Goal: Task Accomplishment & Management: Manage account settings

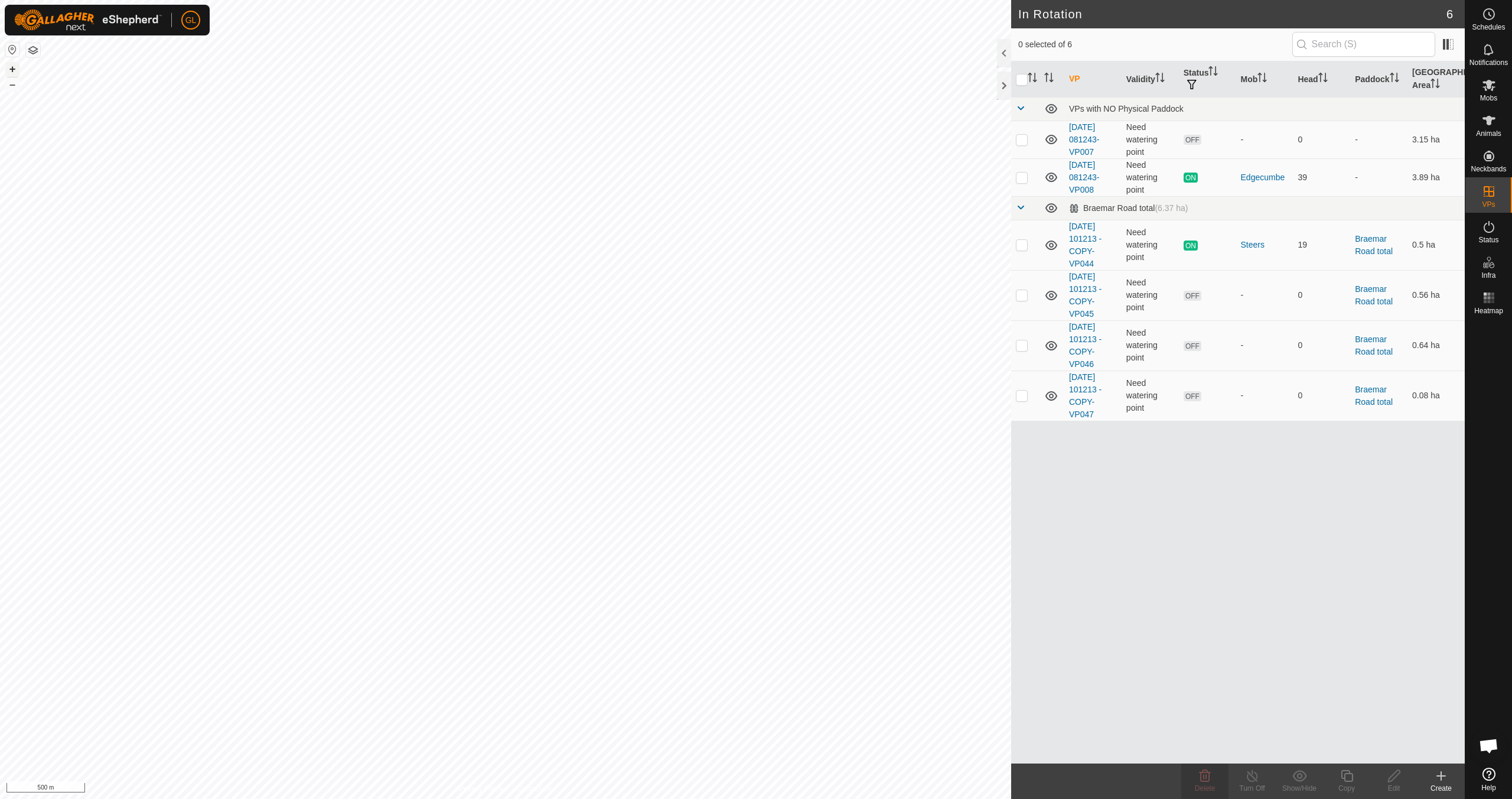
click at [12, 66] on button "+" at bounding box center [13, 69] width 14 height 14
click at [13, 69] on button "+" at bounding box center [13, 69] width 14 height 14
click at [719, 16] on icon at bounding box center [1490, 14] width 14 height 14
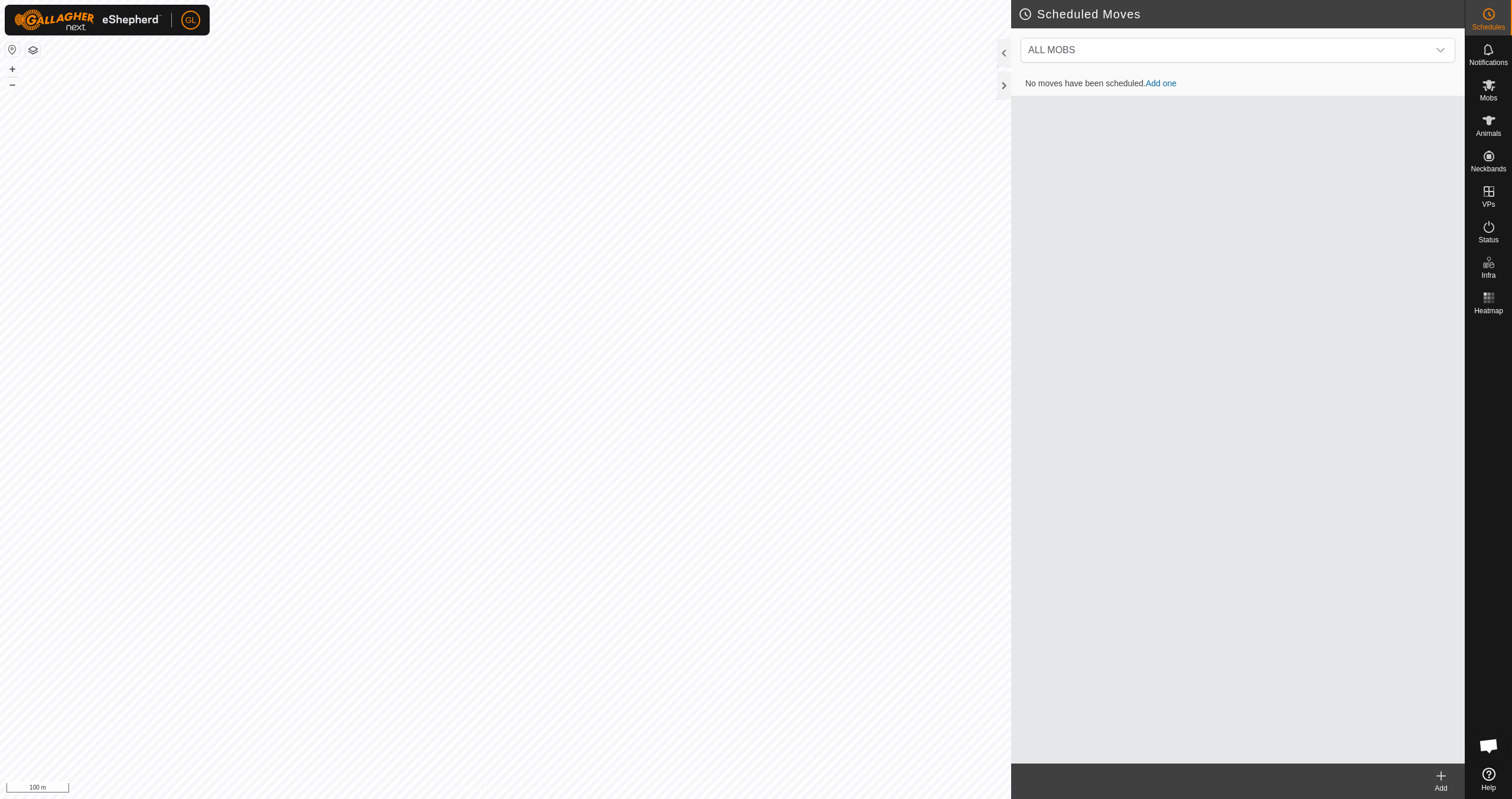
click at [719, 84] on link "Add one" at bounding box center [1161, 83] width 30 height 10
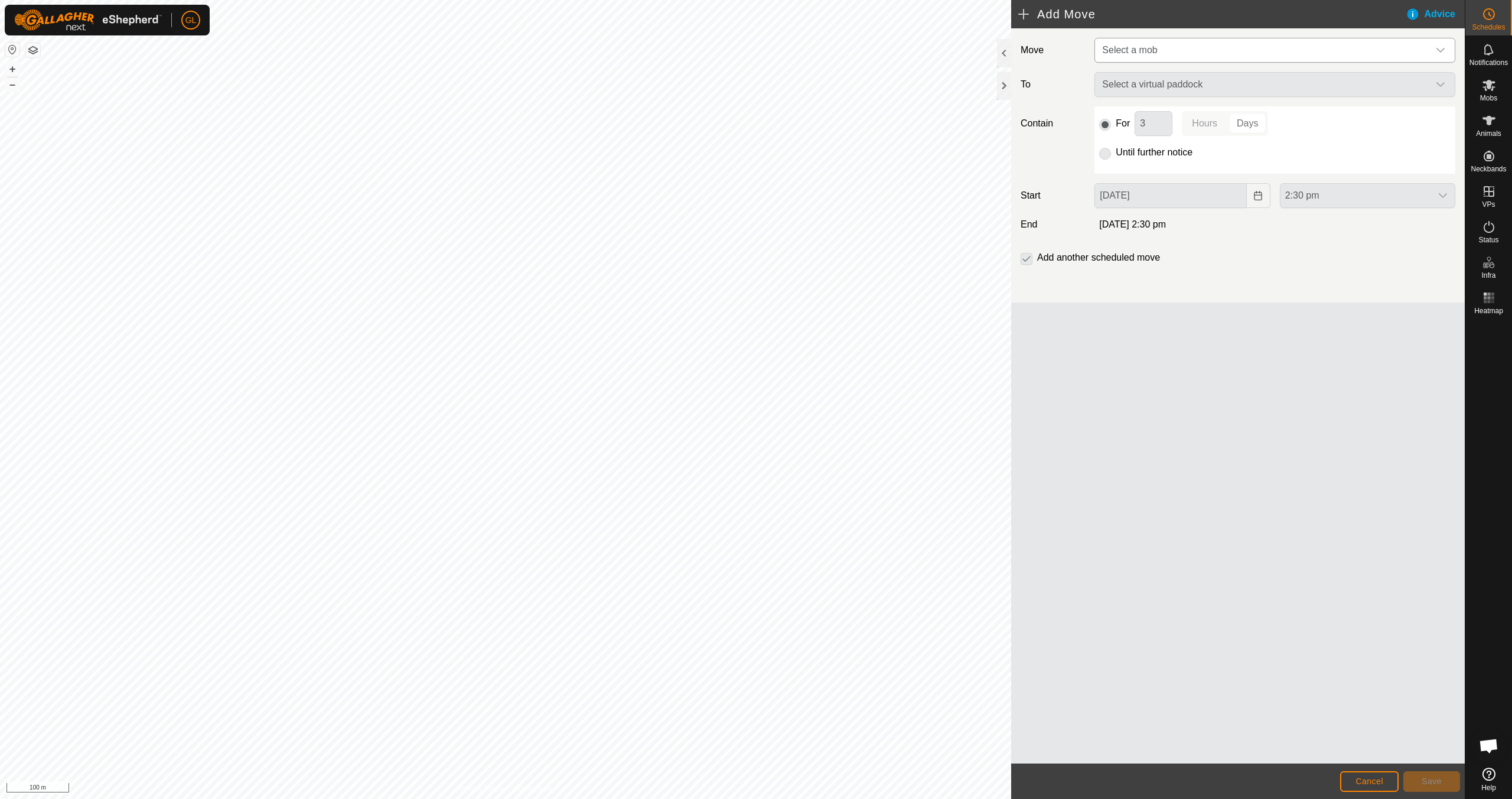
click at [719, 49] on icon "dropdown trigger" at bounding box center [1441, 50] width 8 height 5
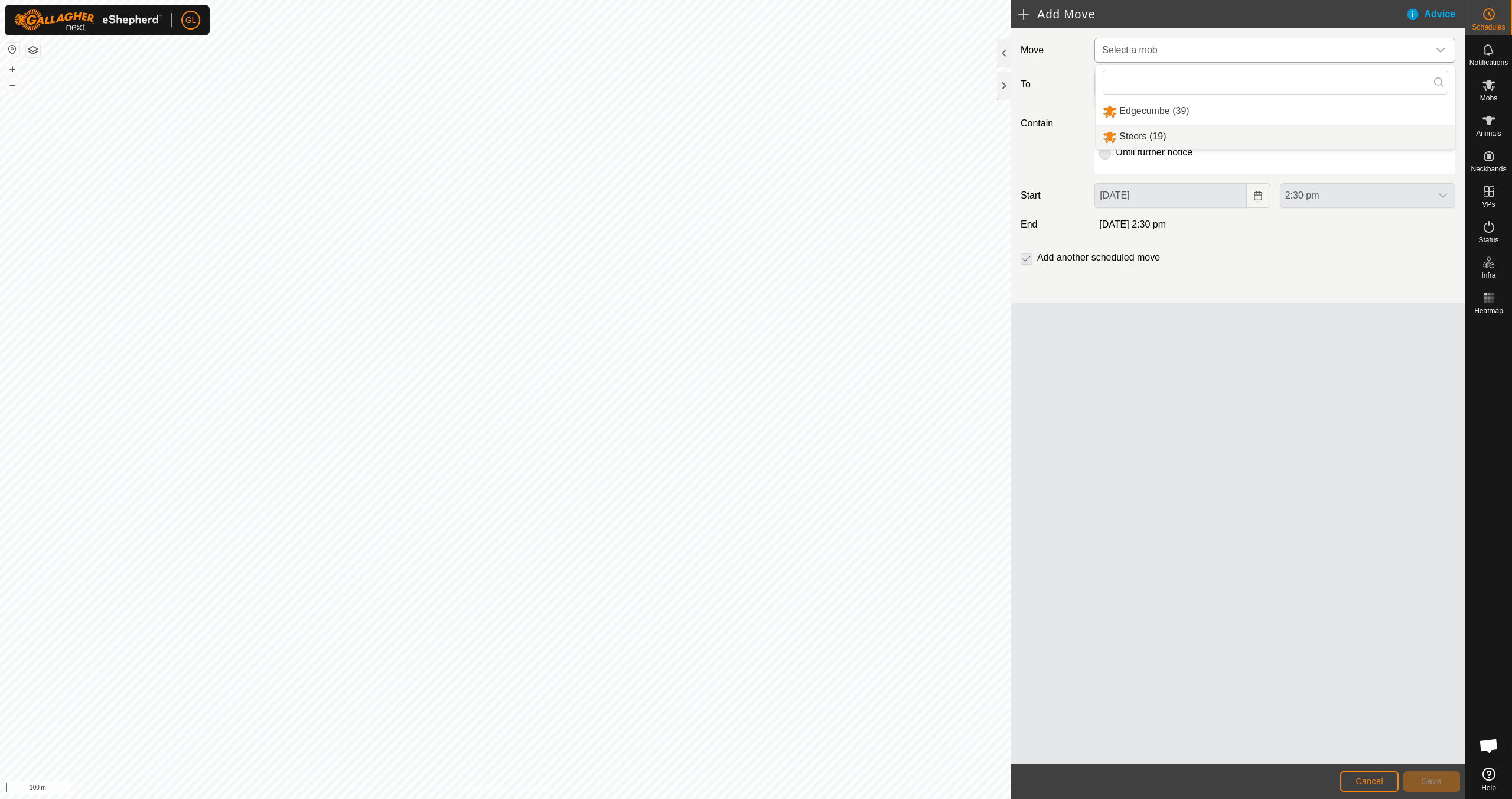
click at [719, 136] on li "Steers (19)" at bounding box center [1275, 137] width 359 height 24
click at [719, 84] on icon "dropdown trigger" at bounding box center [1441, 85] width 10 height 10
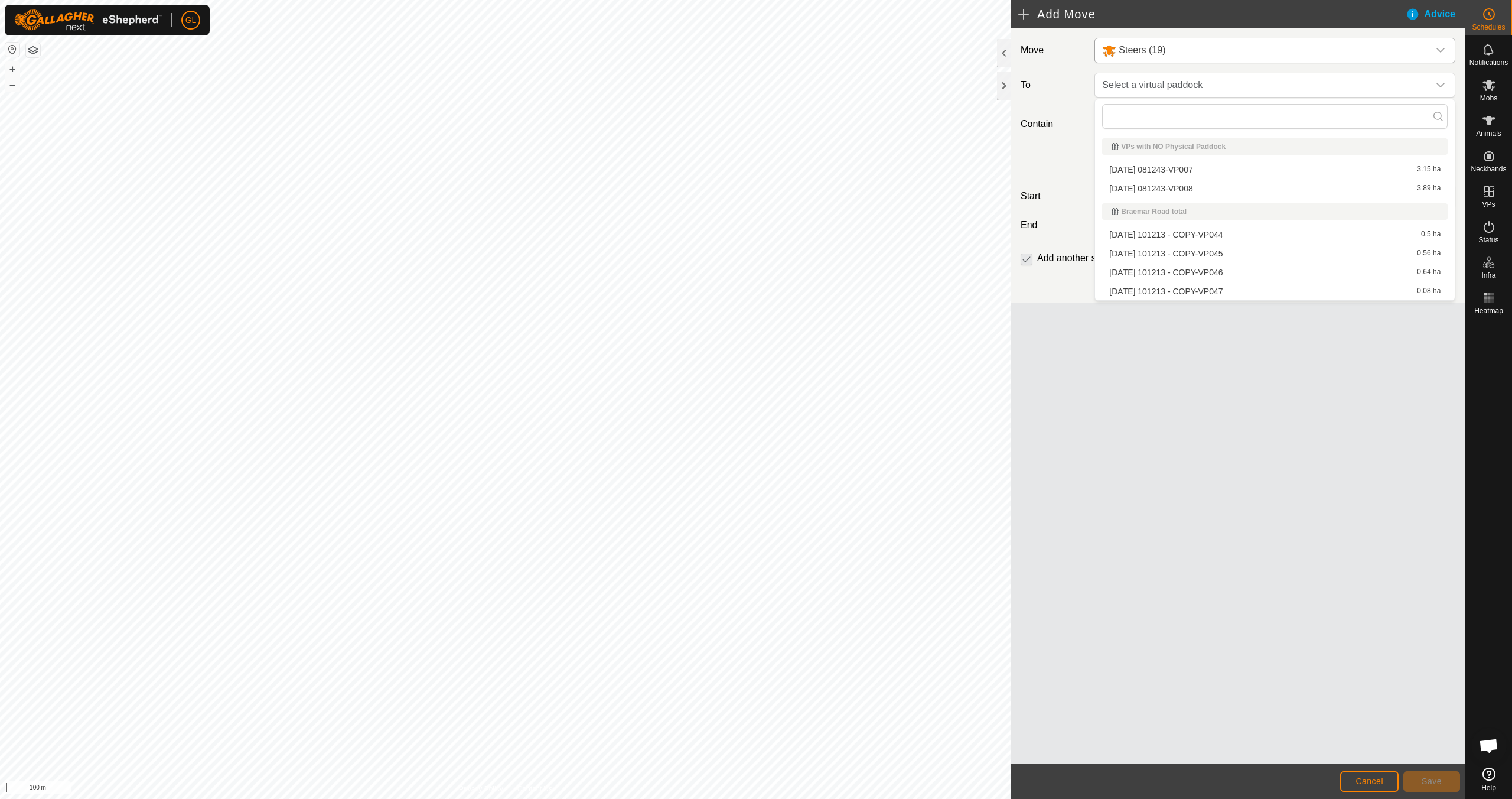
click at [719, 251] on li "[DATE] 101213 - COPY-VP045 0.56 ha" at bounding box center [1275, 254] width 346 height 18
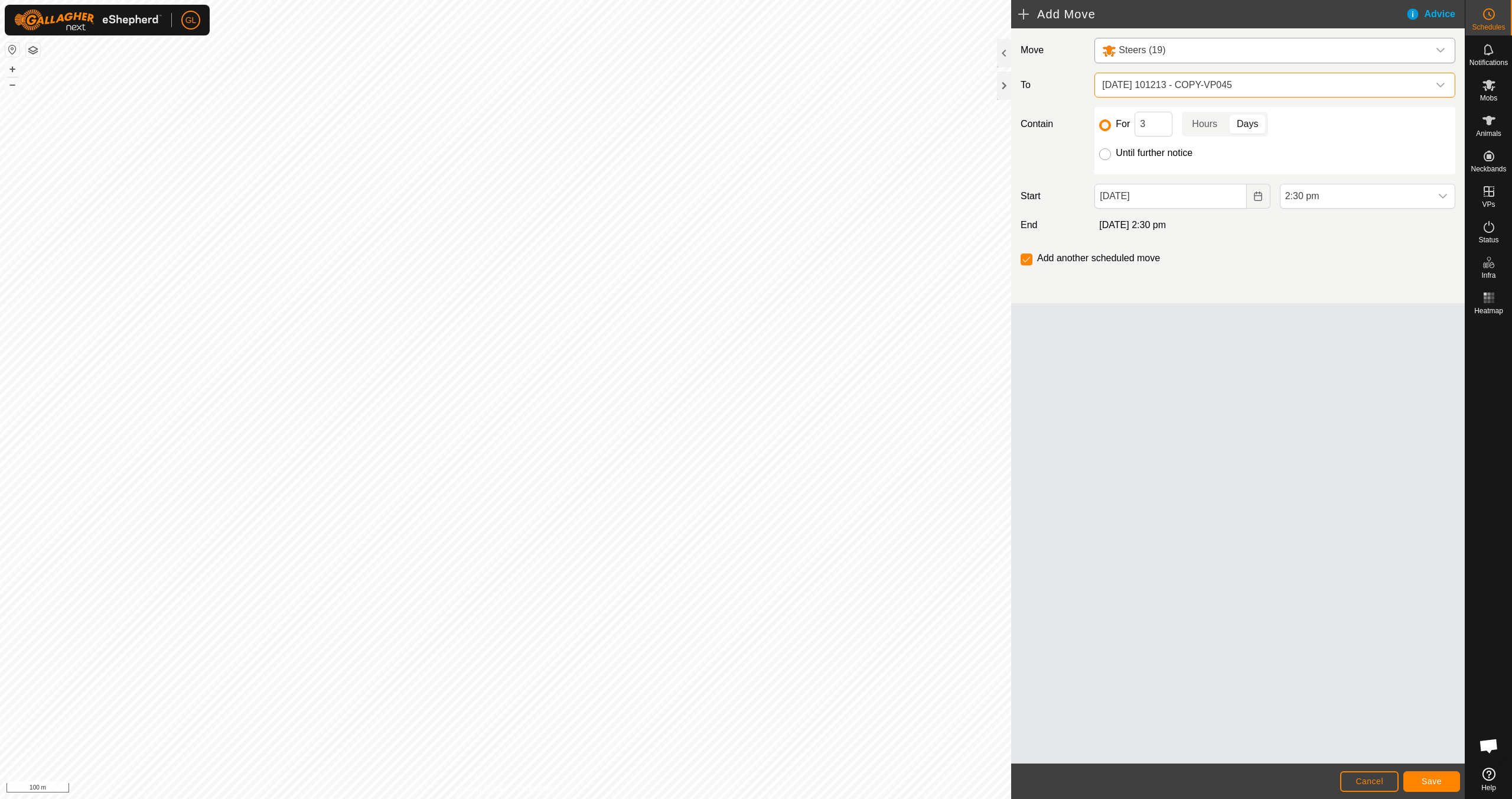
click at [719, 156] on input "Until further notice" at bounding box center [1105, 154] width 12 height 12
radio input "true"
checkbox input "false"
click at [719, 195] on icon "dropdown trigger" at bounding box center [1443, 196] width 8 height 5
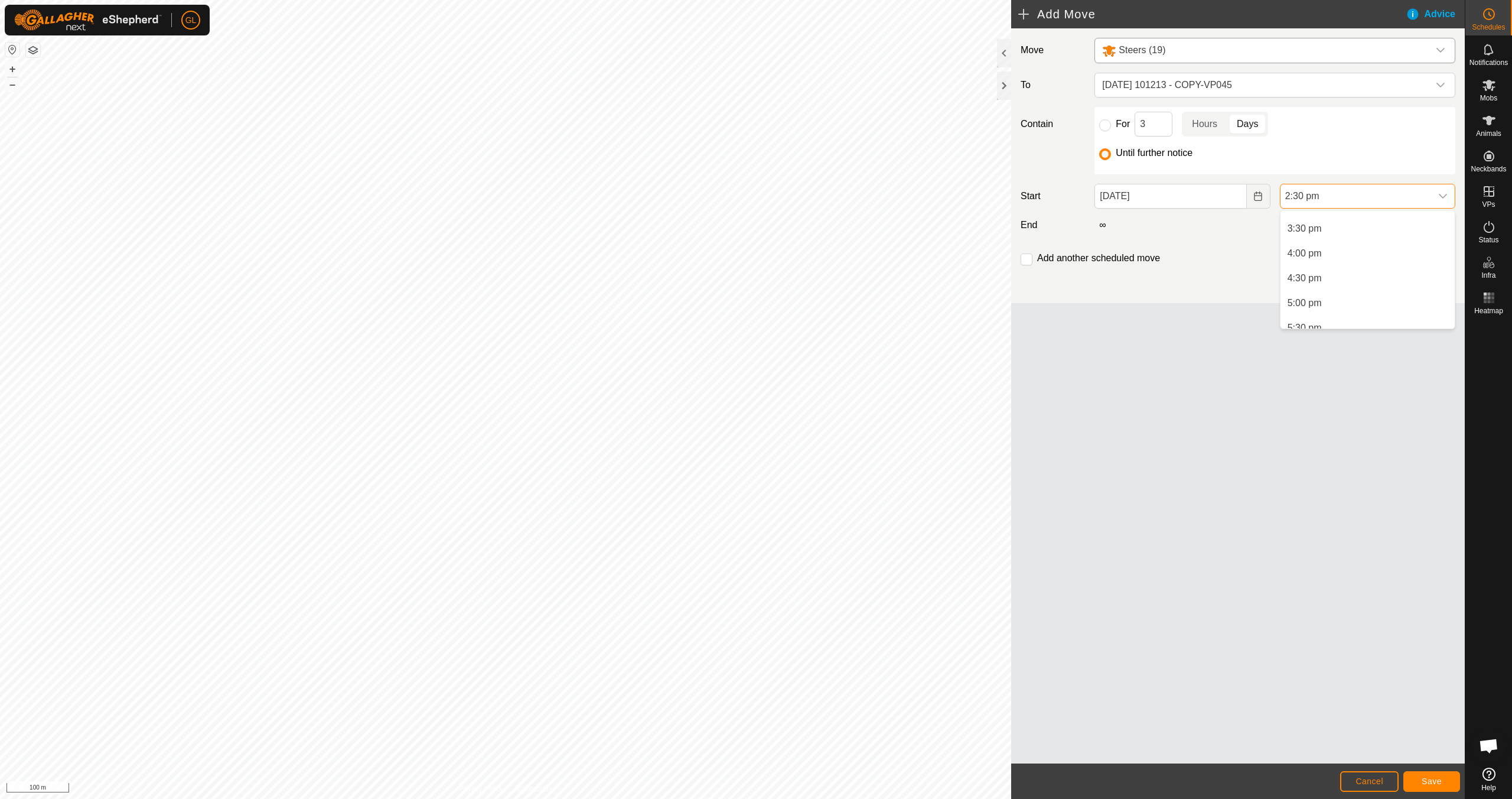
scroll to position [769, 0]
click at [719, 301] on li "5:00 pm" at bounding box center [1368, 297] width 174 height 24
click at [719, 198] on icon "dropdown trigger" at bounding box center [1443, 196] width 8 height 5
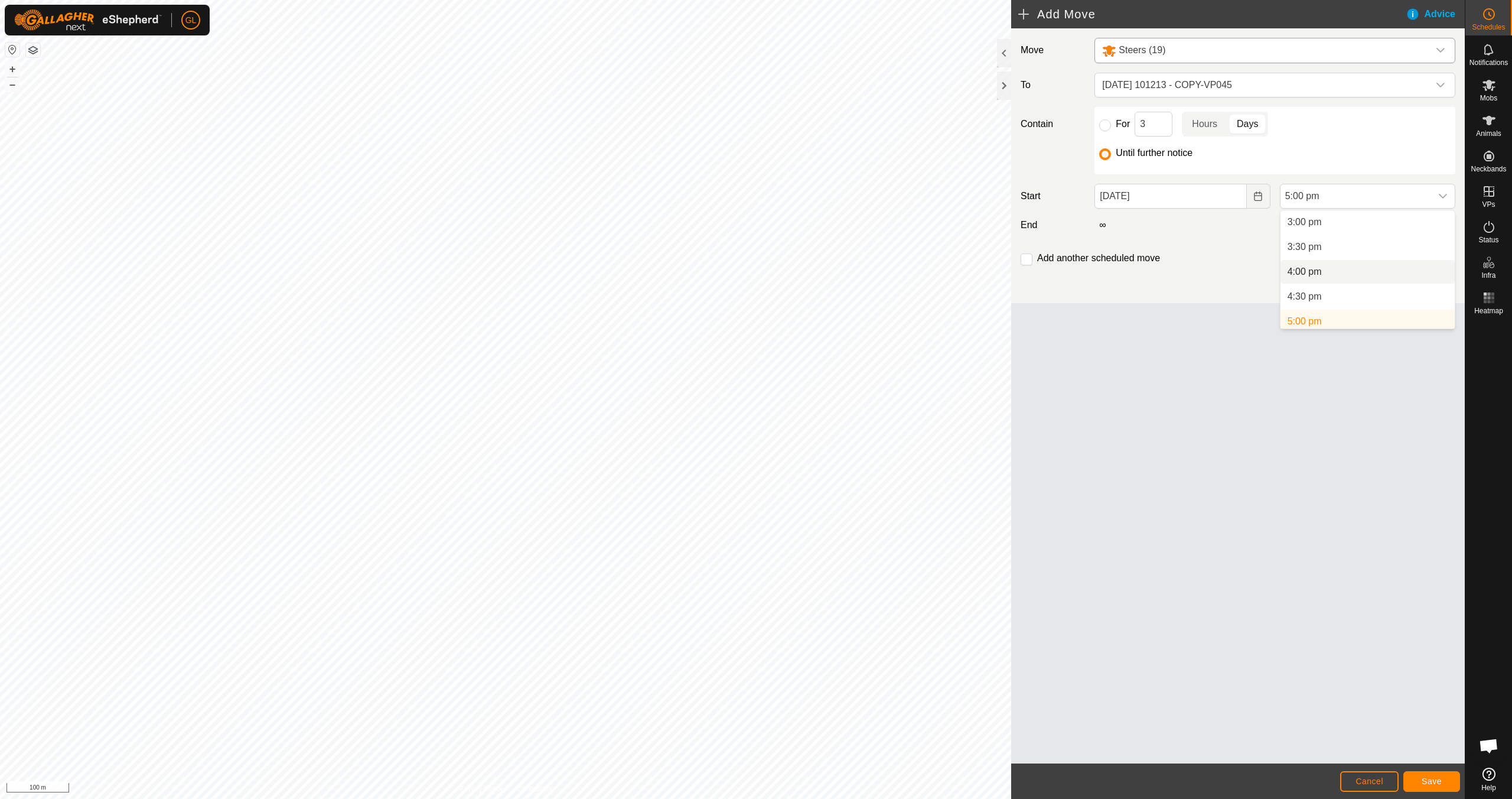
click at [719, 283] on li "4:00 pm" at bounding box center [1368, 272] width 174 height 24
click at [719, 708] on span "Save" at bounding box center [1432, 781] width 20 height 10
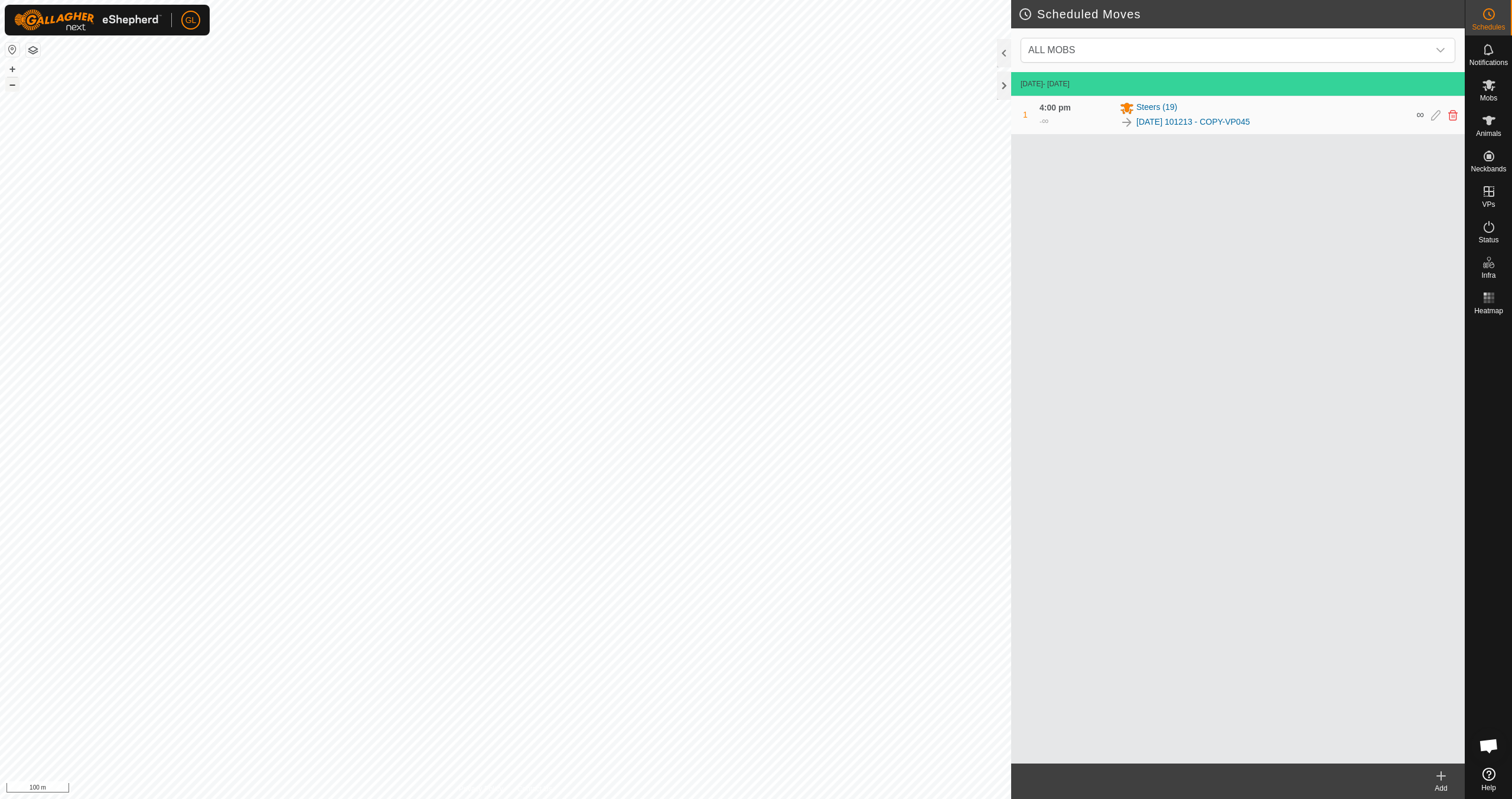
click at [10, 85] on button "–" at bounding box center [13, 85] width 14 height 14
click at [10, 66] on button "+" at bounding box center [13, 69] width 14 height 14
click at [12, 67] on button "+" at bounding box center [13, 69] width 14 height 14
click at [9, 64] on button "+" at bounding box center [13, 69] width 14 height 14
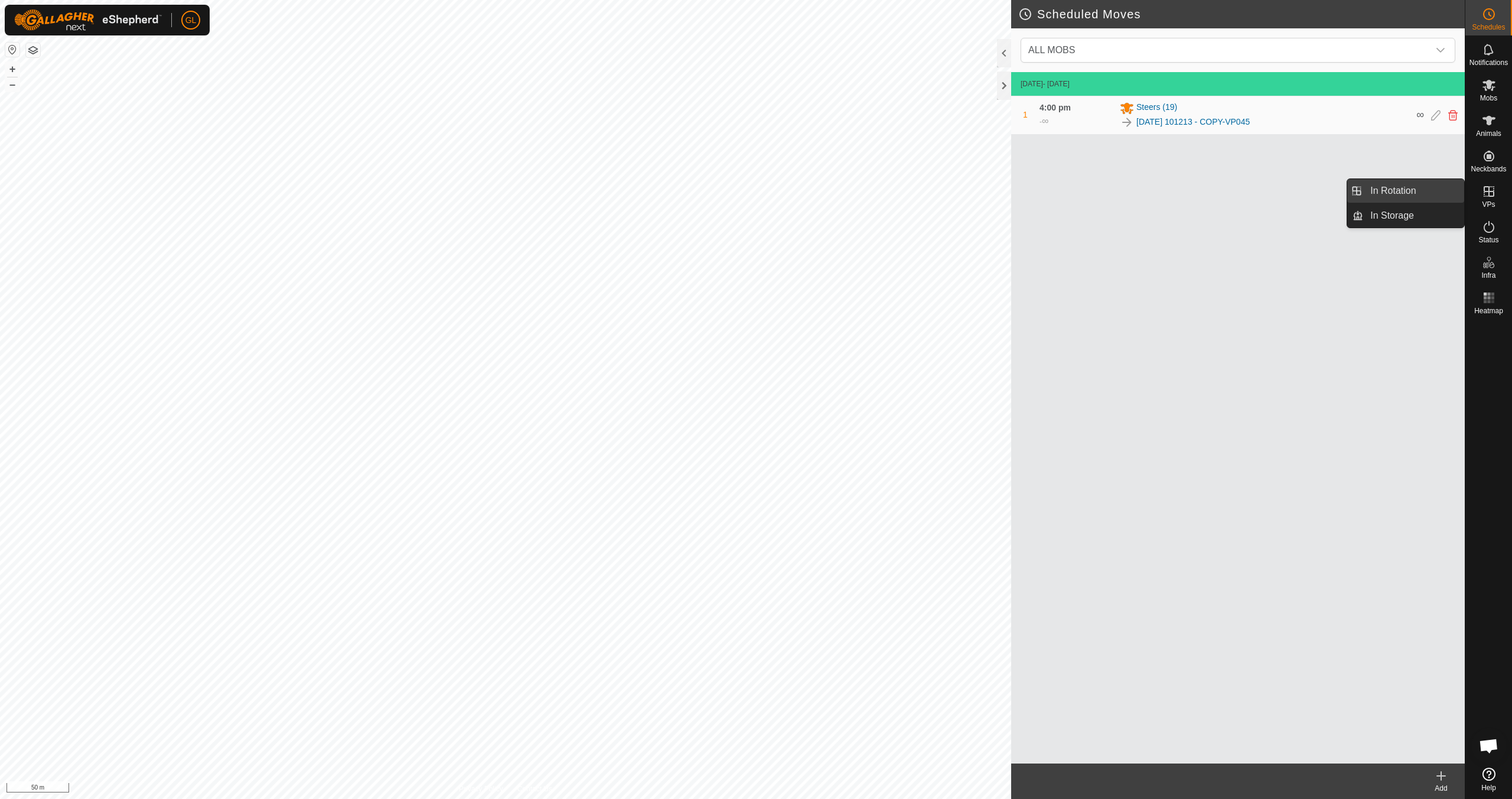
click at [719, 192] on link "In Rotation" at bounding box center [1414, 191] width 101 height 24
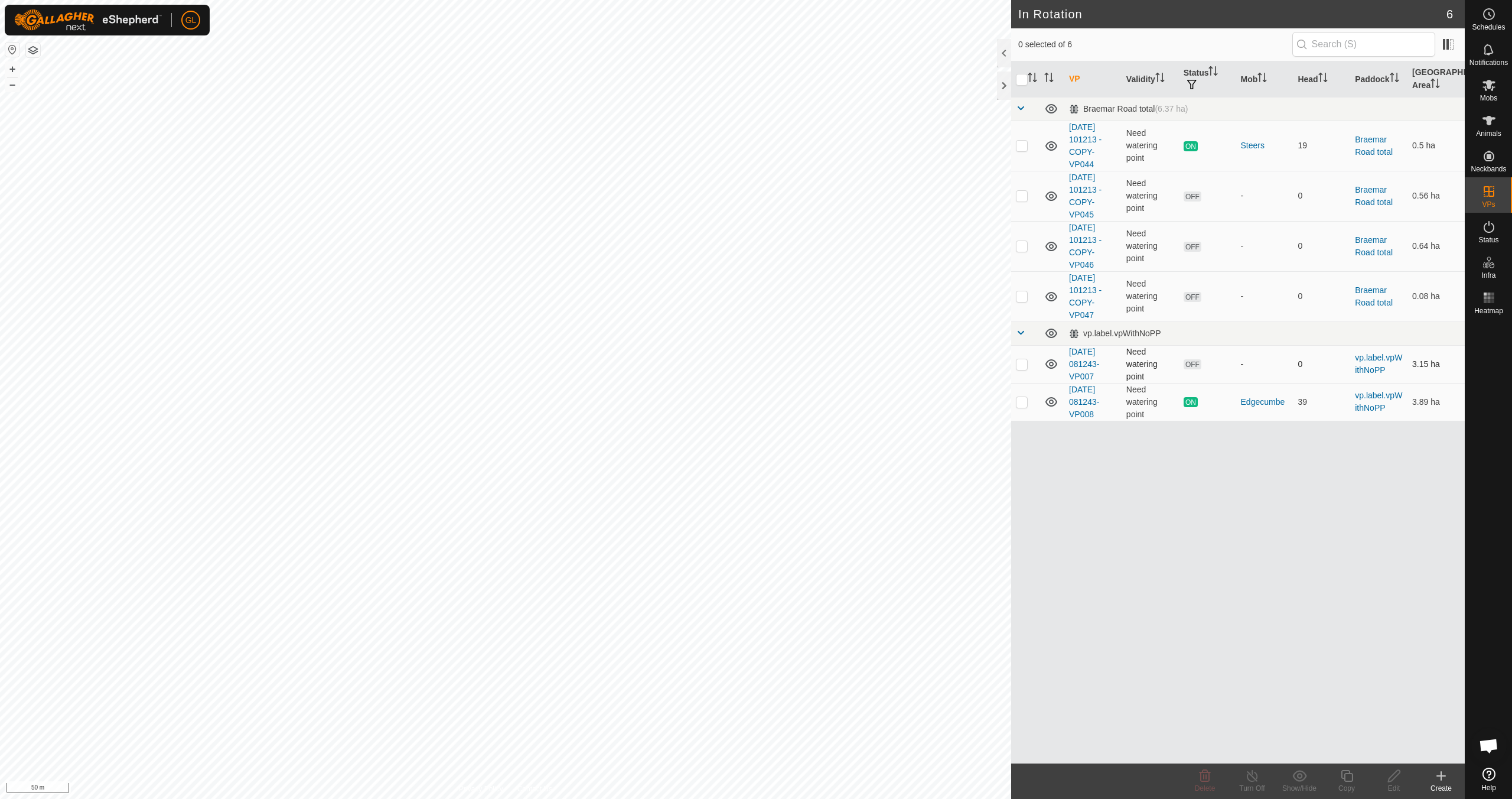
click at [719, 363] on p-checkbox at bounding box center [1021, 364] width 12 height 10
click at [719, 708] on div "Delete" at bounding box center [1205, 788] width 47 height 10
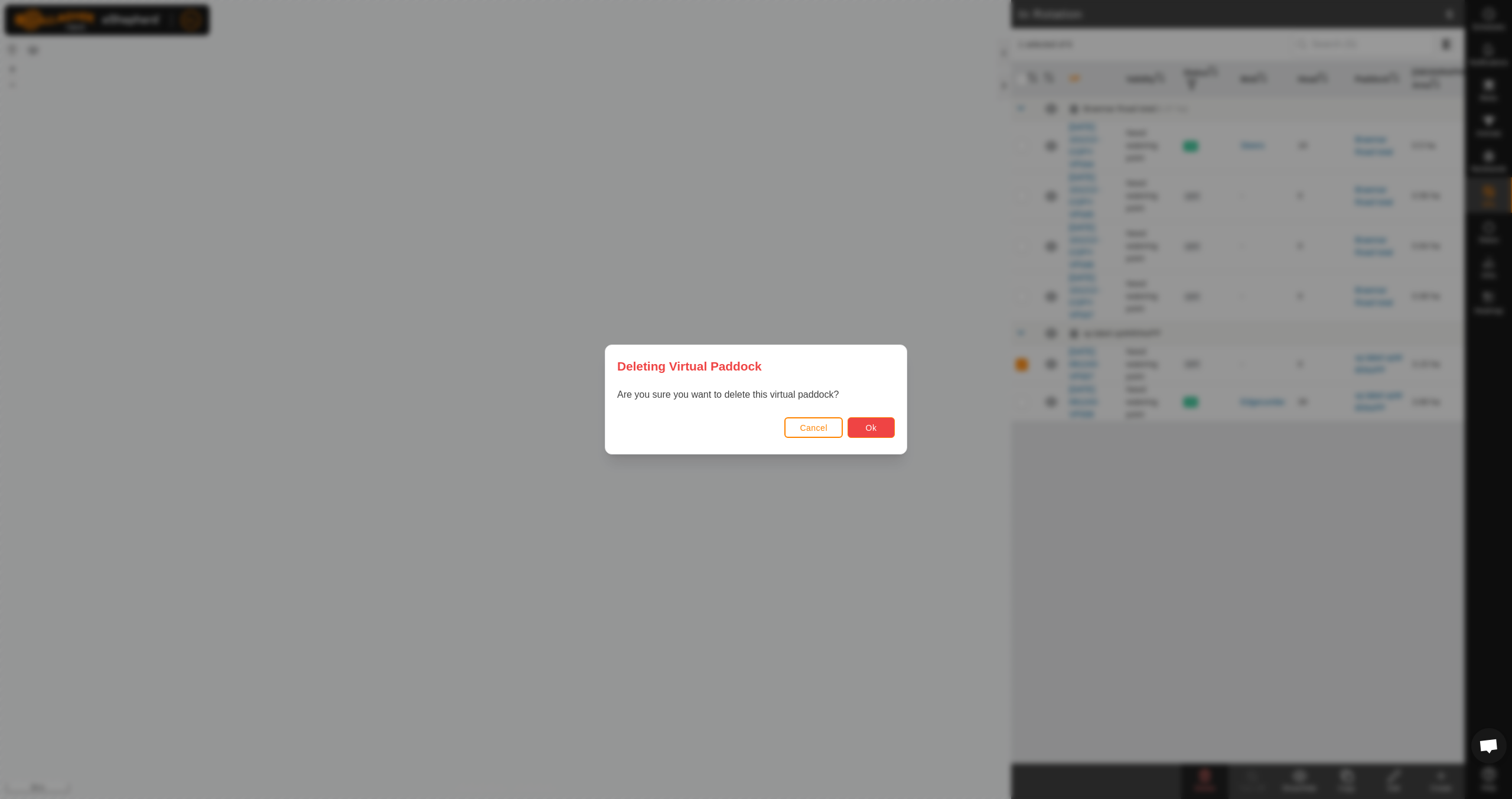
click at [719, 424] on button "Ok" at bounding box center [871, 428] width 47 height 21
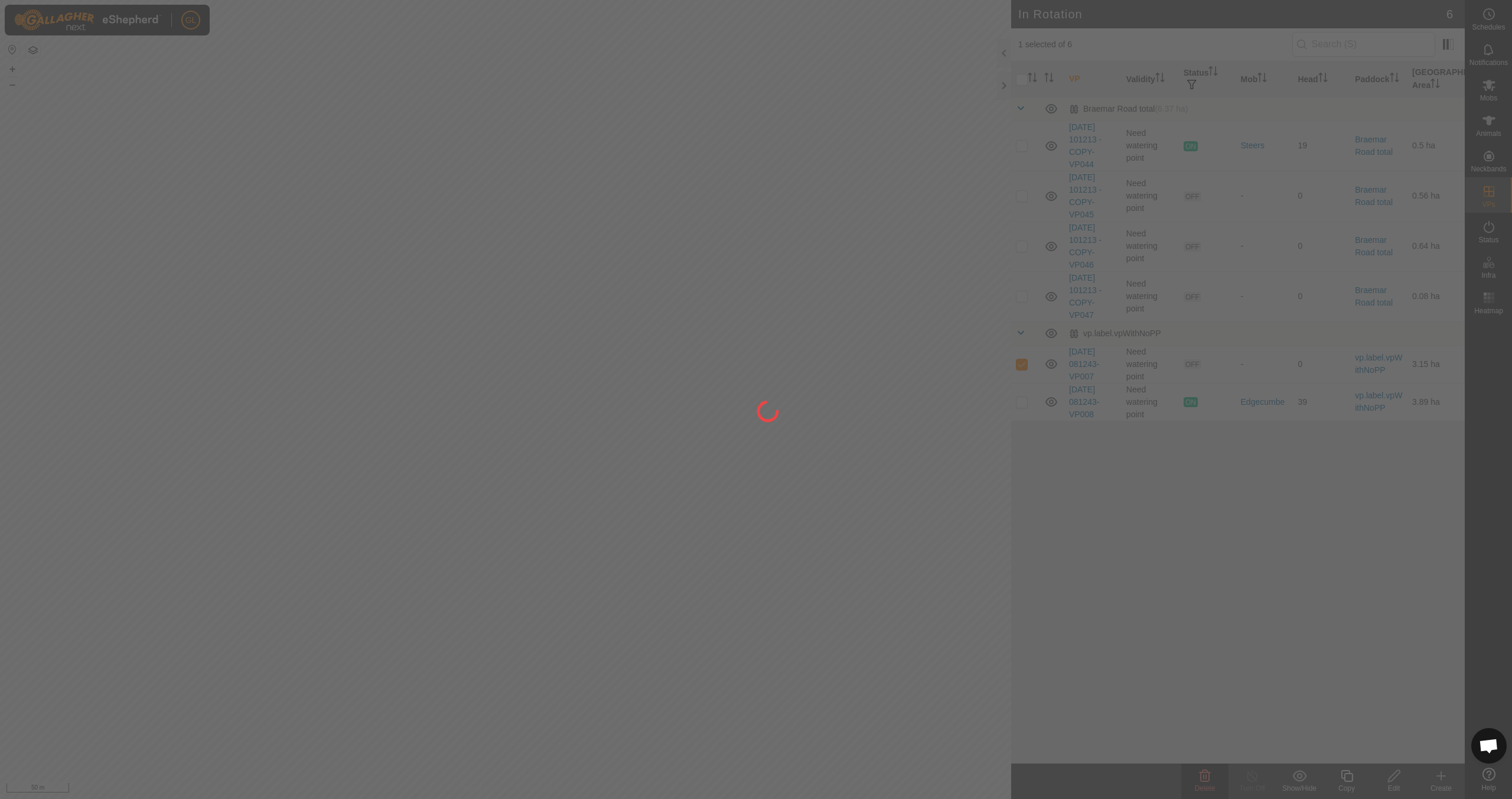
checkbox input "false"
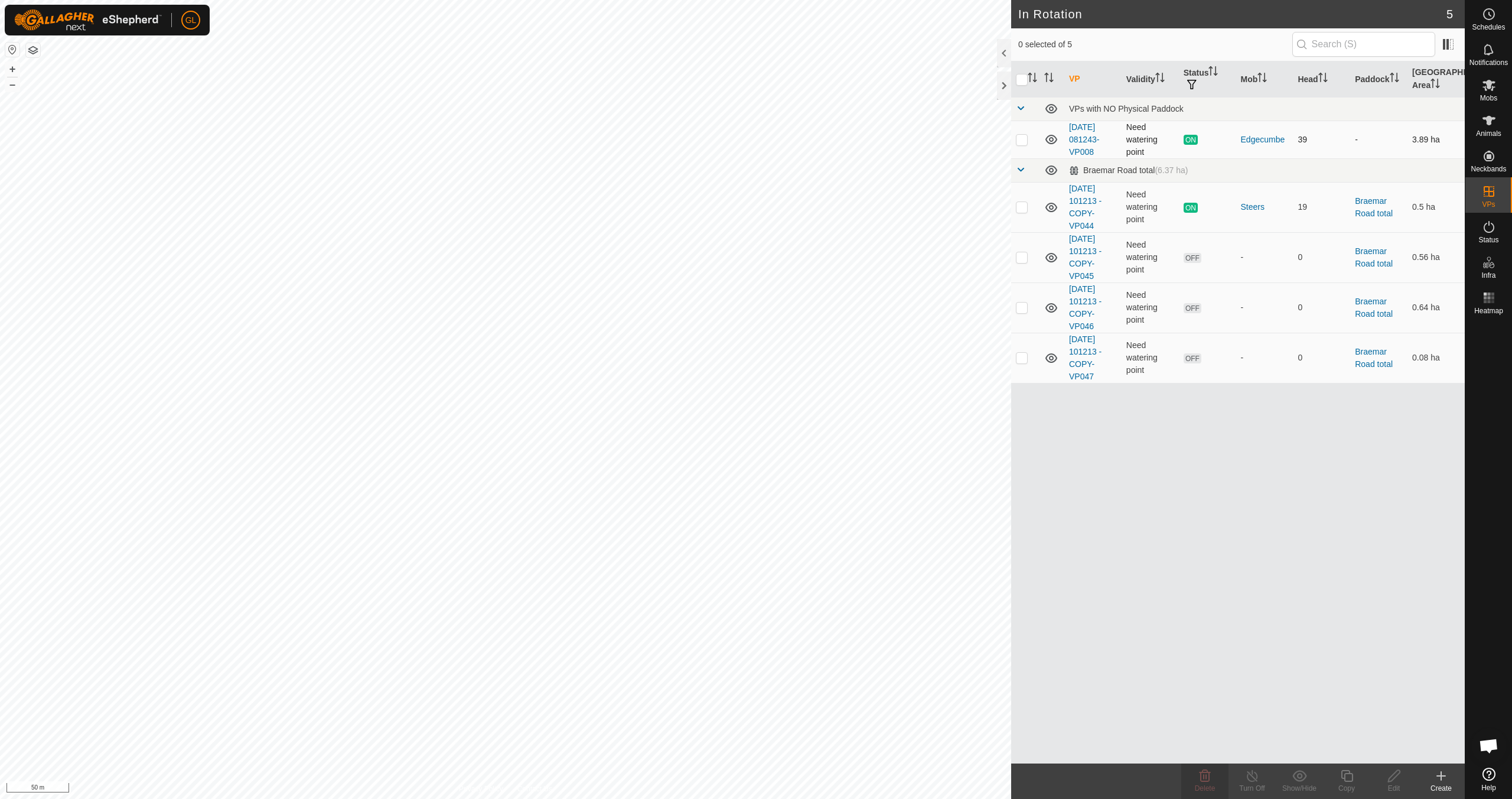
click at [719, 139] on p-checkbox at bounding box center [1021, 139] width 12 height 10
checkbox input "true"
click at [719, 708] on icon at bounding box center [1346, 776] width 12 height 12
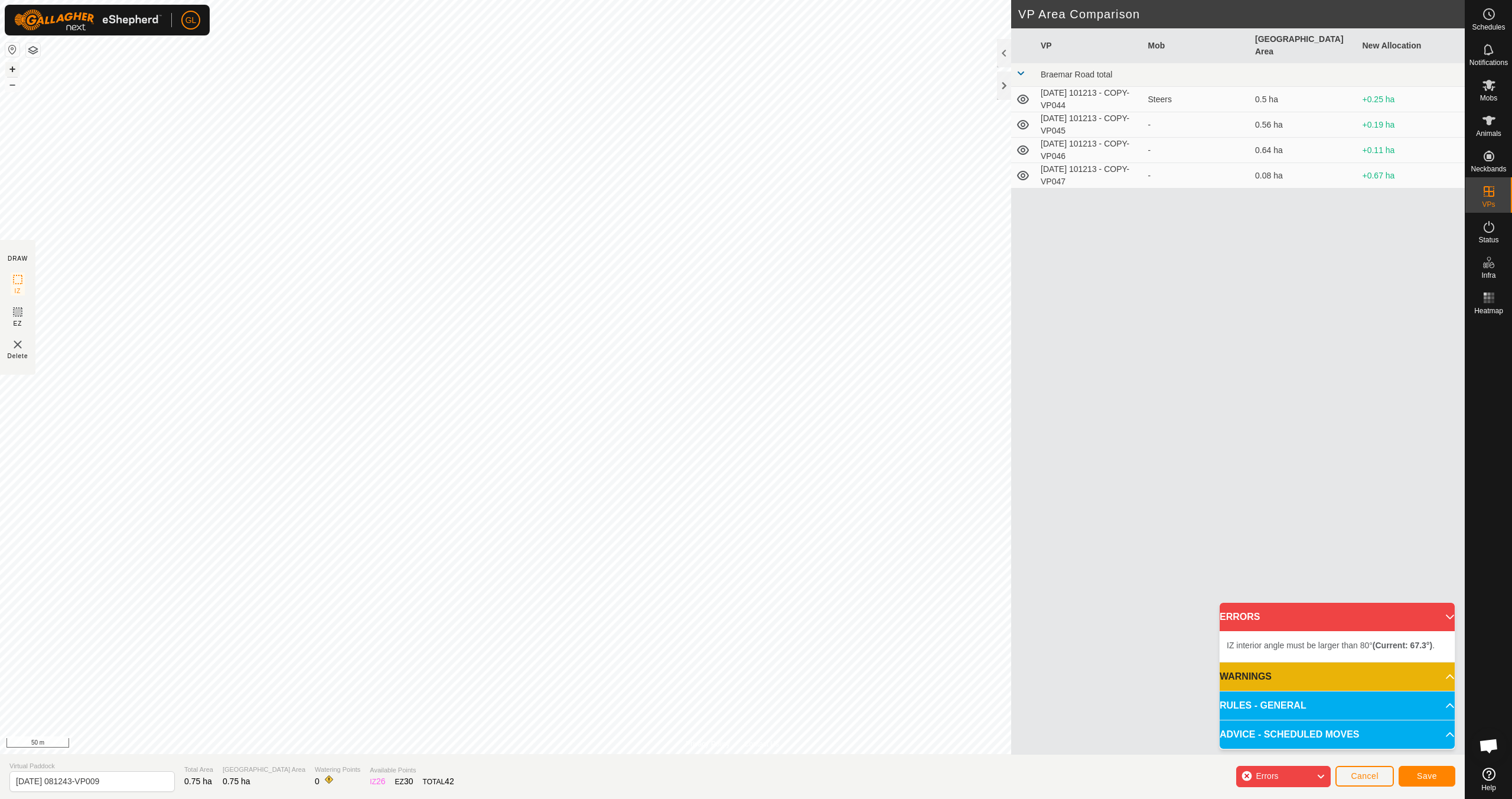
click at [9, 68] on button "+" at bounding box center [13, 69] width 14 height 14
click at [14, 71] on button "+" at bounding box center [13, 69] width 14 height 14
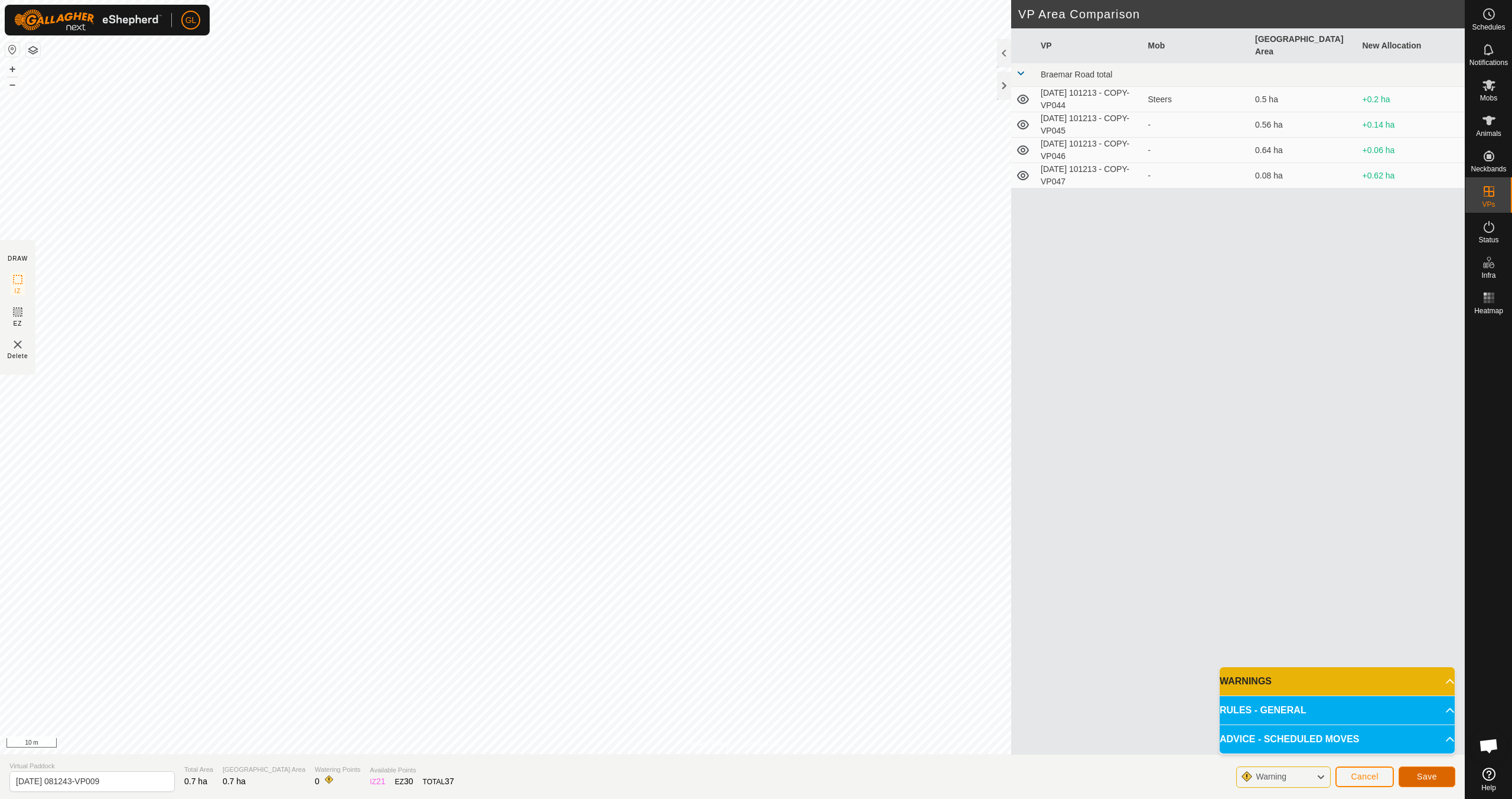
click at [719, 708] on button "Save" at bounding box center [1427, 777] width 57 height 21
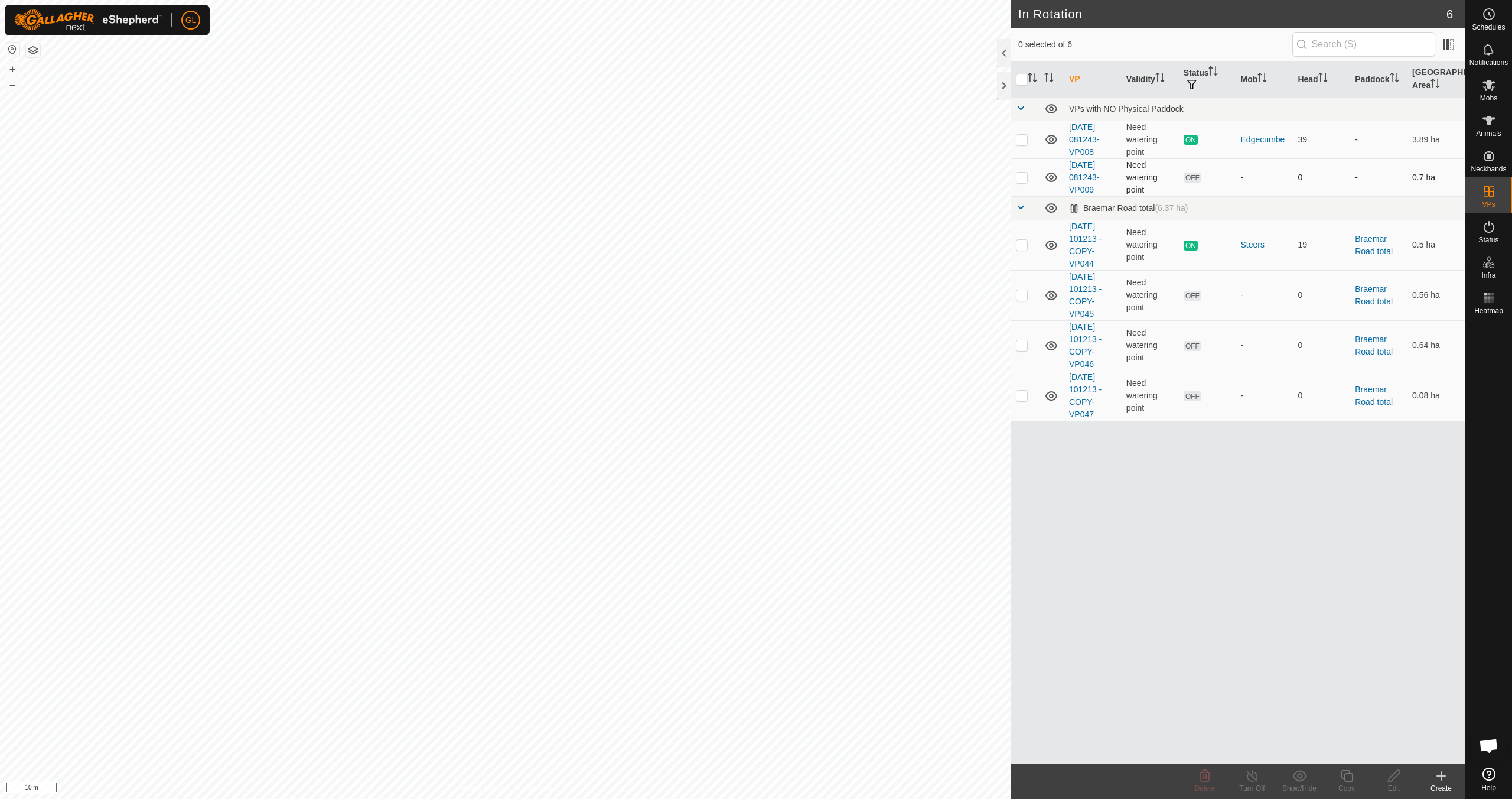
click at [719, 176] on p-checkbox at bounding box center [1021, 178] width 12 height 10
checkbox input "true"
click at [14, 85] on button "–" at bounding box center [13, 85] width 14 height 14
click at [719, 708] on icon at bounding box center [1347, 776] width 14 height 14
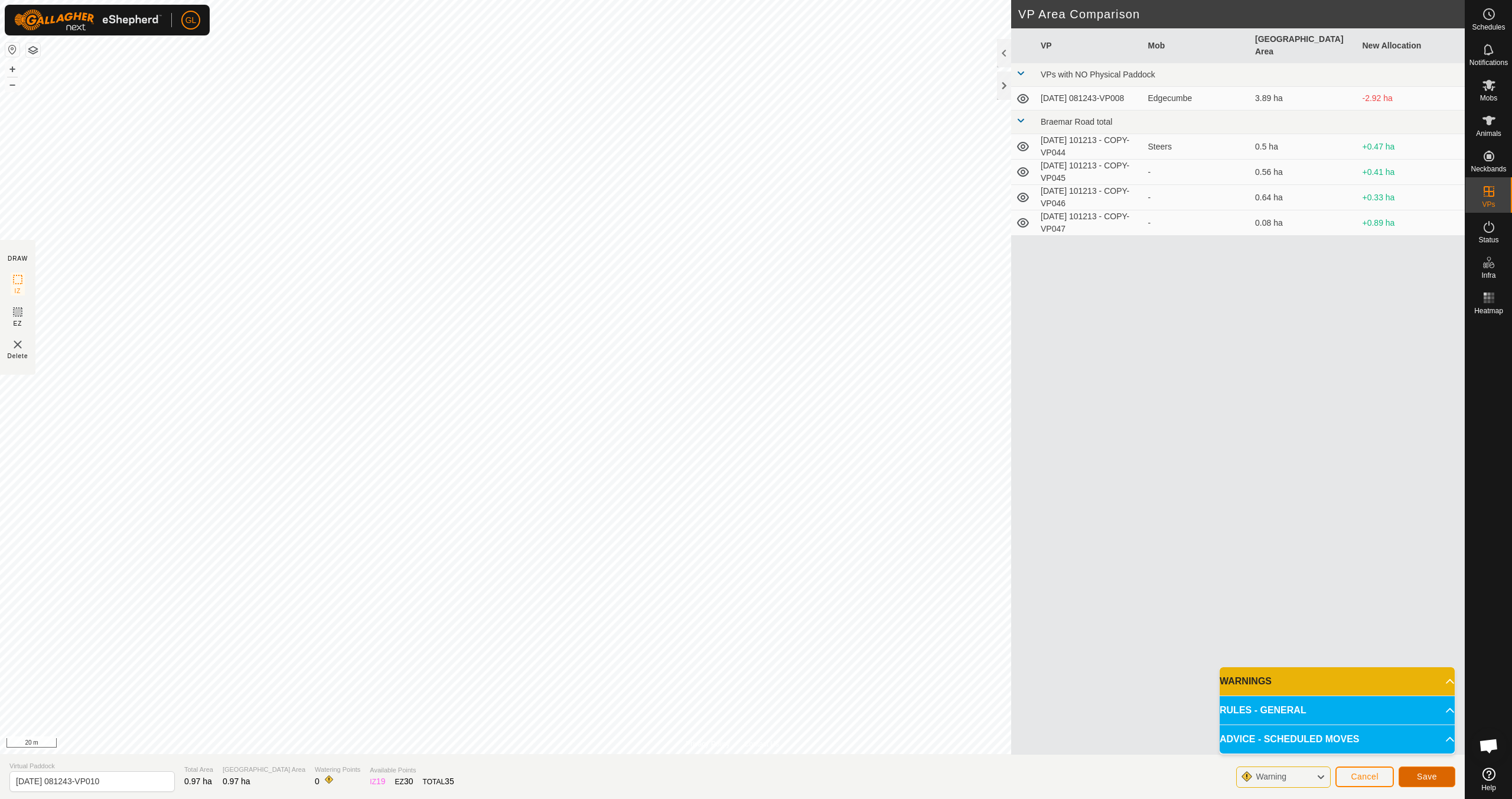
click at [719, 708] on span "Save" at bounding box center [1427, 777] width 20 height 10
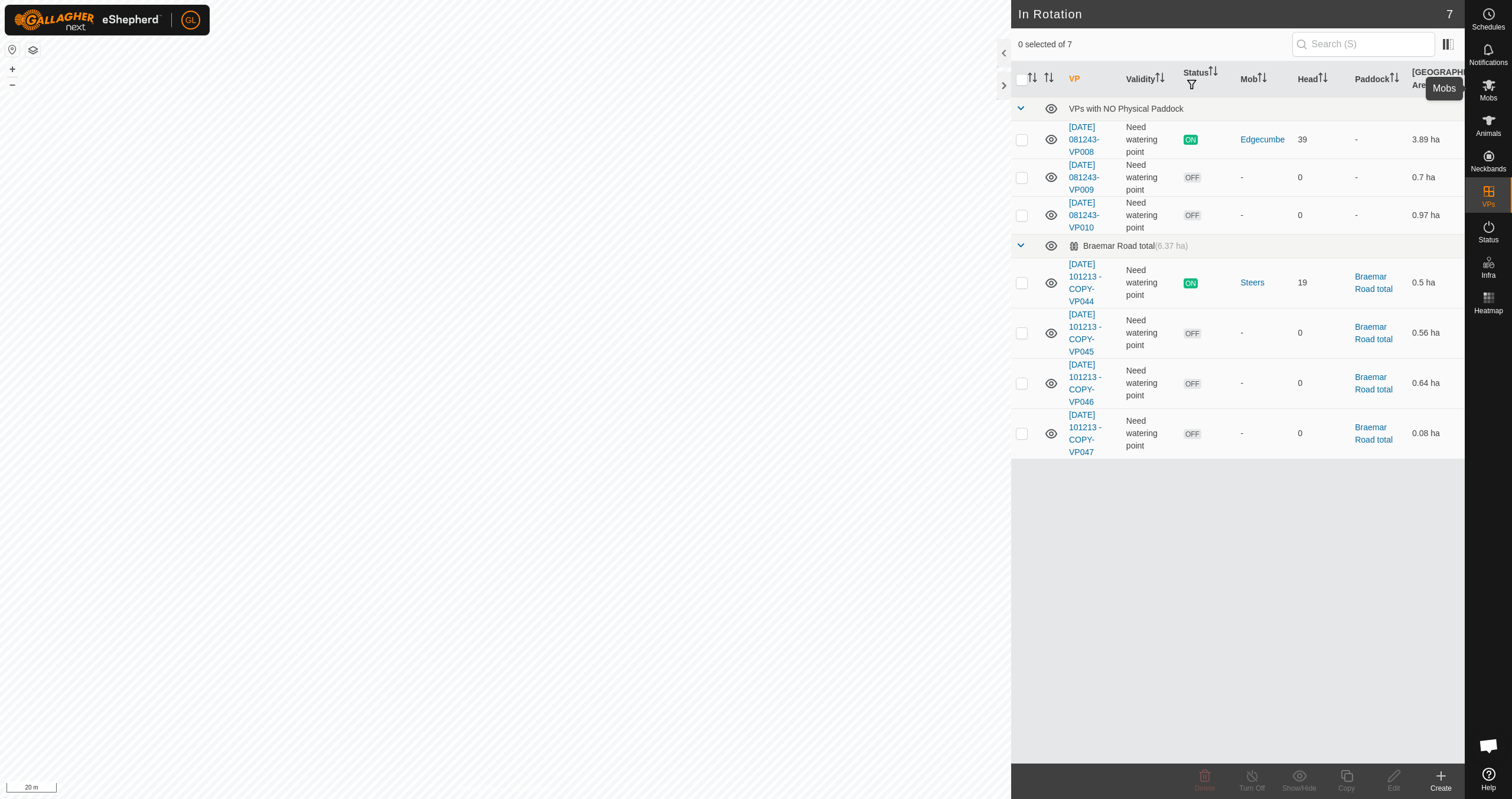
click at [719, 86] on icon at bounding box center [1490, 86] width 13 height 11
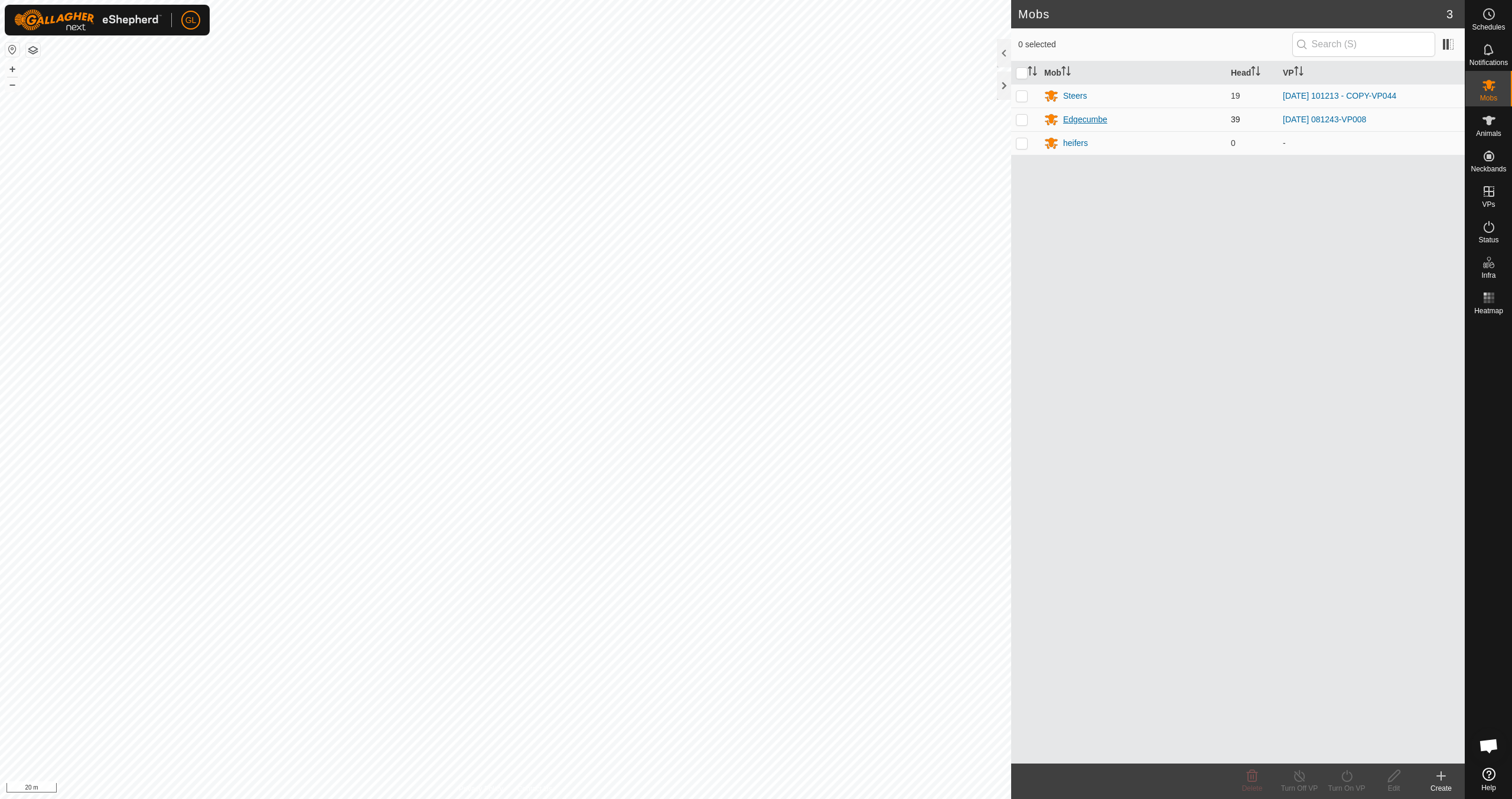
click at [719, 119] on div "Edgecumbe" at bounding box center [1085, 119] width 44 height 12
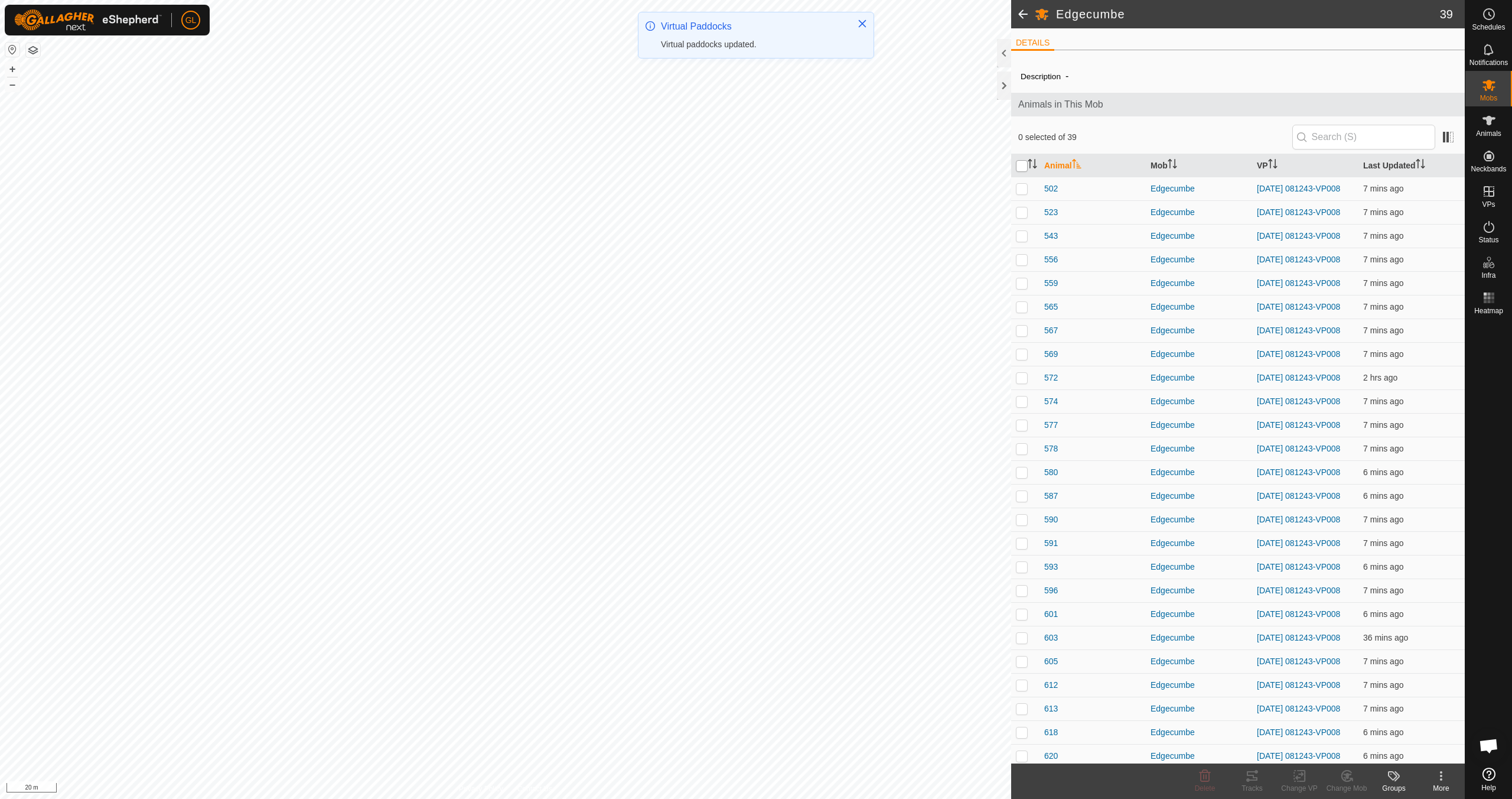
click at [719, 167] on input "checkbox" at bounding box center [1021, 166] width 12 height 12
checkbox input "true"
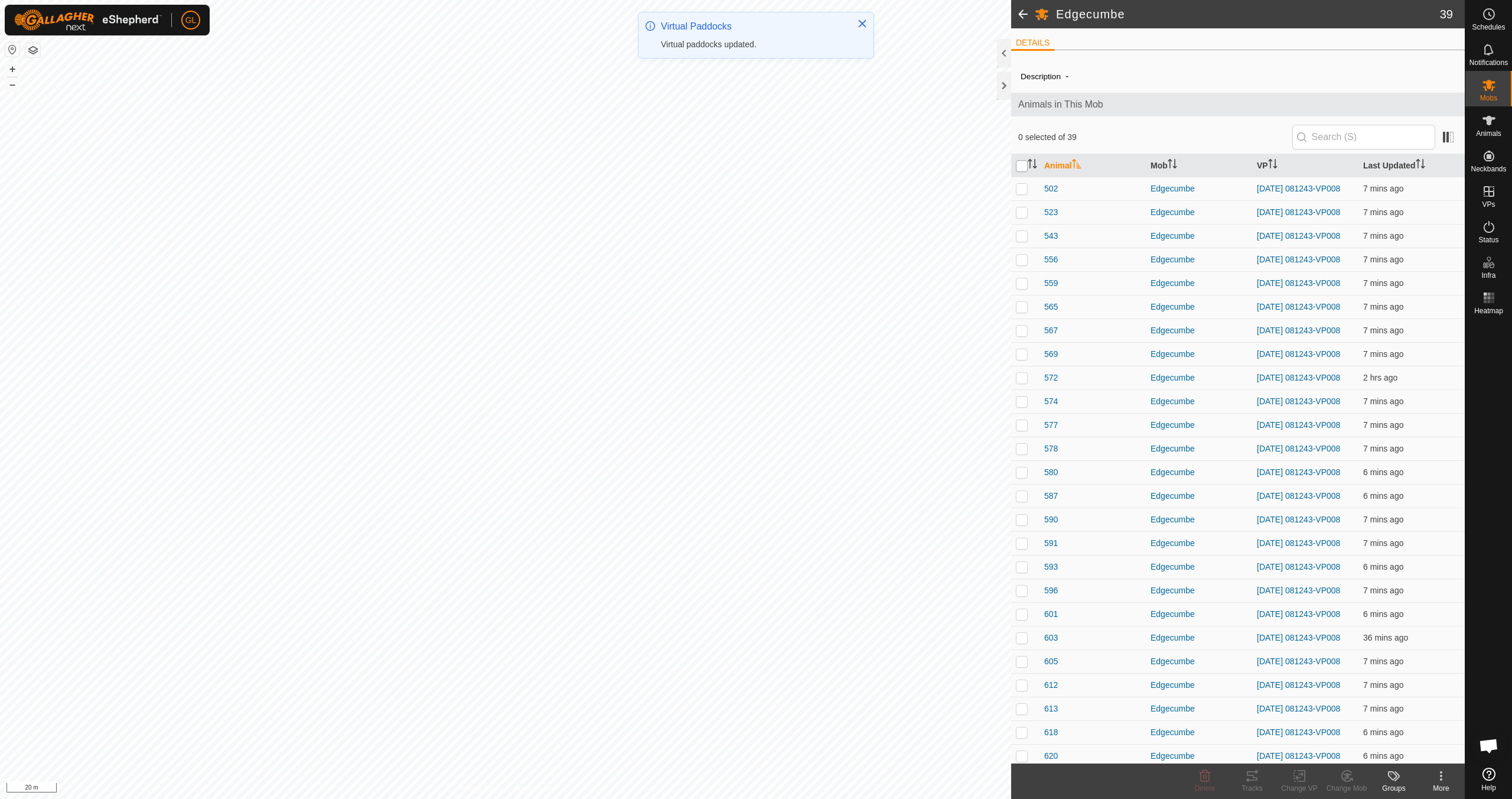
checkbox input "true"
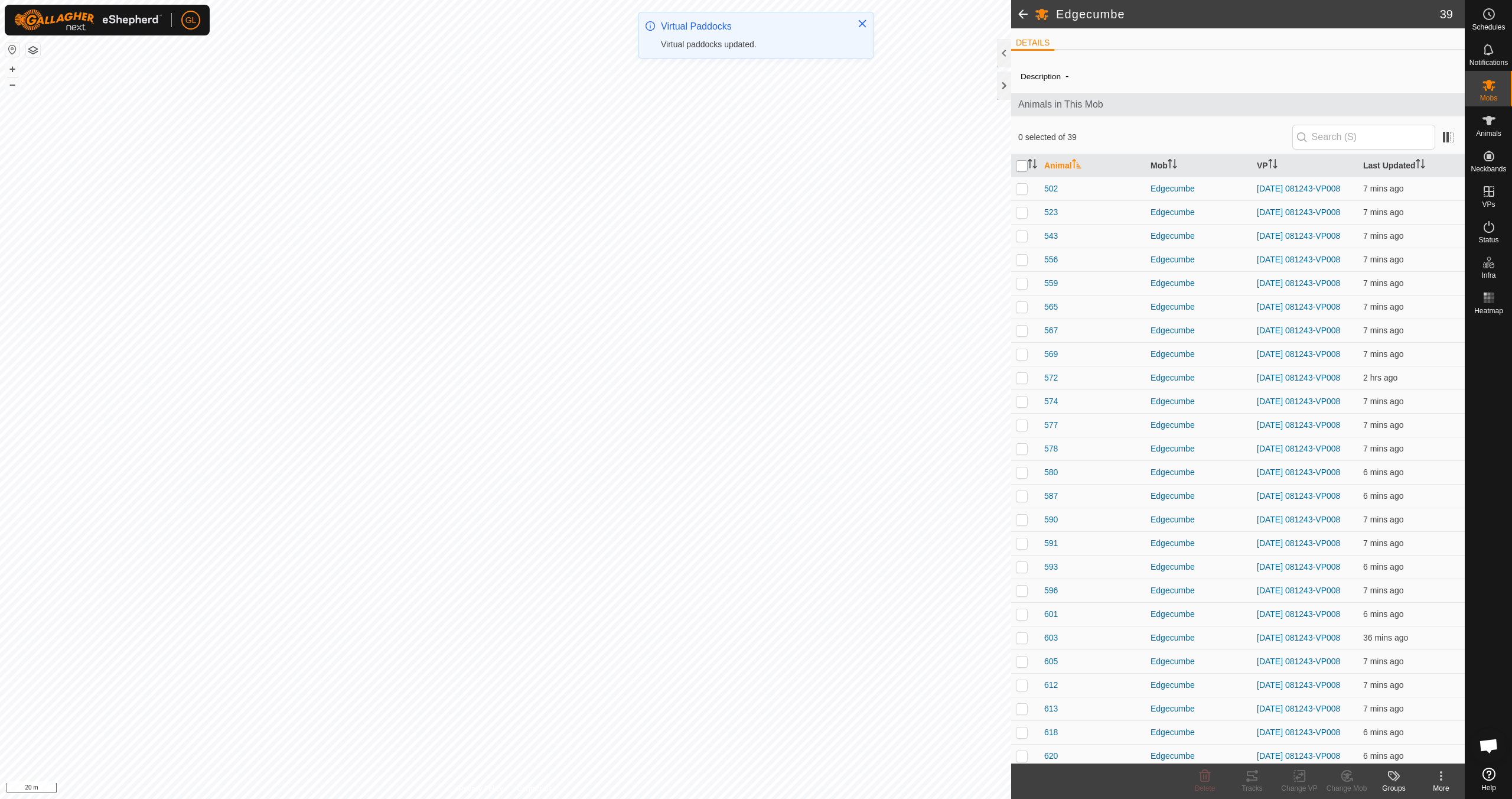
checkbox input "true"
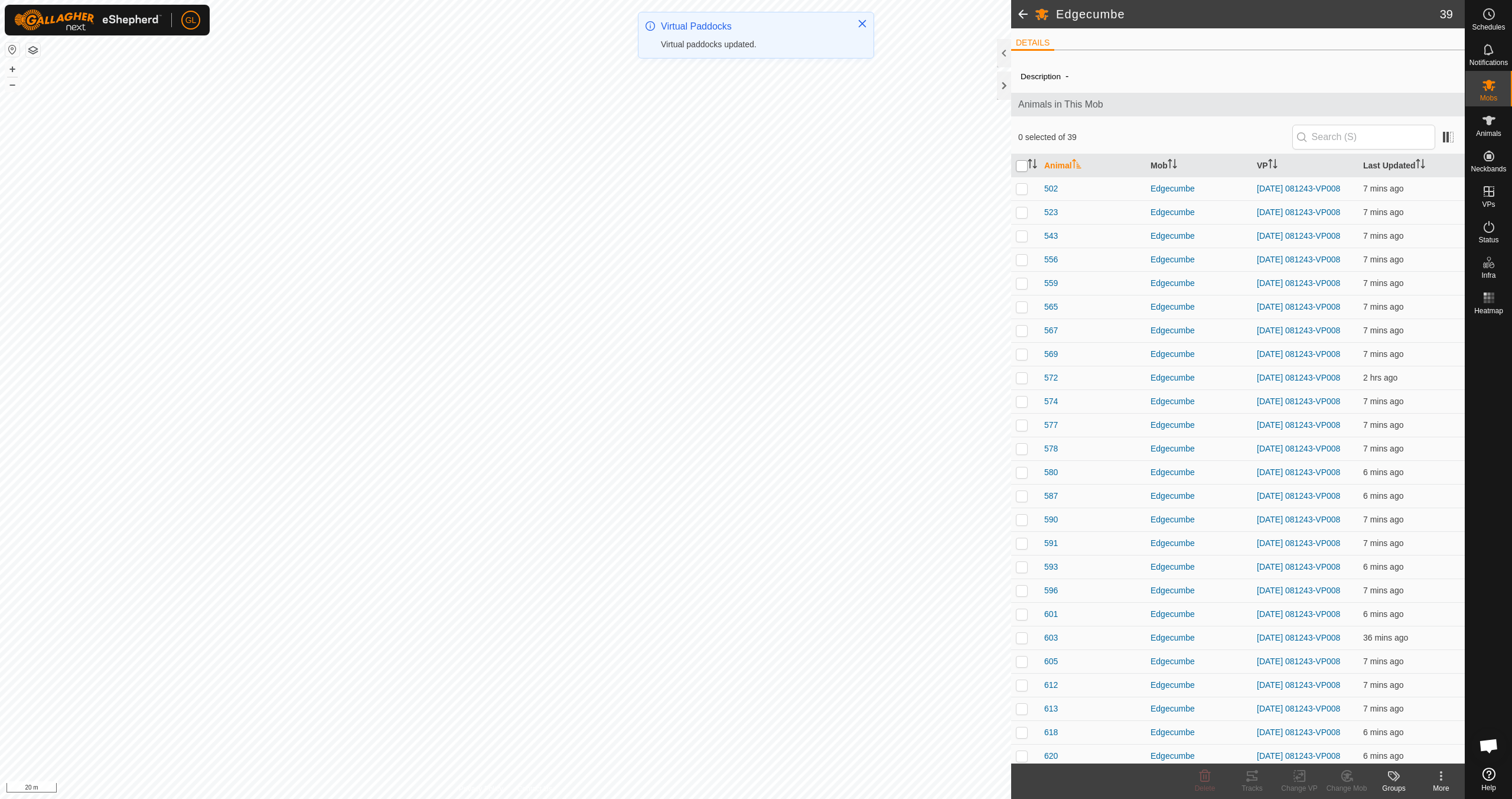
checkbox input "true"
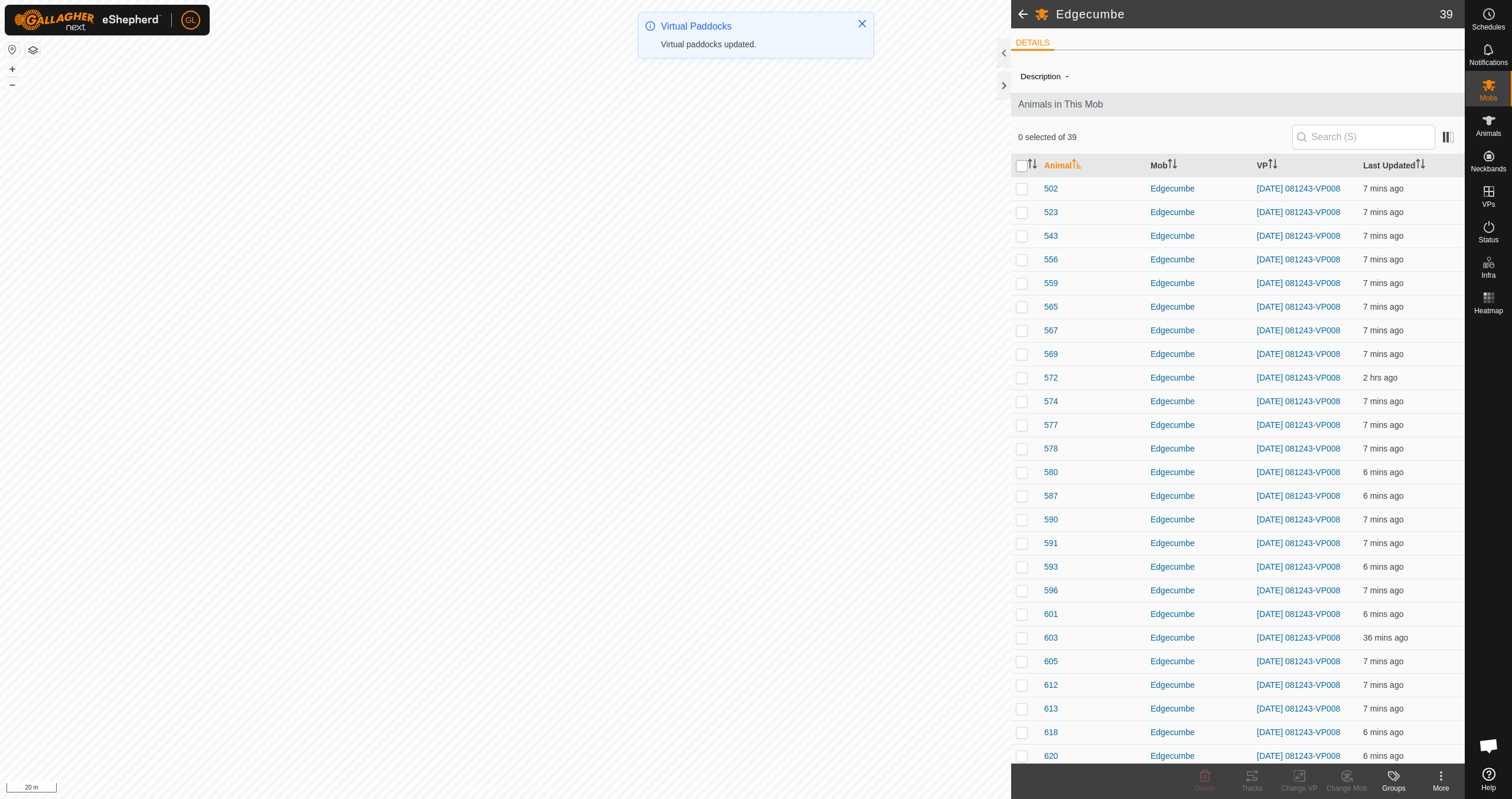
checkbox input "true"
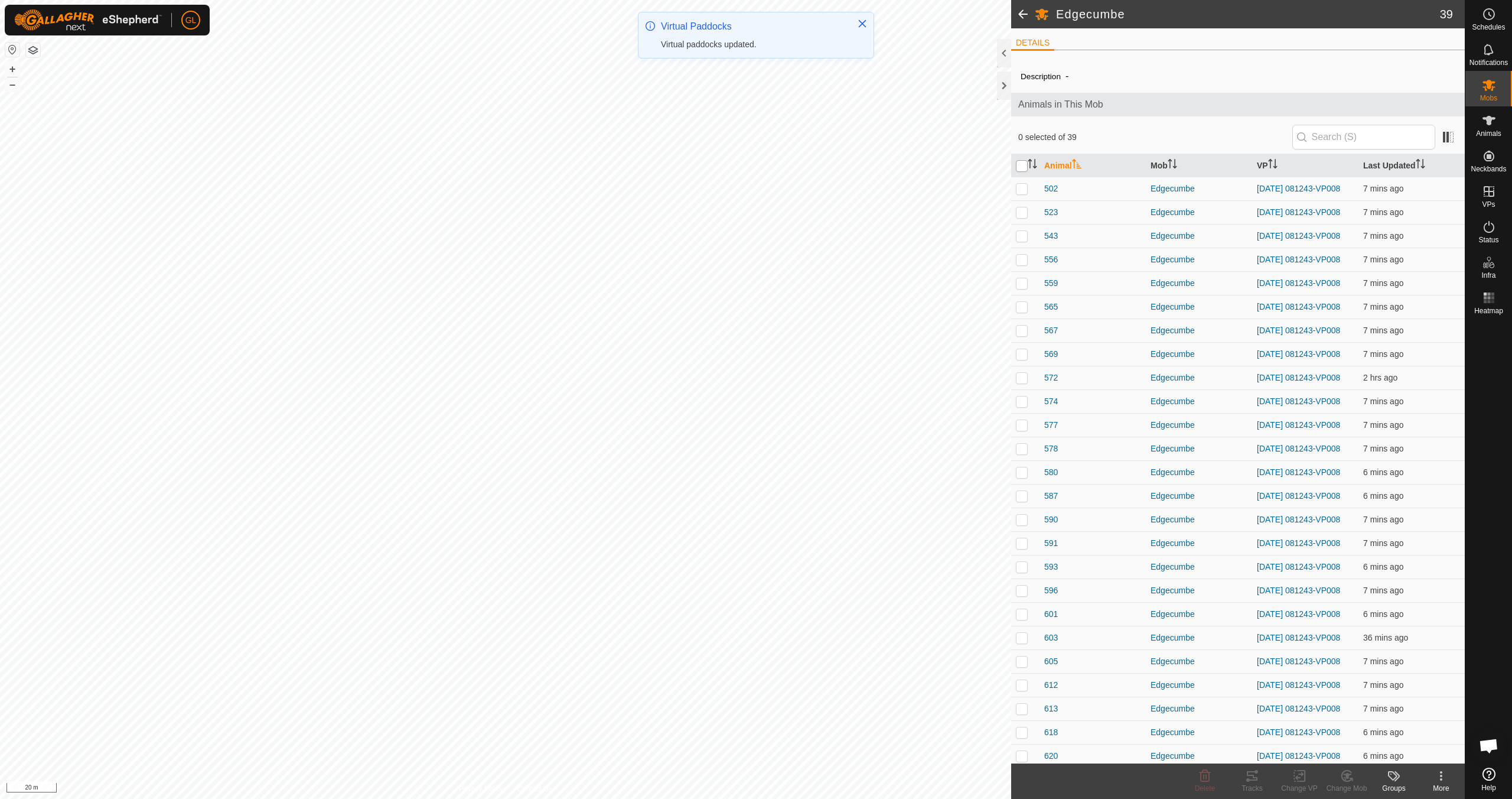
checkbox input "true"
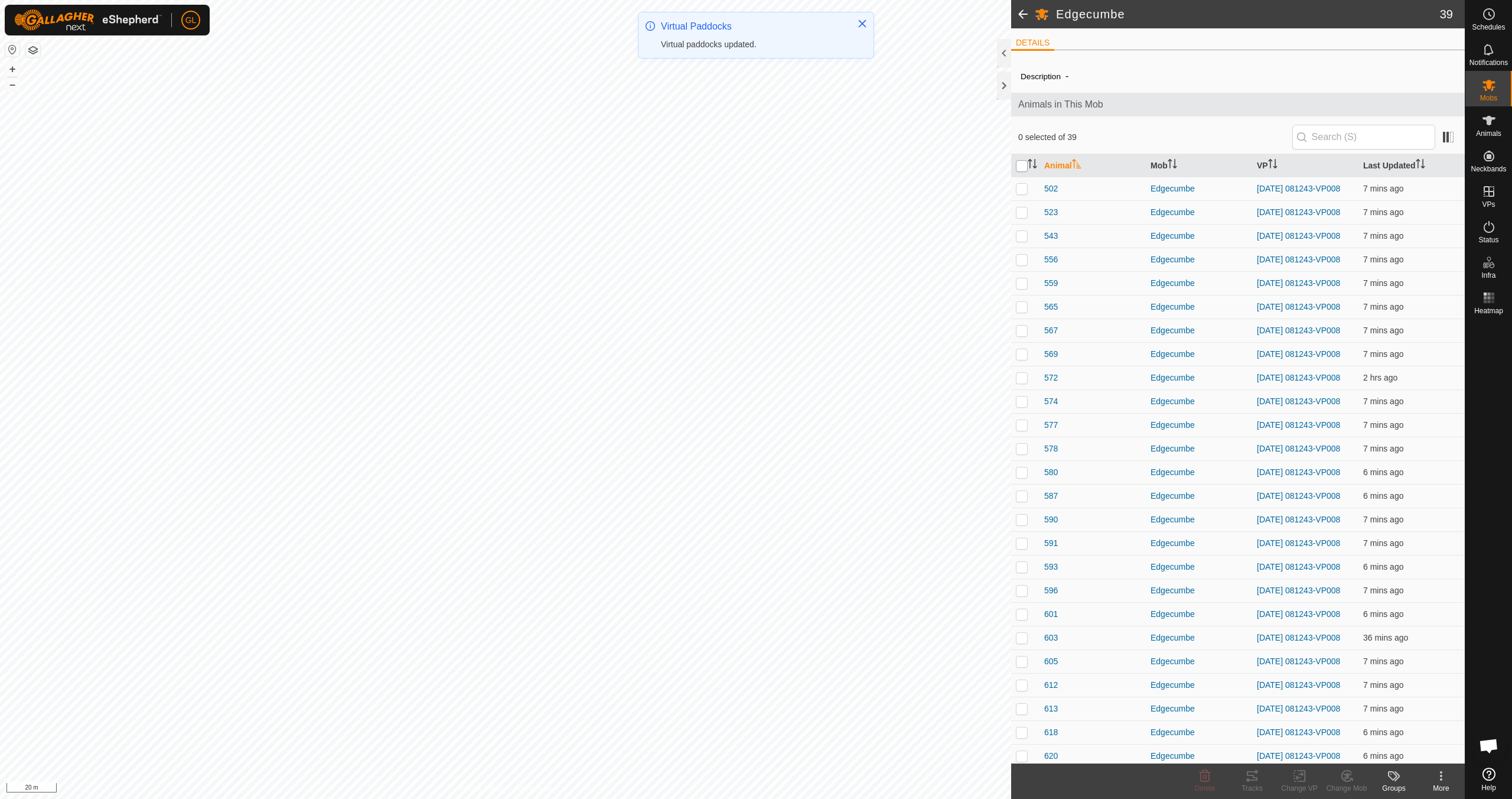
checkbox input "true"
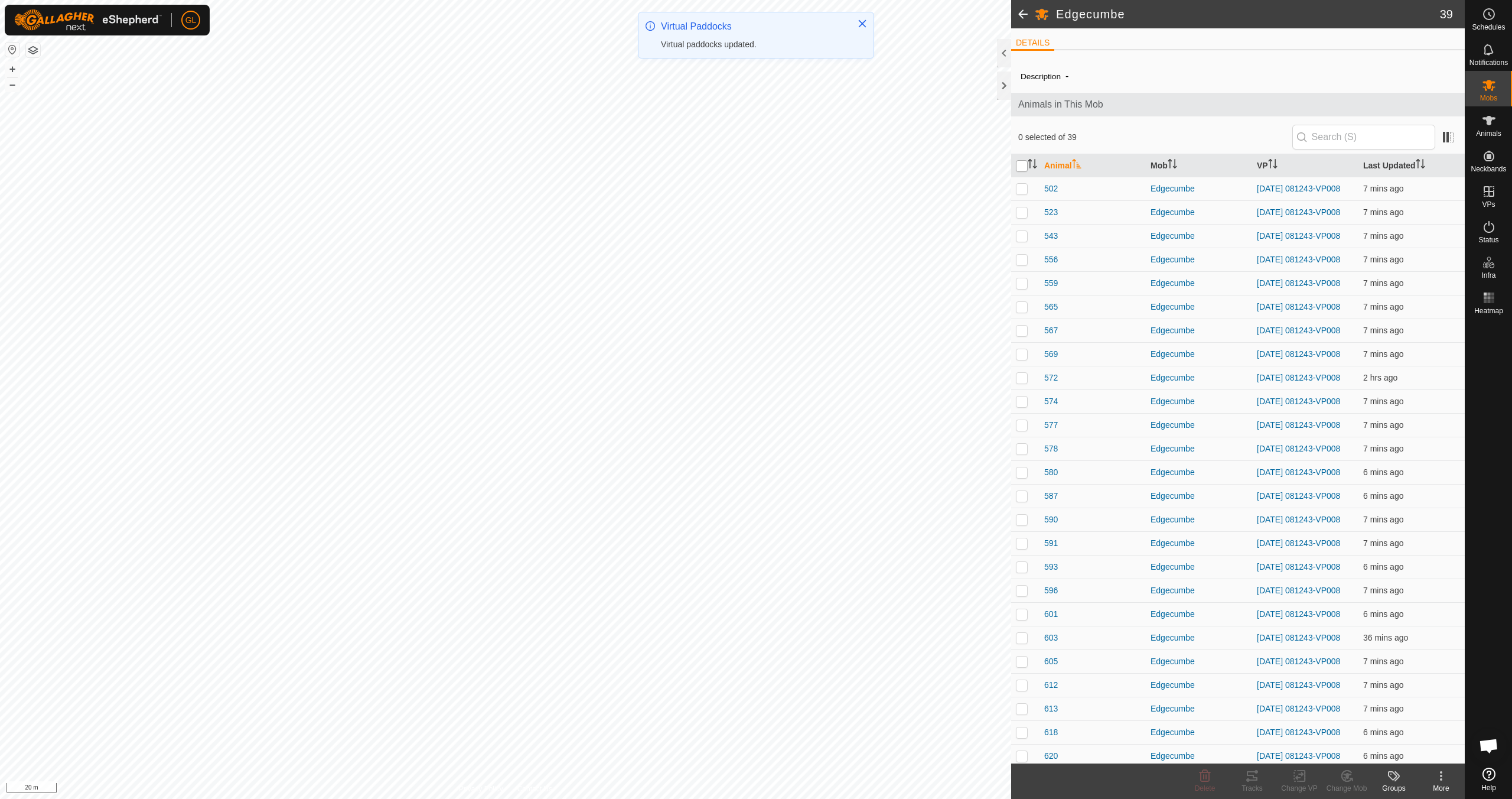
checkbox input "true"
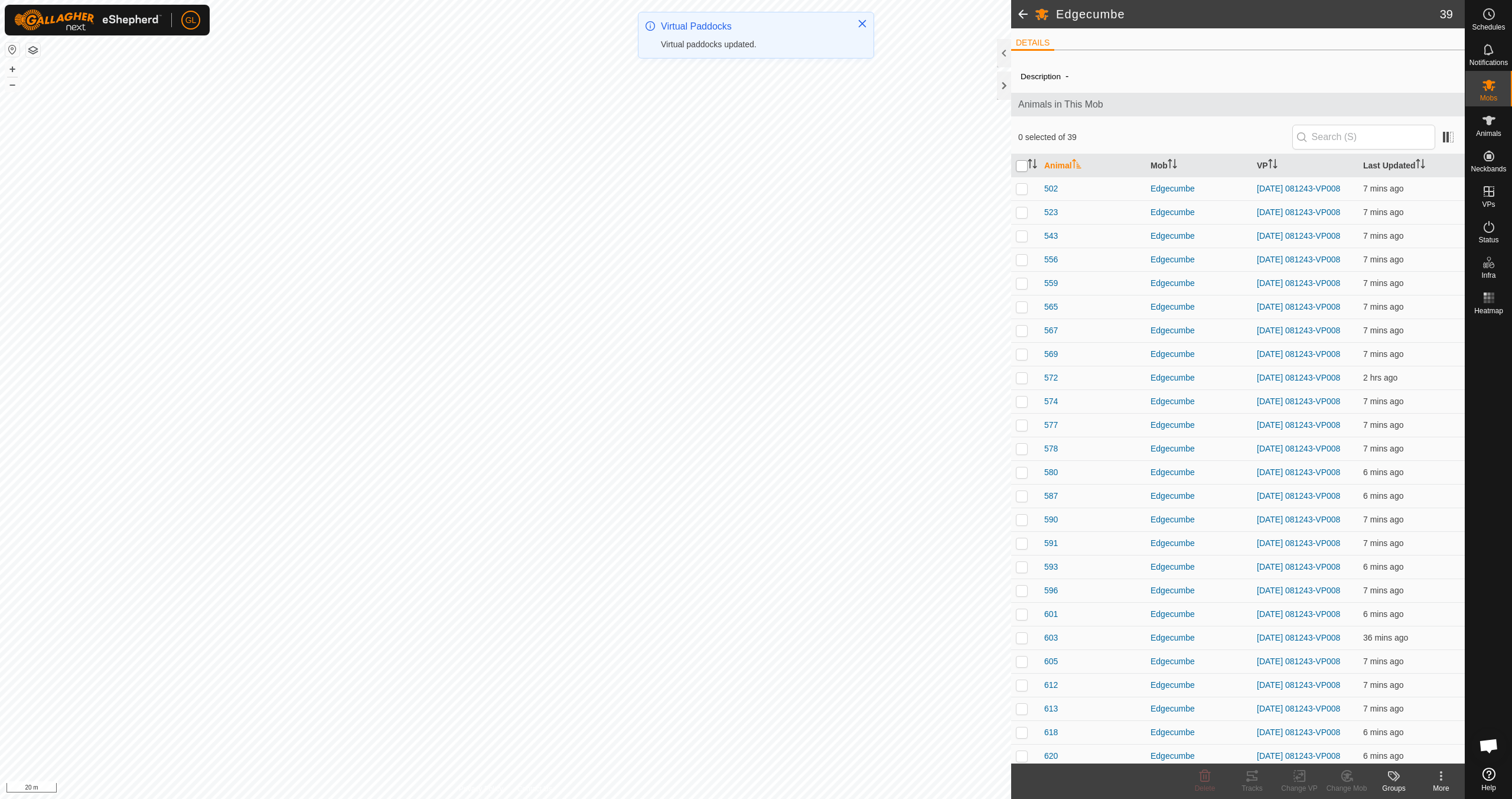
checkbox input "true"
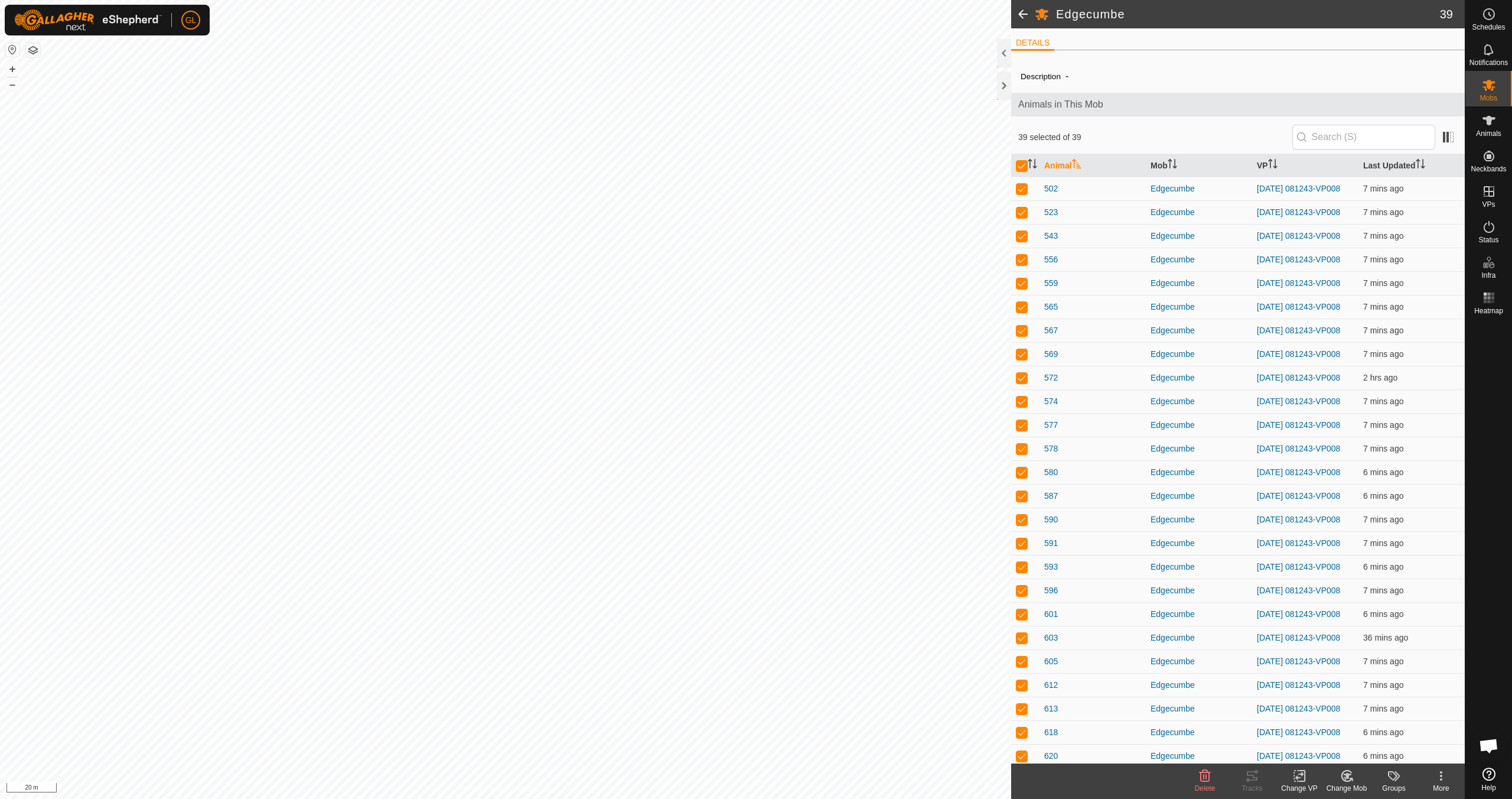
click at [719, 708] on icon at bounding box center [1300, 776] width 14 height 14
click at [719, 708] on link "Choose VP..." at bounding box center [1335, 725] width 117 height 24
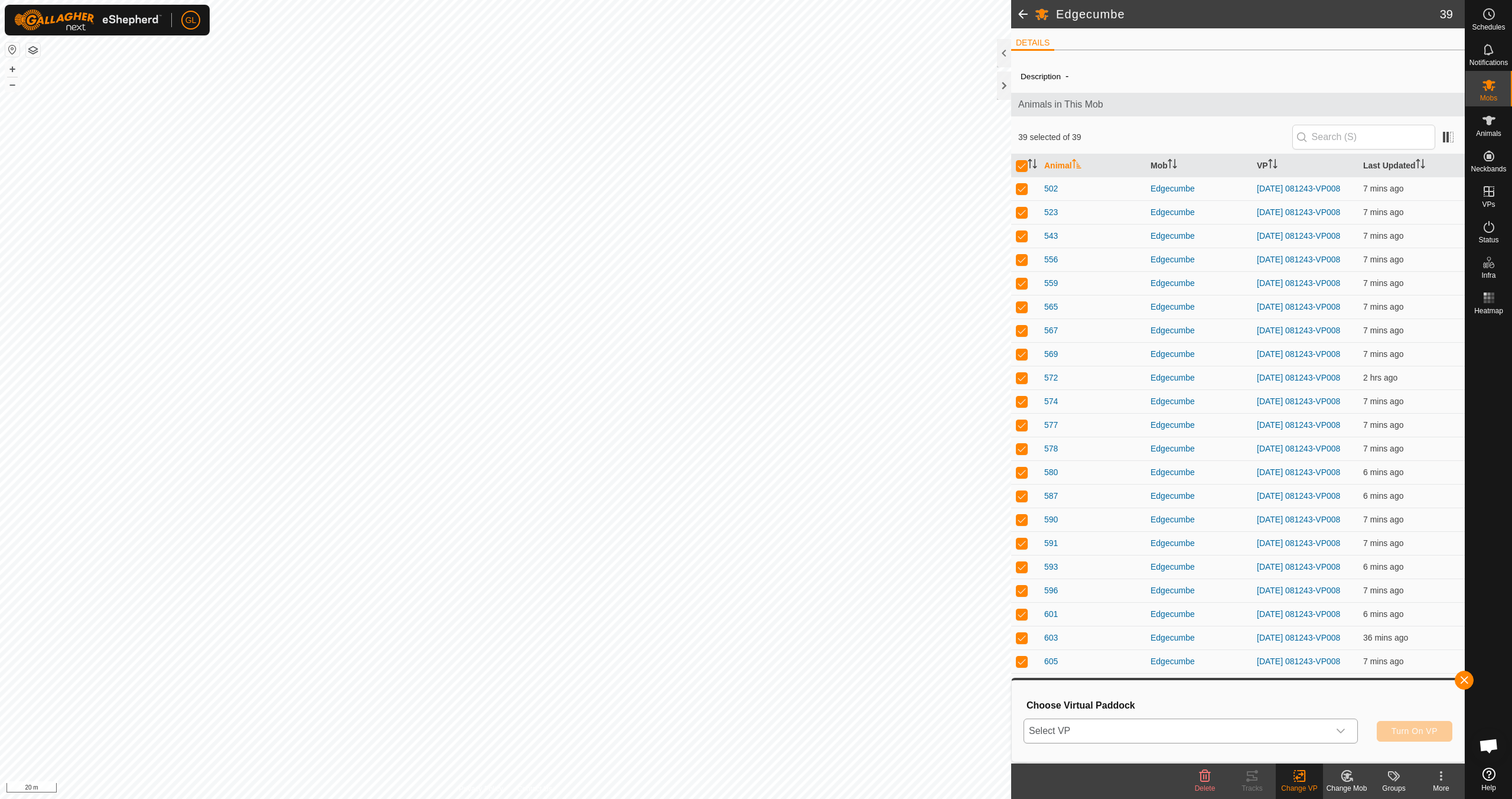
click at [719, 708] on icon "dropdown trigger" at bounding box center [1341, 731] width 8 height 5
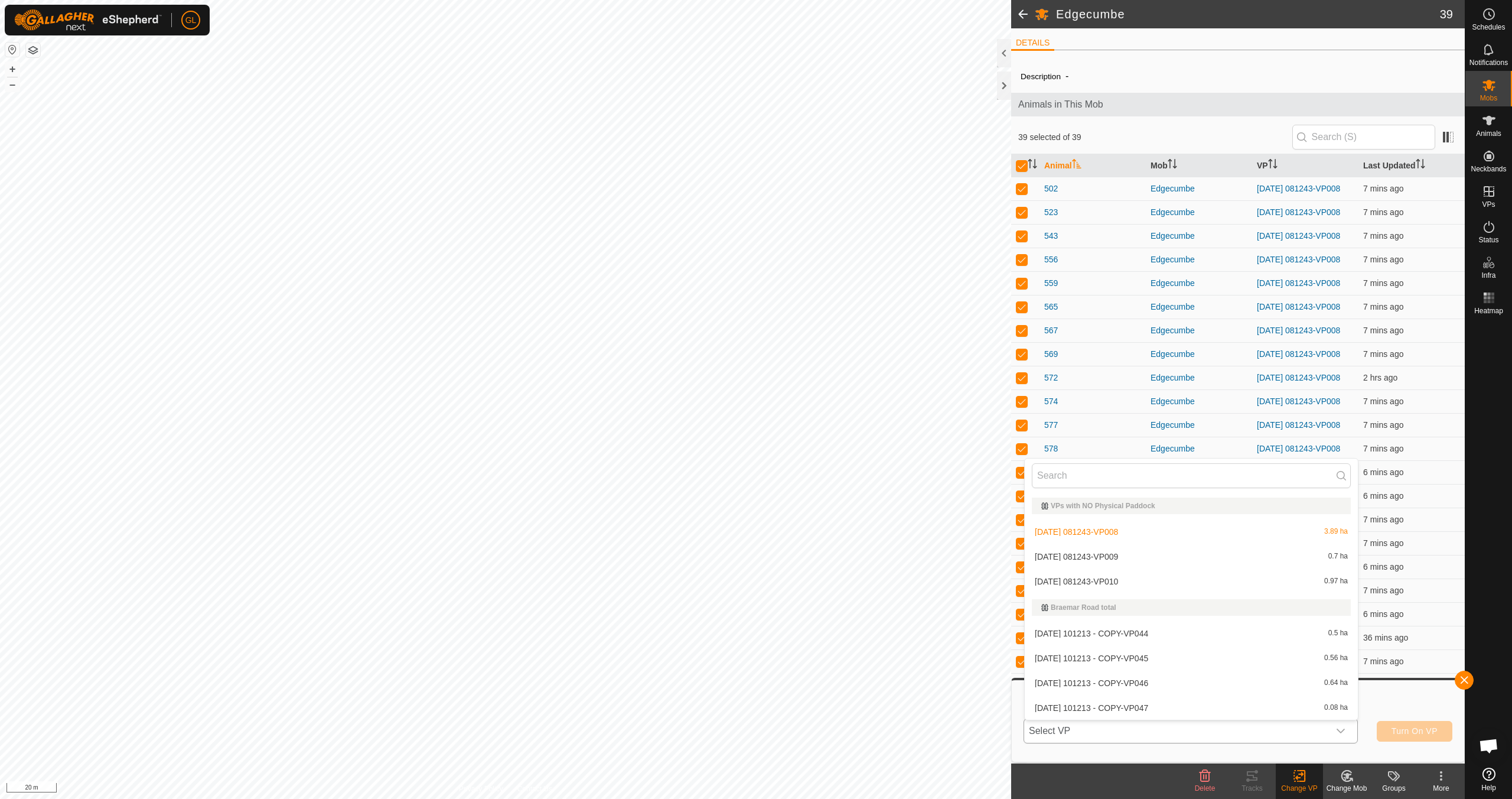
click at [719, 579] on li "[DATE] 081243-VP010 0.97 ha" at bounding box center [1192, 581] width 333 height 24
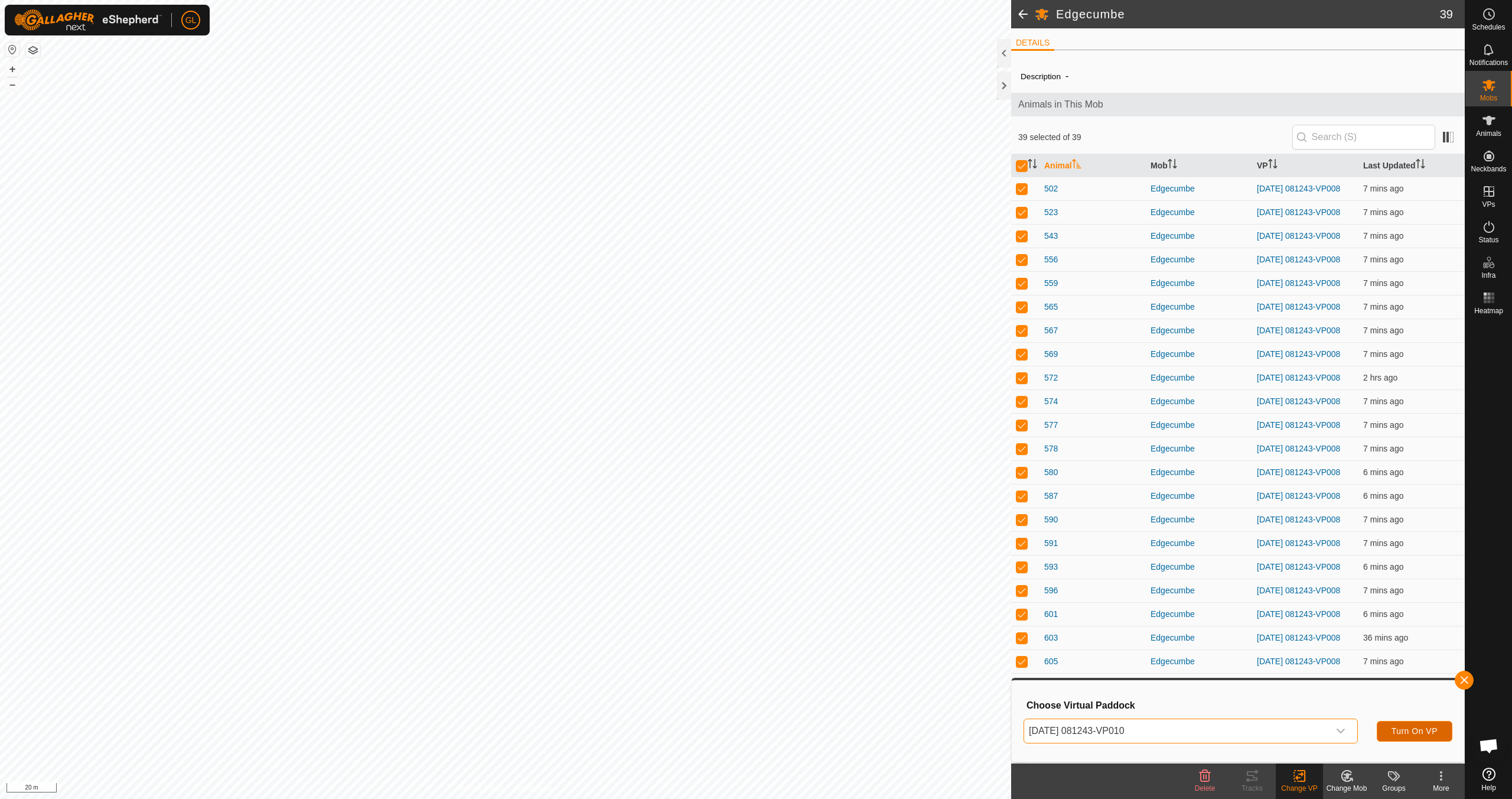
click at [719, 708] on span "Turn On VP" at bounding box center [1415, 731] width 46 height 10
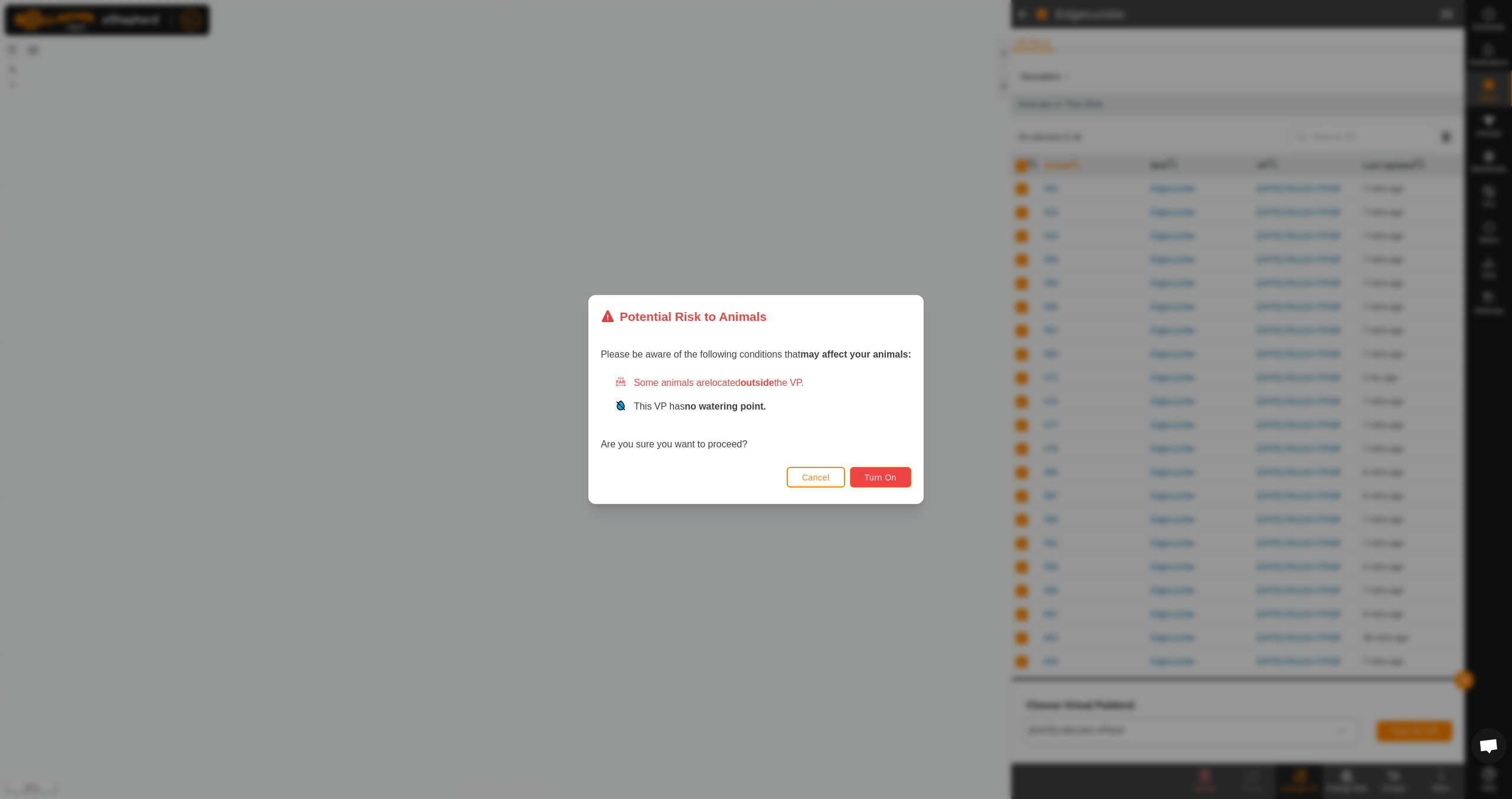
click at [719, 477] on span "Turn On" at bounding box center [881, 477] width 32 height 10
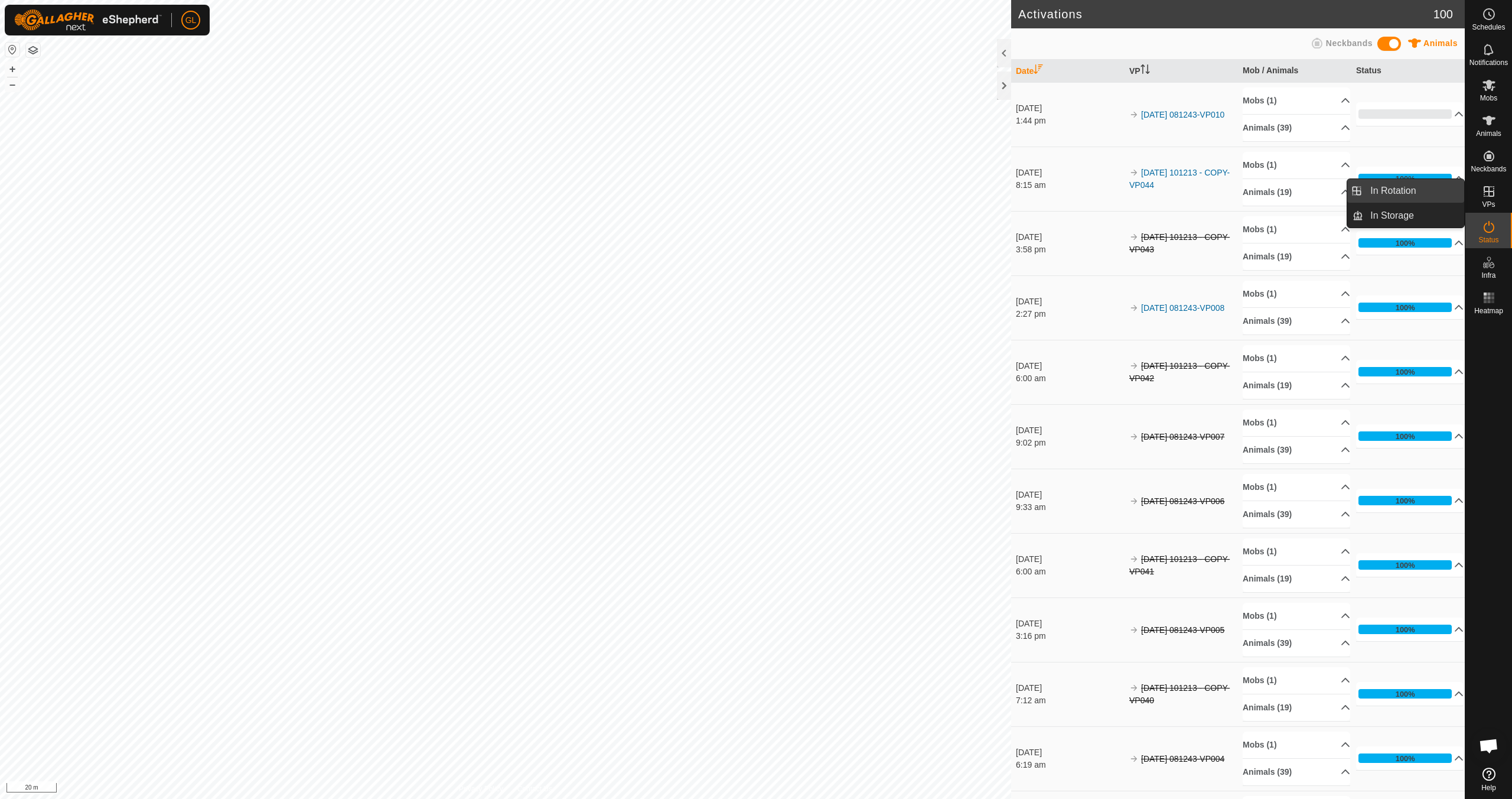
click at [719, 193] on link "In Rotation" at bounding box center [1414, 191] width 101 height 24
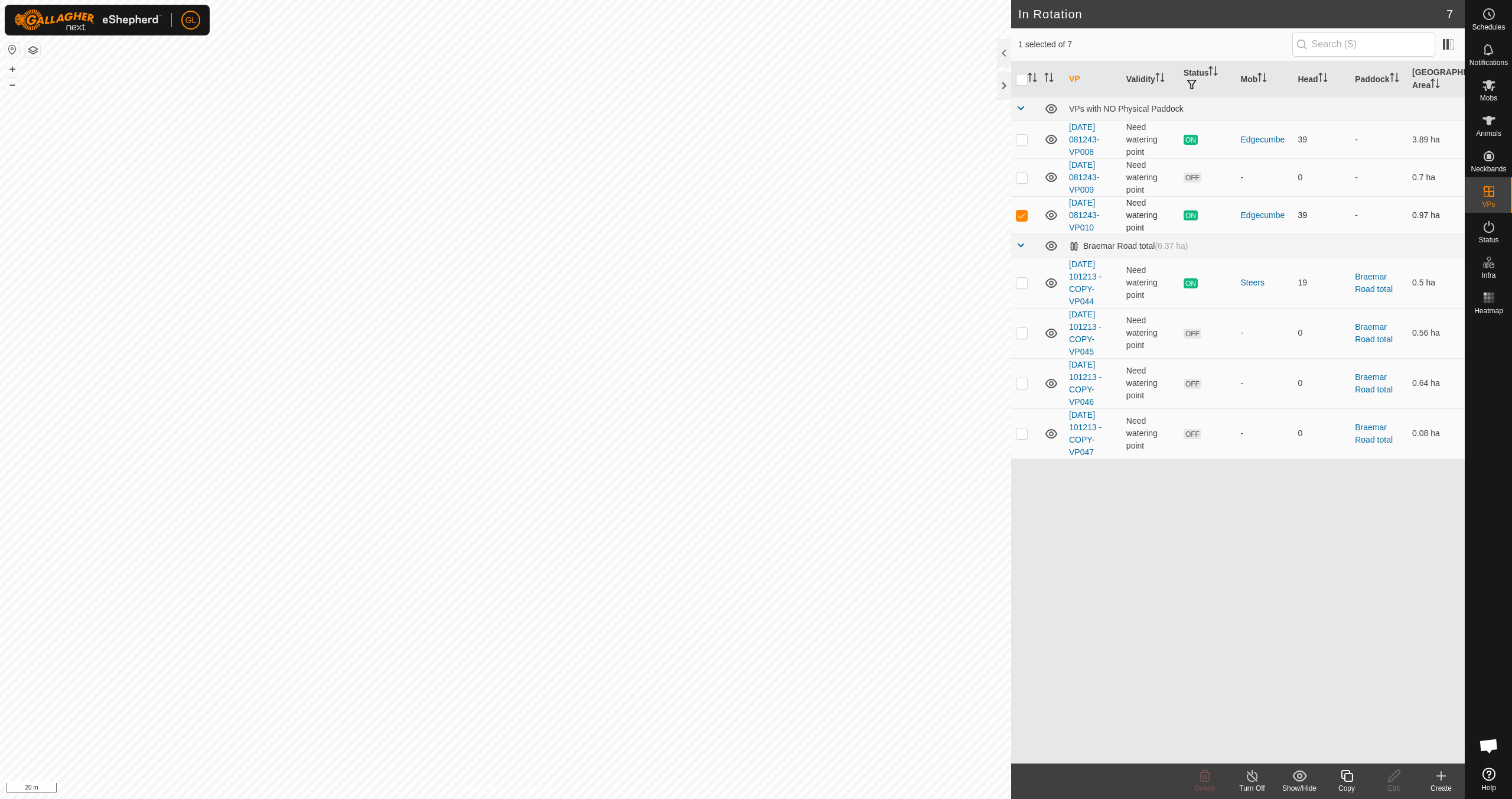
click at [719, 215] on p-checkbox at bounding box center [1021, 215] width 12 height 10
checkbox input "false"
click at [719, 178] on p-checkbox at bounding box center [1021, 178] width 12 height 10
click at [719, 708] on icon at bounding box center [1205, 776] width 11 height 12
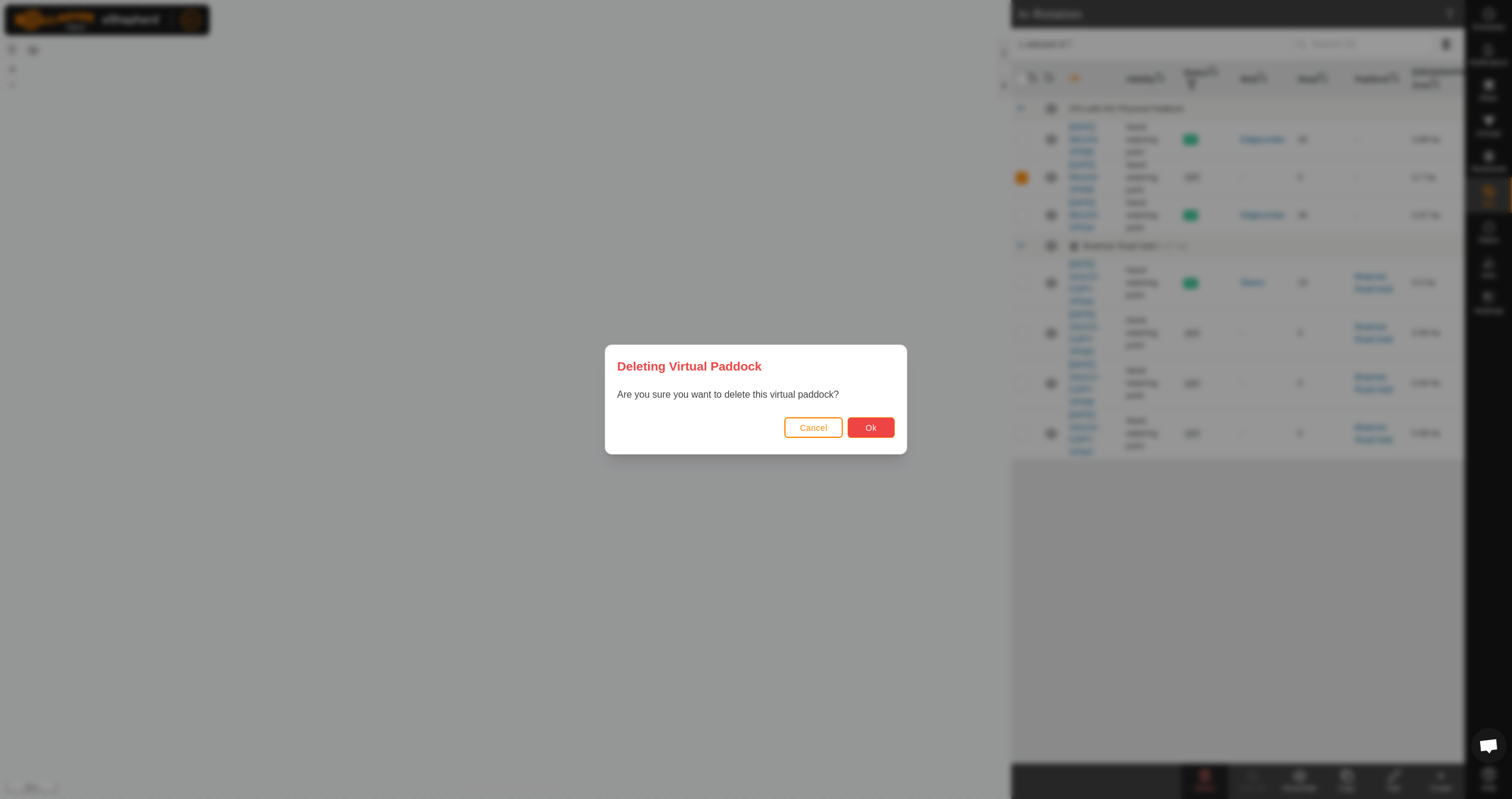
click at [719, 430] on span "Ok" at bounding box center [872, 428] width 11 height 10
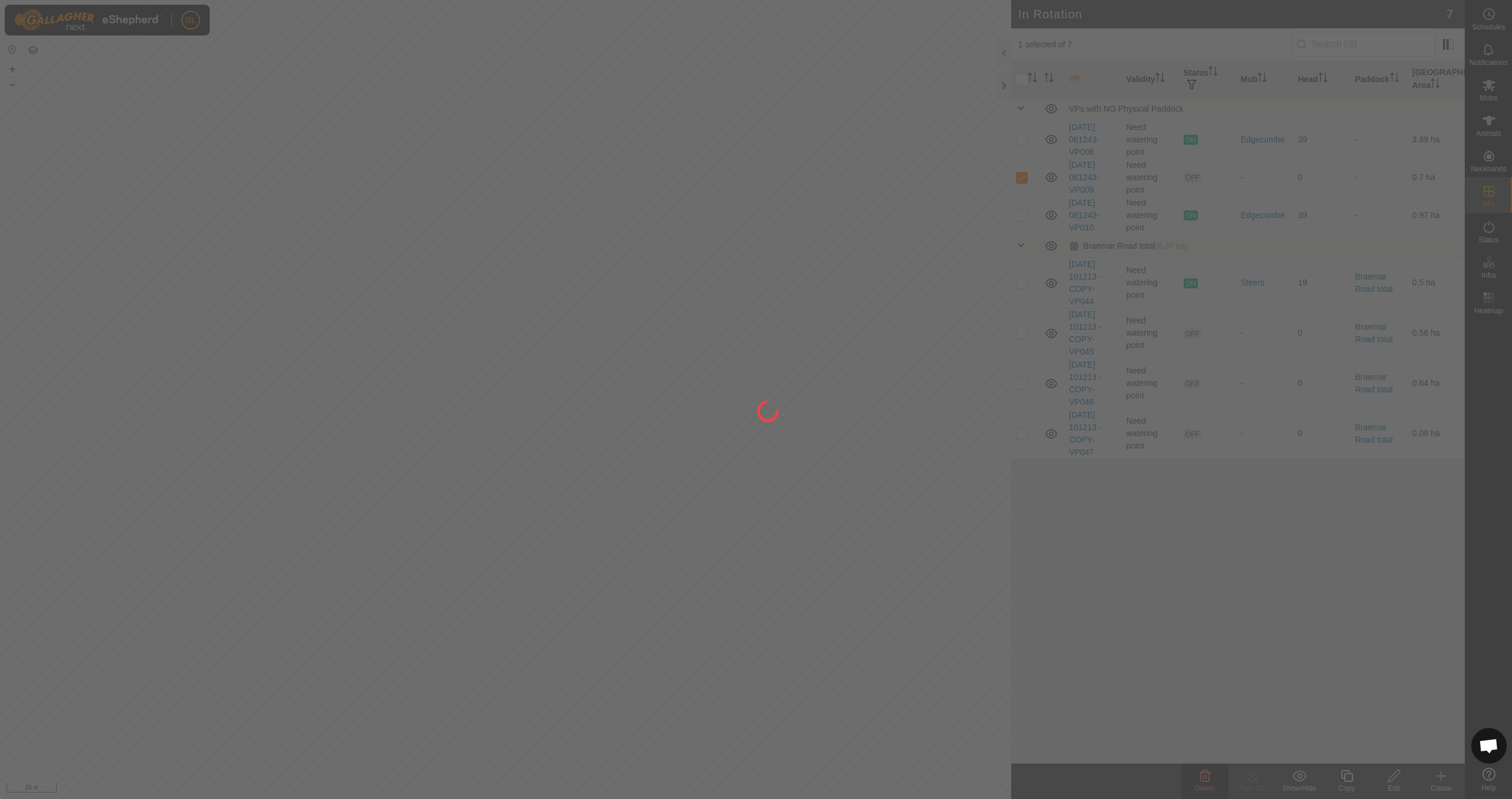
checkbox input "false"
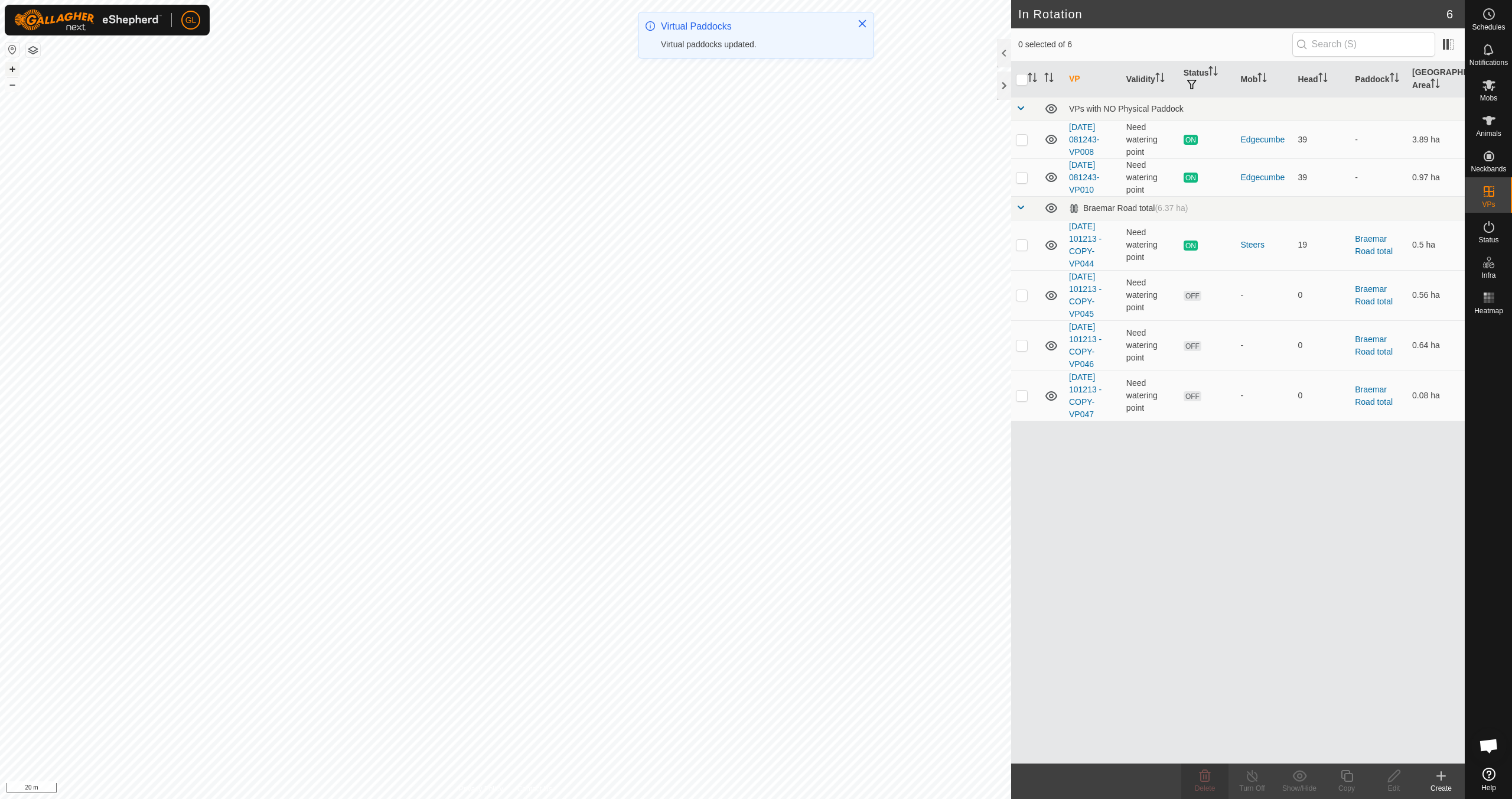
click at [14, 68] on button "+" at bounding box center [13, 69] width 14 height 14
click at [719, 708] on icon at bounding box center [1442, 776] width 14 height 14
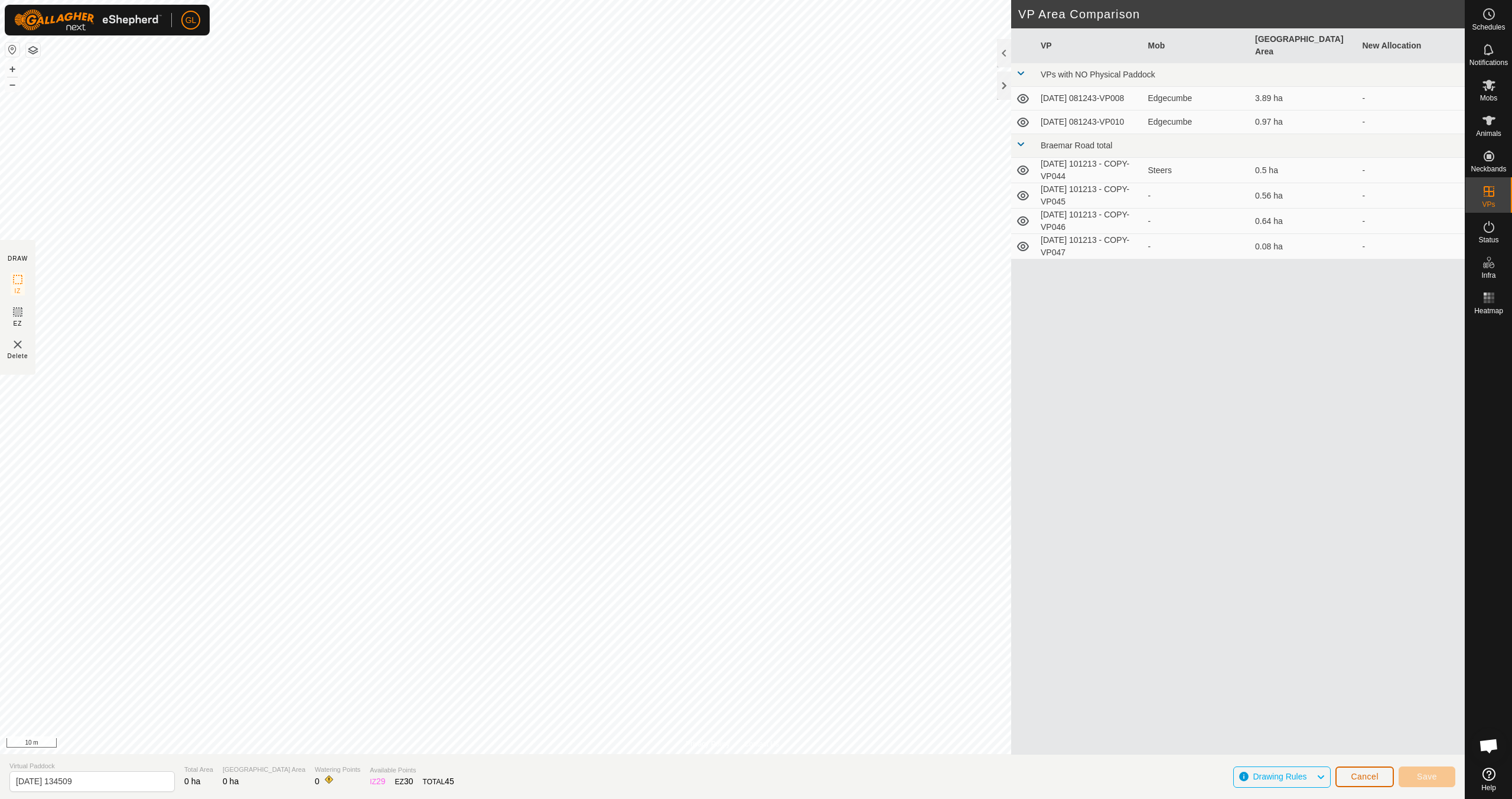
click at [719, 708] on span "Cancel" at bounding box center [1365, 777] width 28 height 10
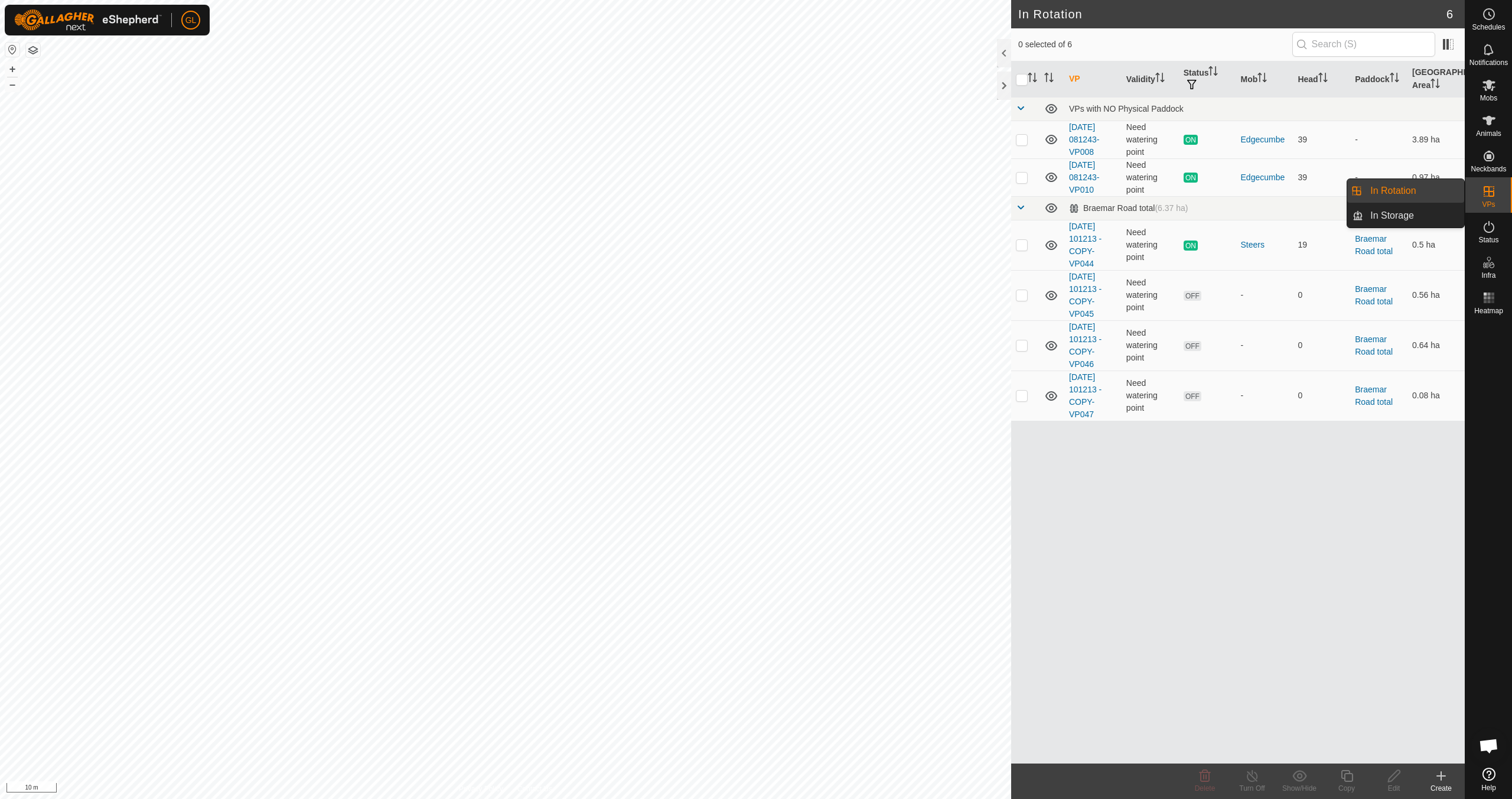
click at [719, 191] on link "In Rotation" at bounding box center [1414, 191] width 101 height 24
click at [719, 178] on p-checkbox at bounding box center [1021, 178] width 12 height 10
checkbox input "true"
click at [719, 708] on icon at bounding box center [1347, 776] width 14 height 14
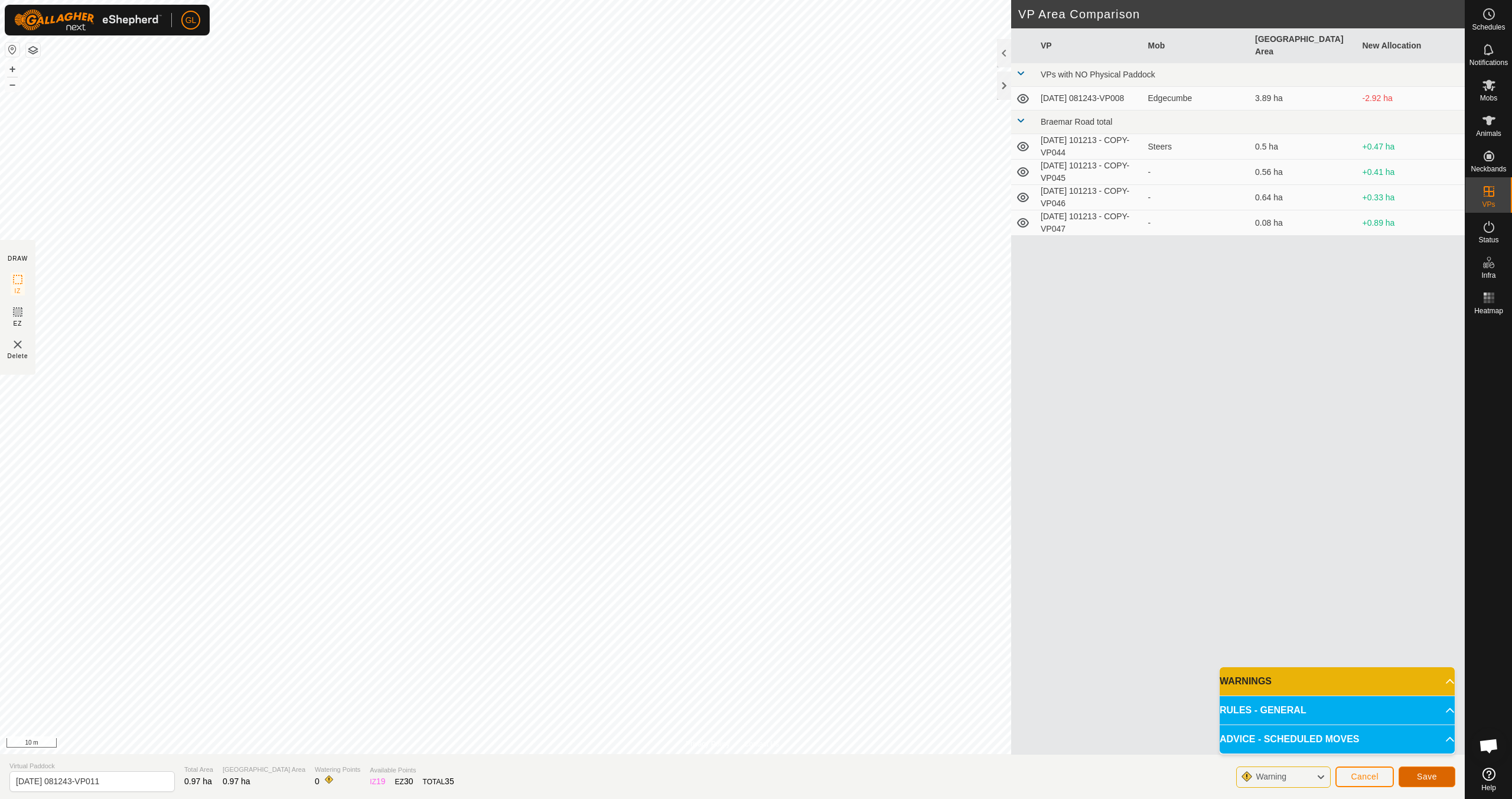
click at [719, 708] on span "Save" at bounding box center [1427, 777] width 20 height 10
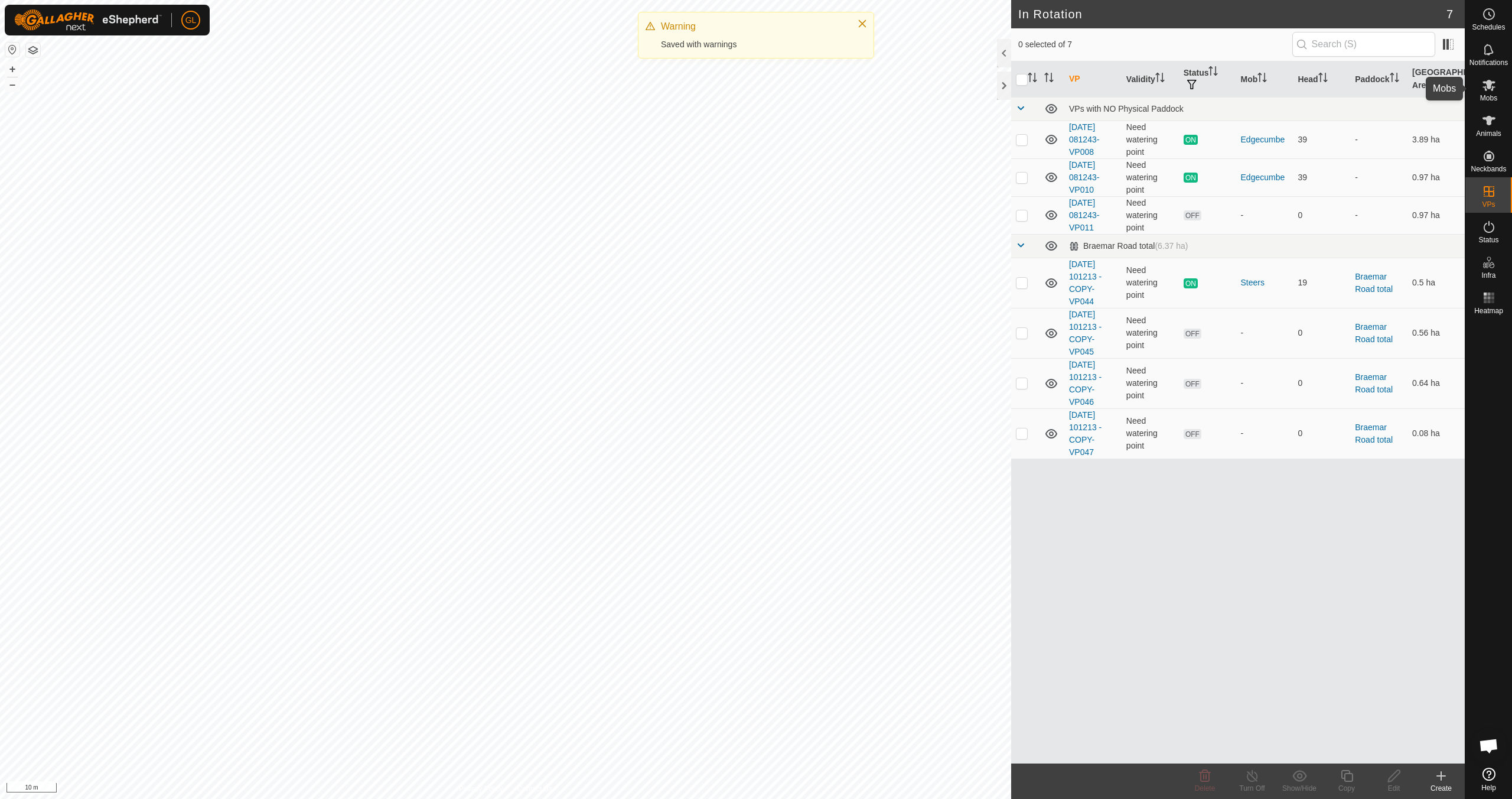
click at [719, 89] on es-mob-svg-icon at bounding box center [1489, 85] width 22 height 19
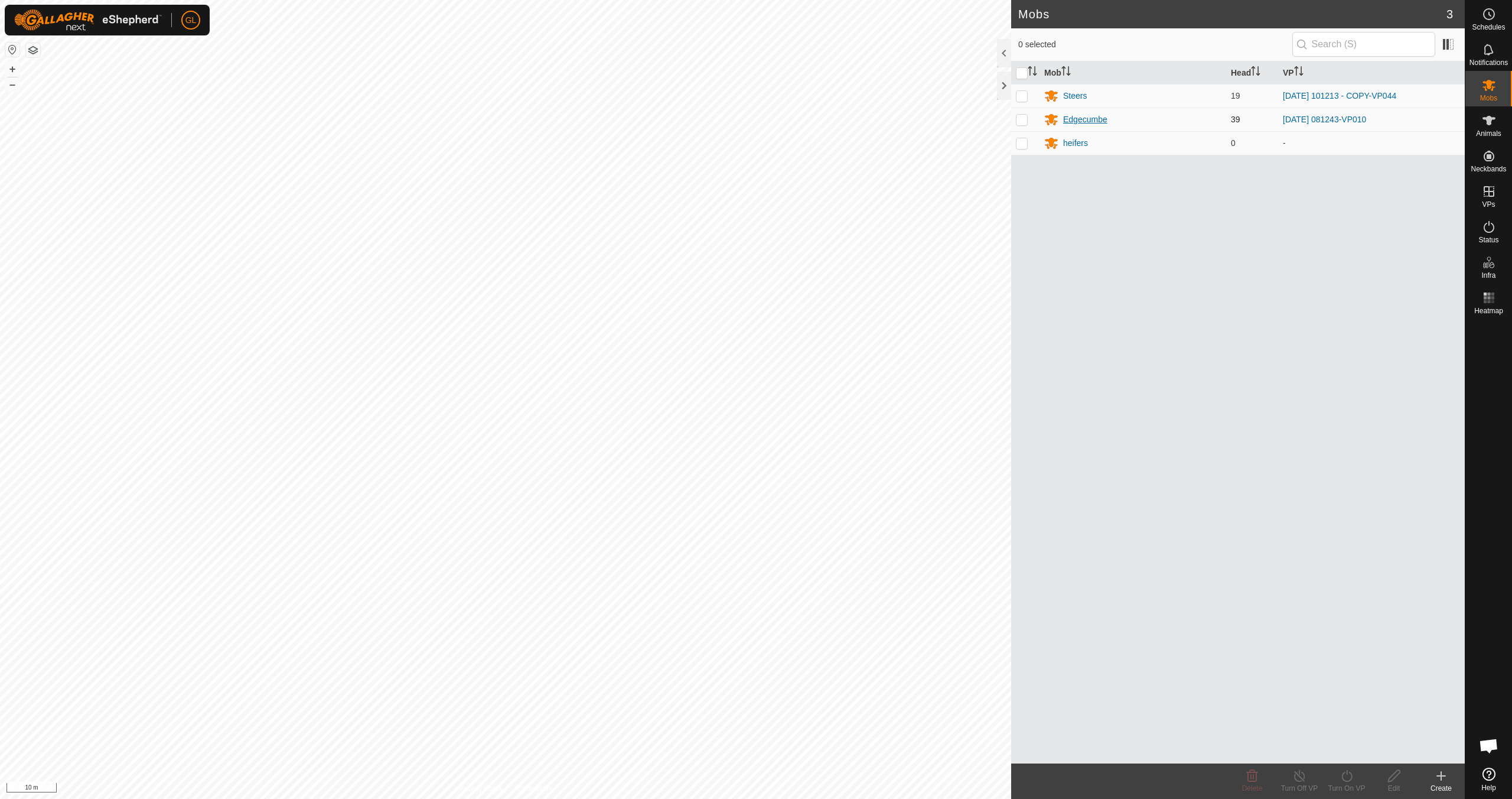
click at [719, 122] on div "Edgecumbe" at bounding box center [1085, 119] width 44 height 12
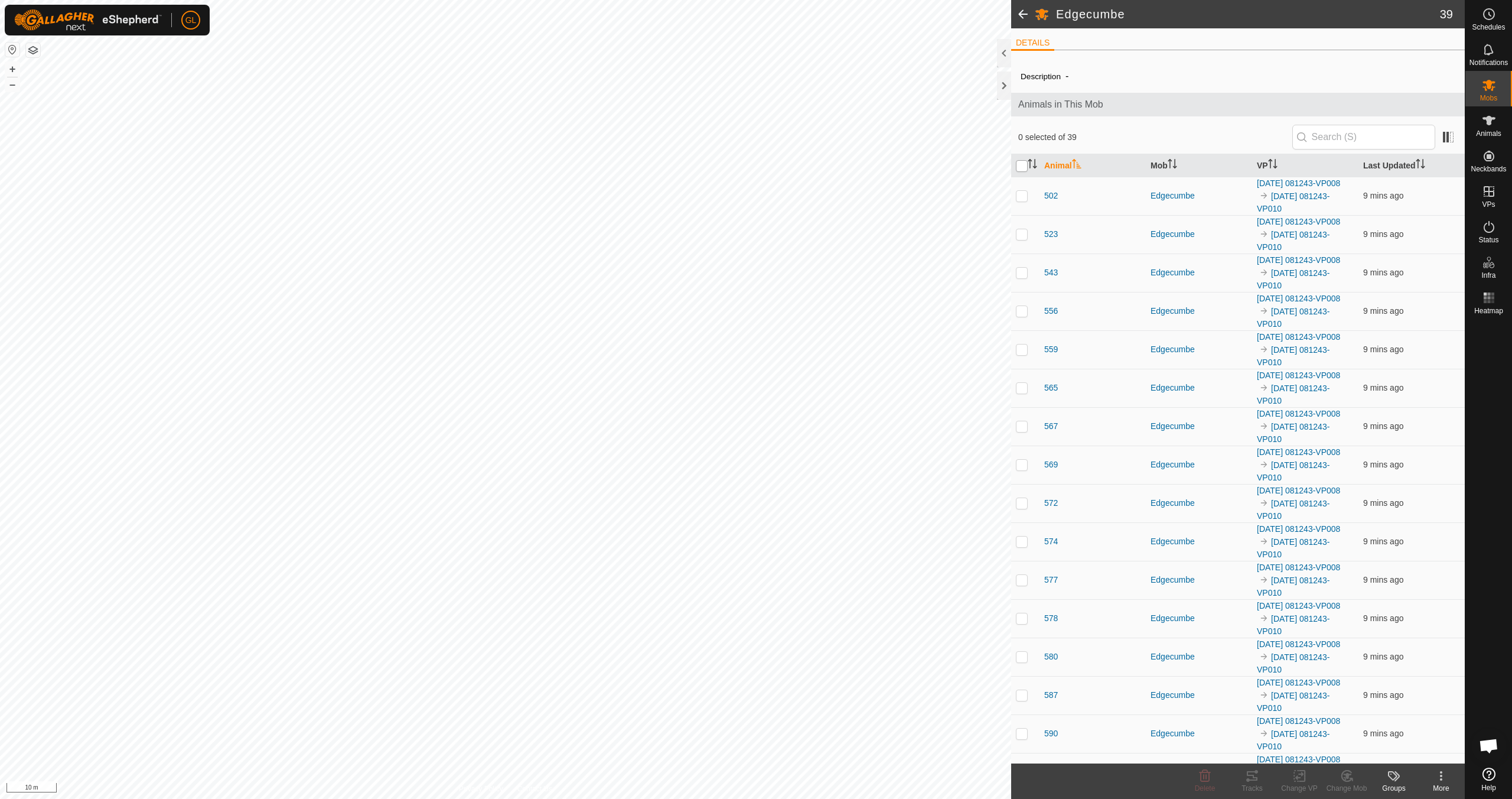
click at [719, 168] on input "checkbox" at bounding box center [1021, 166] width 12 height 12
checkbox input "true"
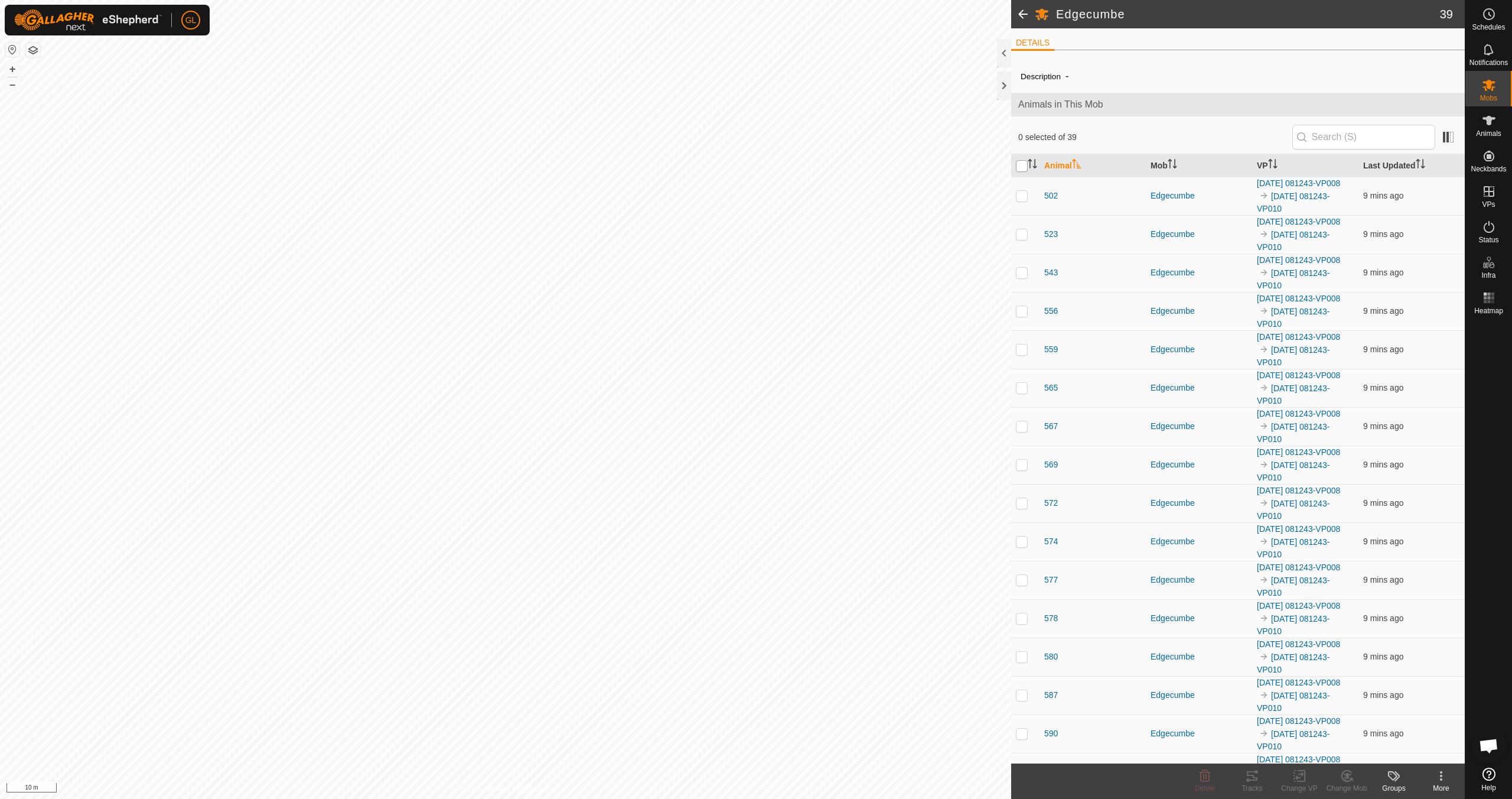
checkbox input "true"
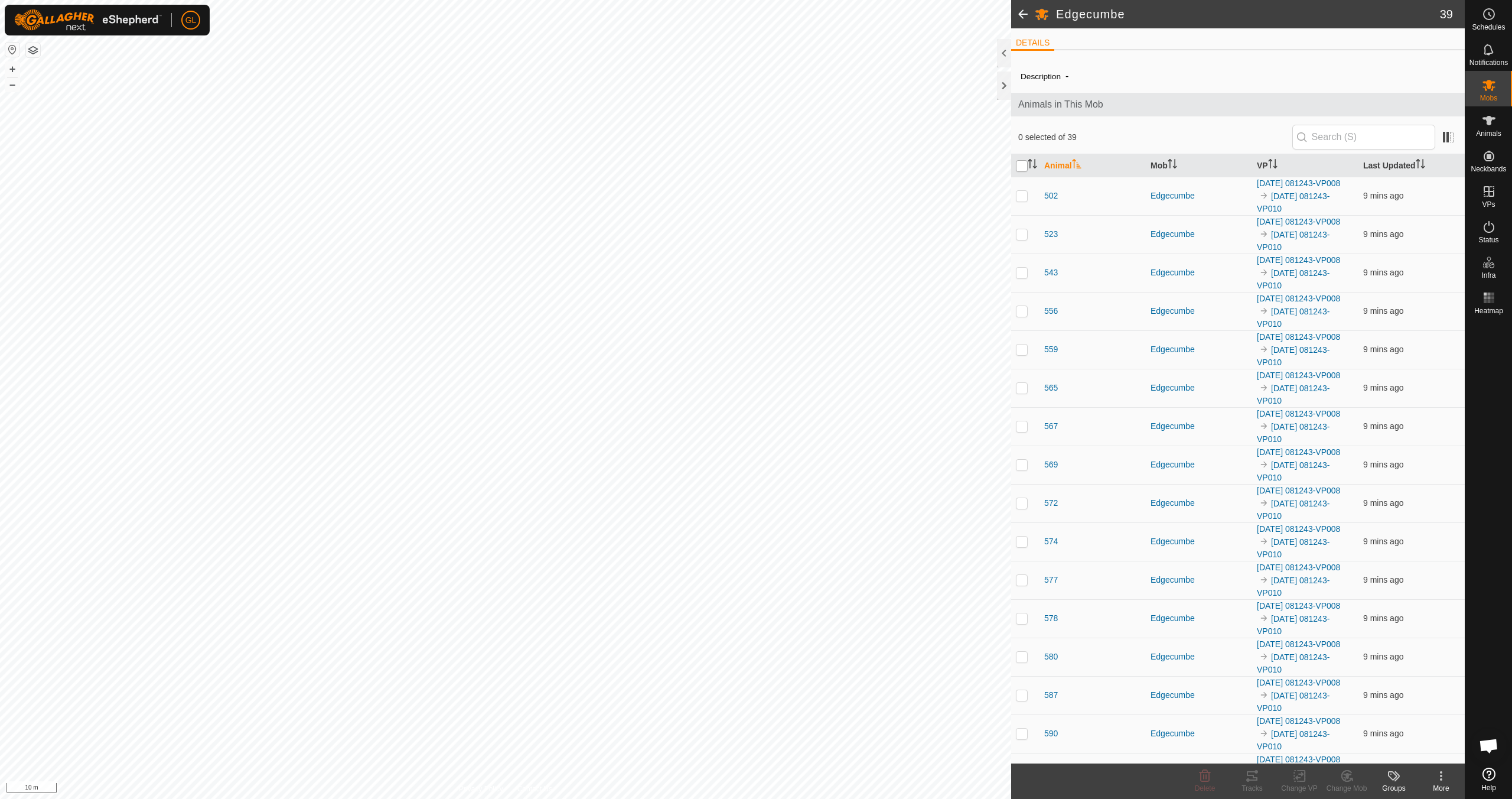
checkbox input "true"
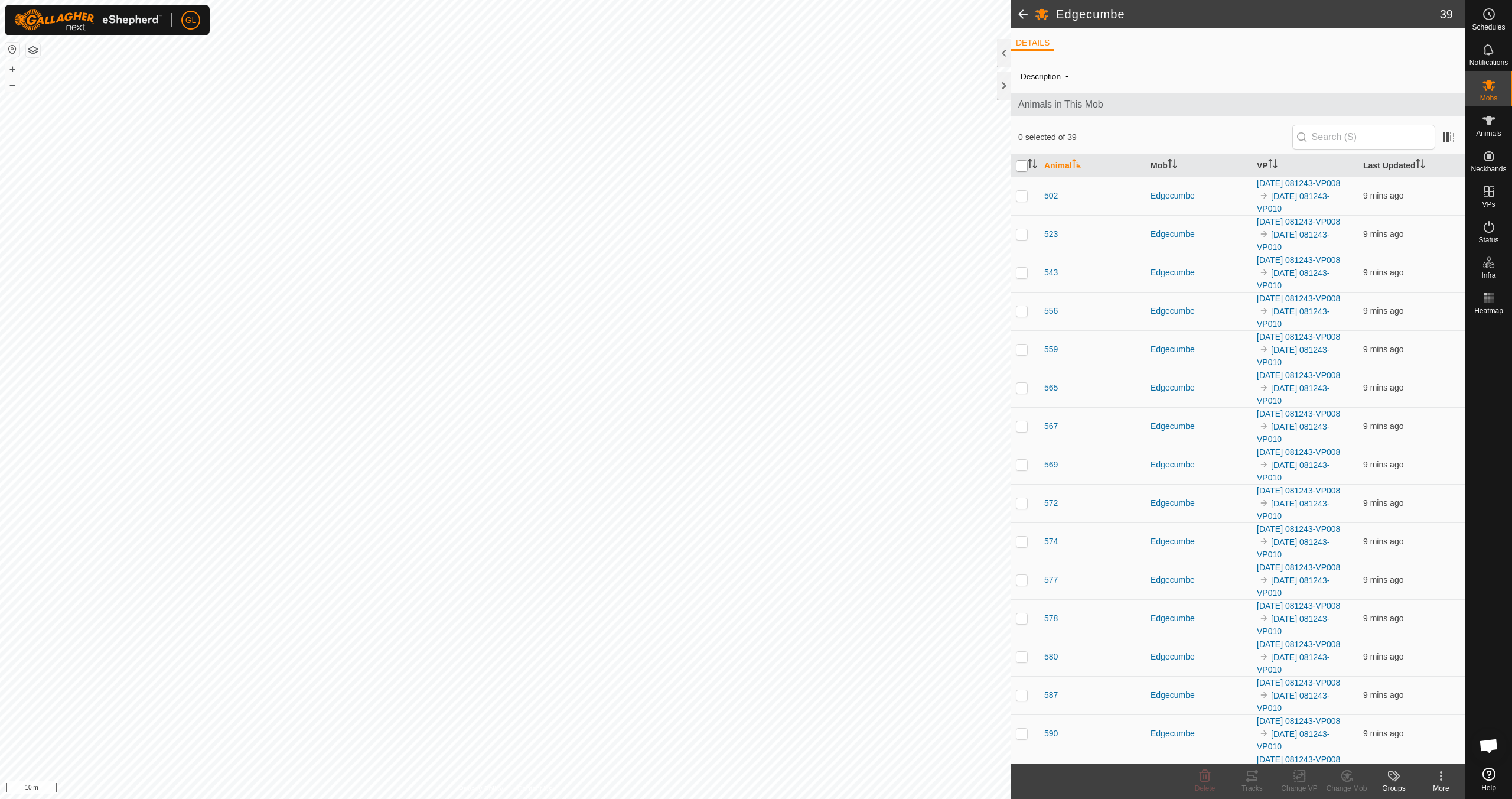
checkbox input "true"
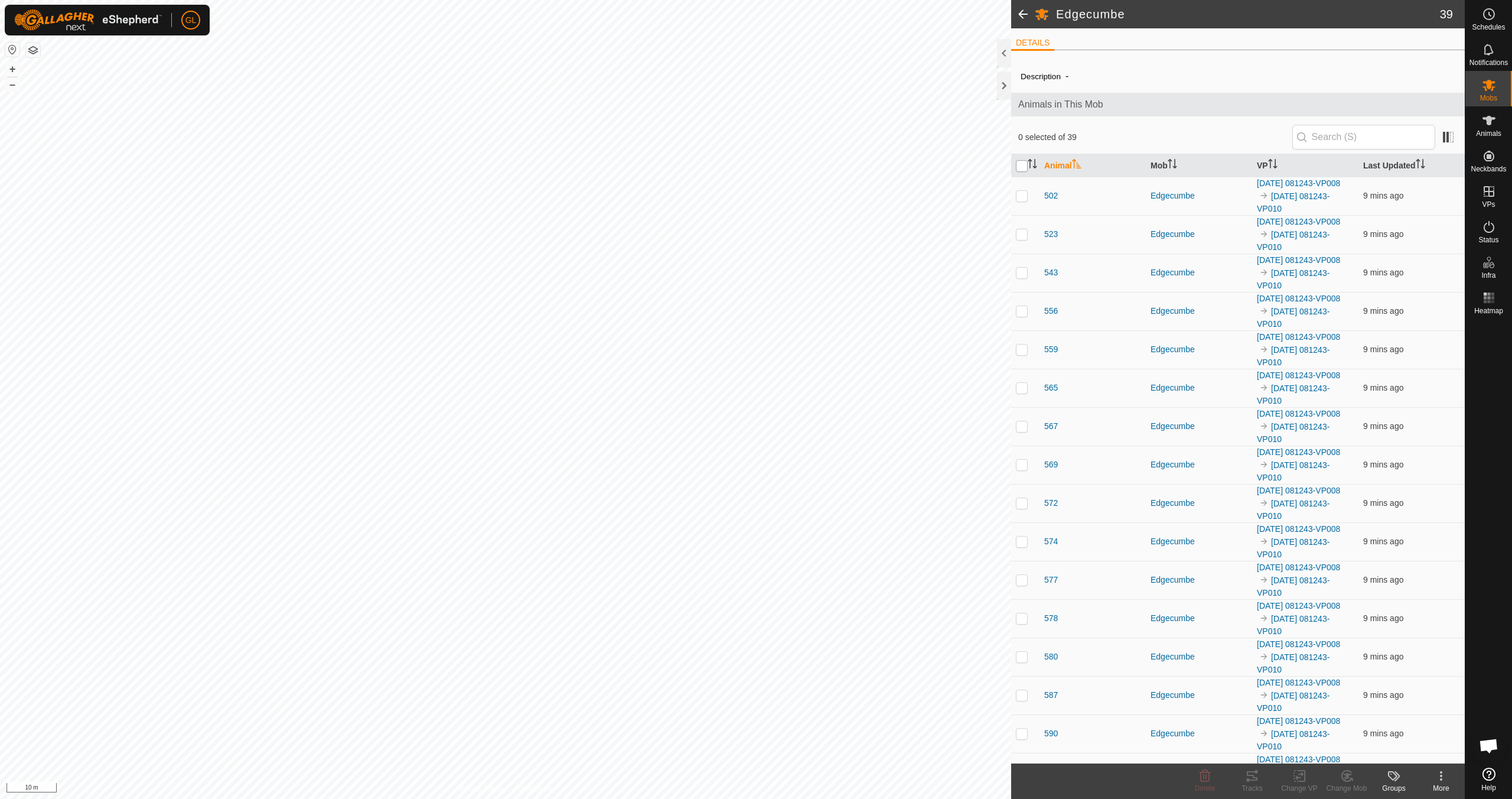
checkbox input "true"
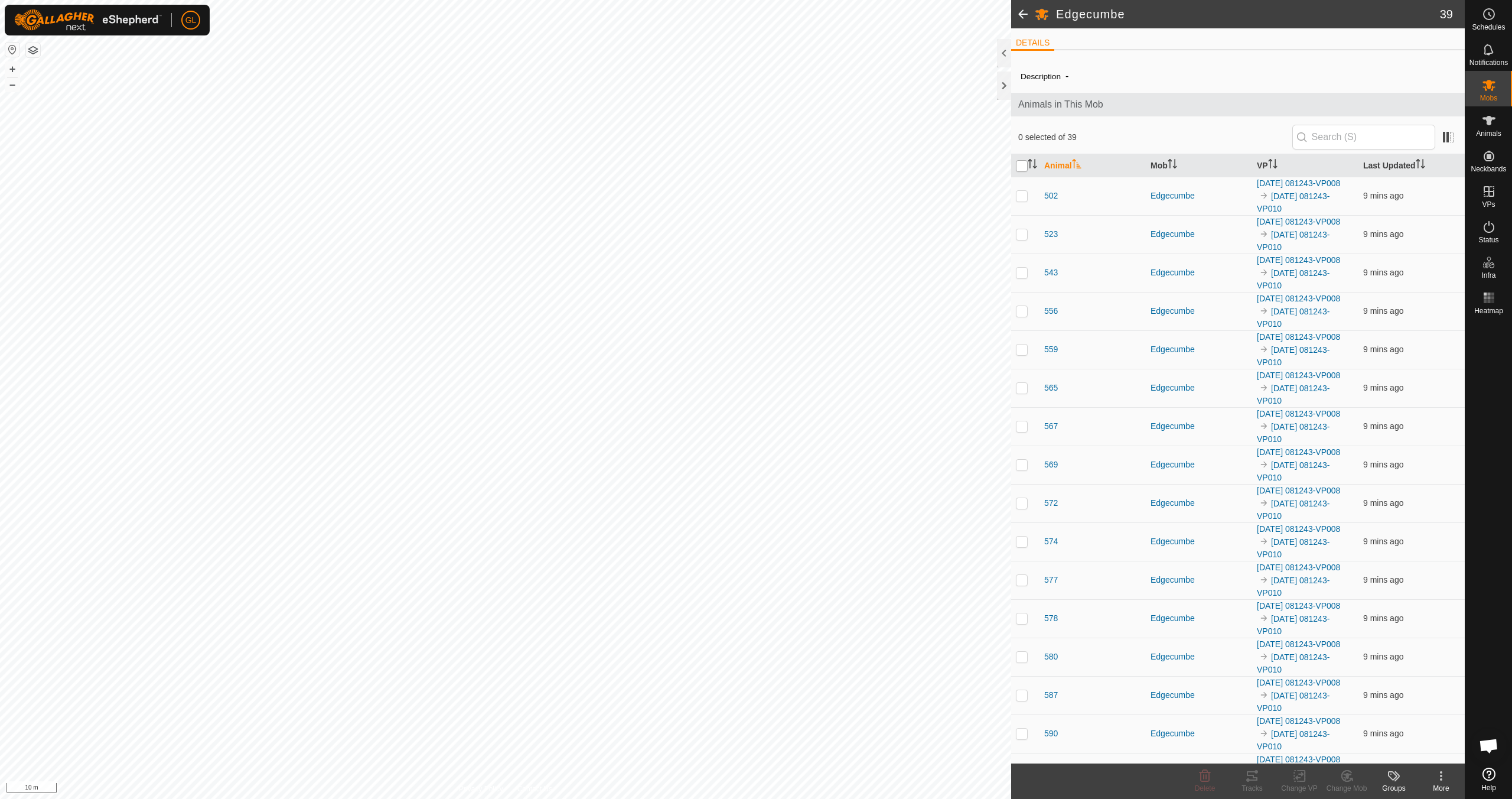
checkbox input "true"
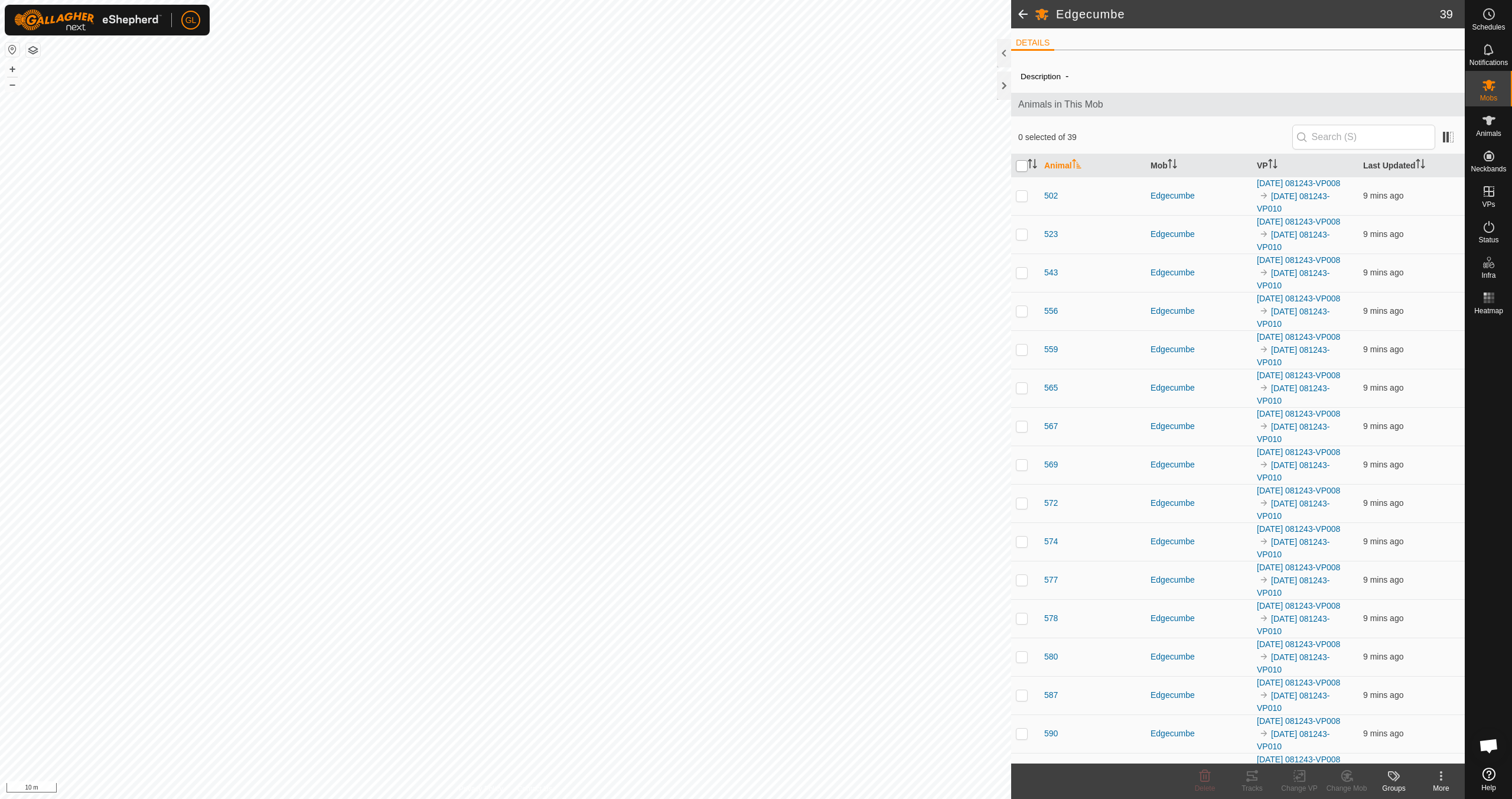
checkbox input "true"
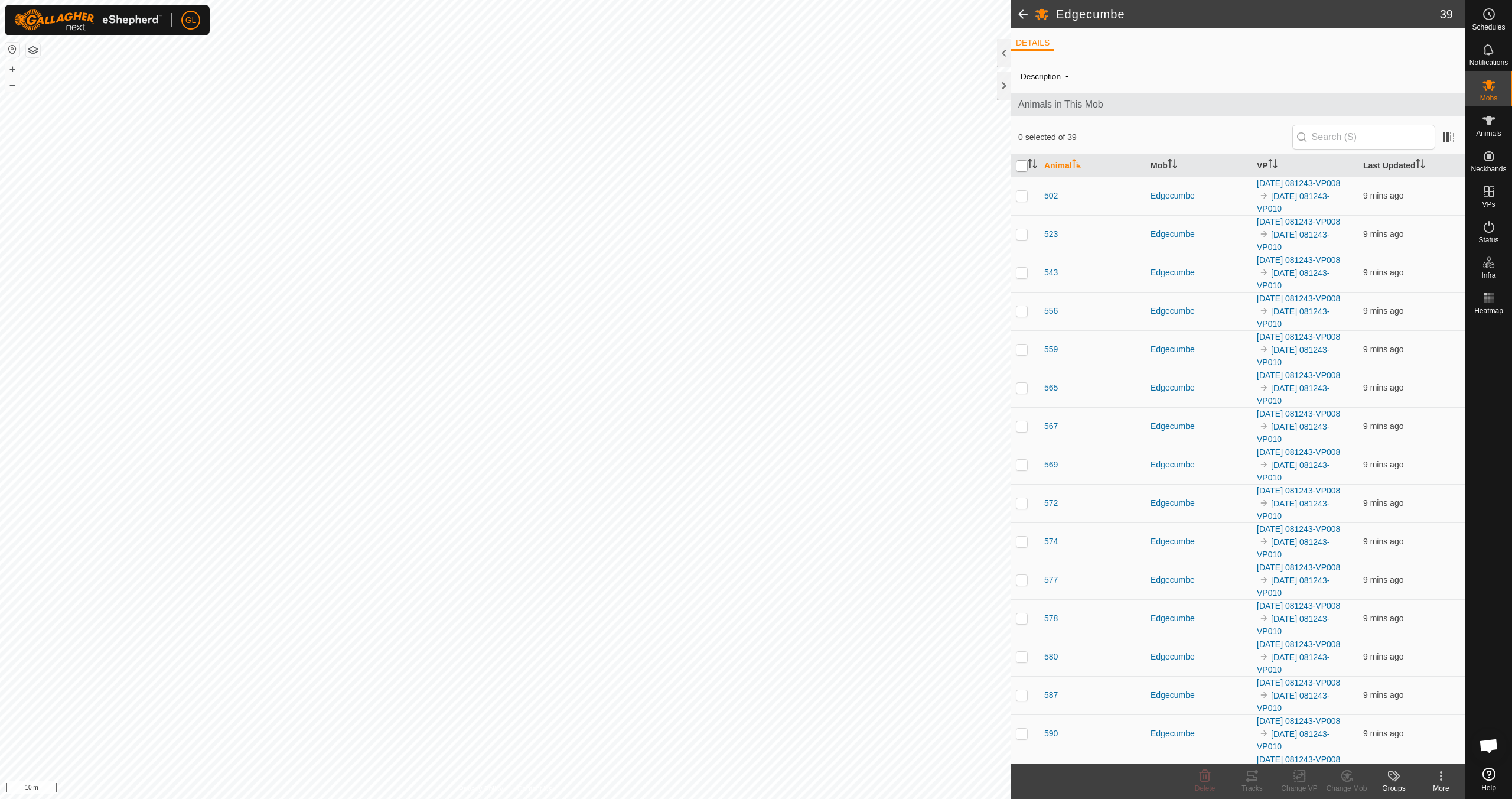
checkbox input "true"
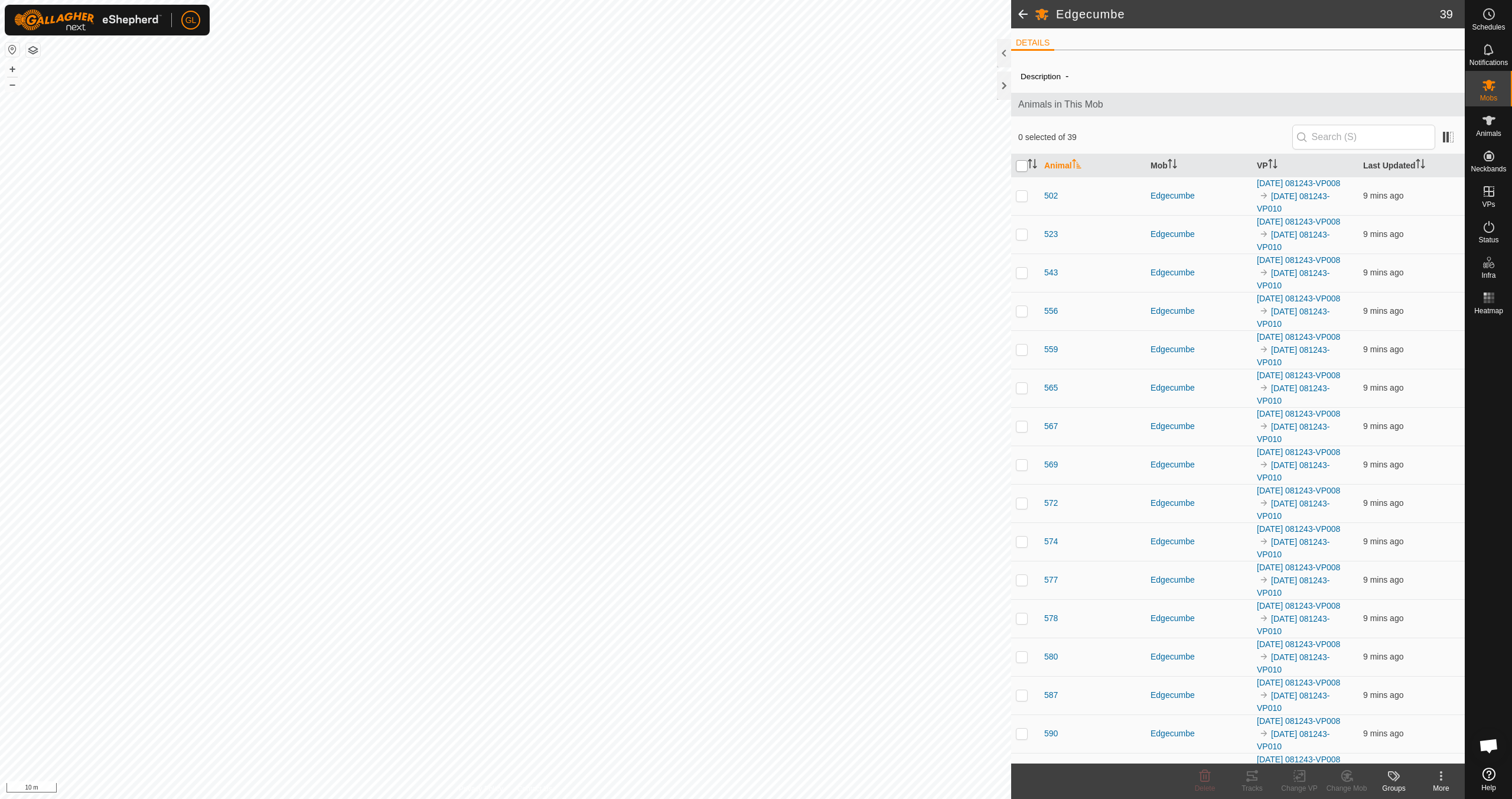
checkbox input "true"
click at [719, 708] on icon at bounding box center [1302, 775] width 6 height 10
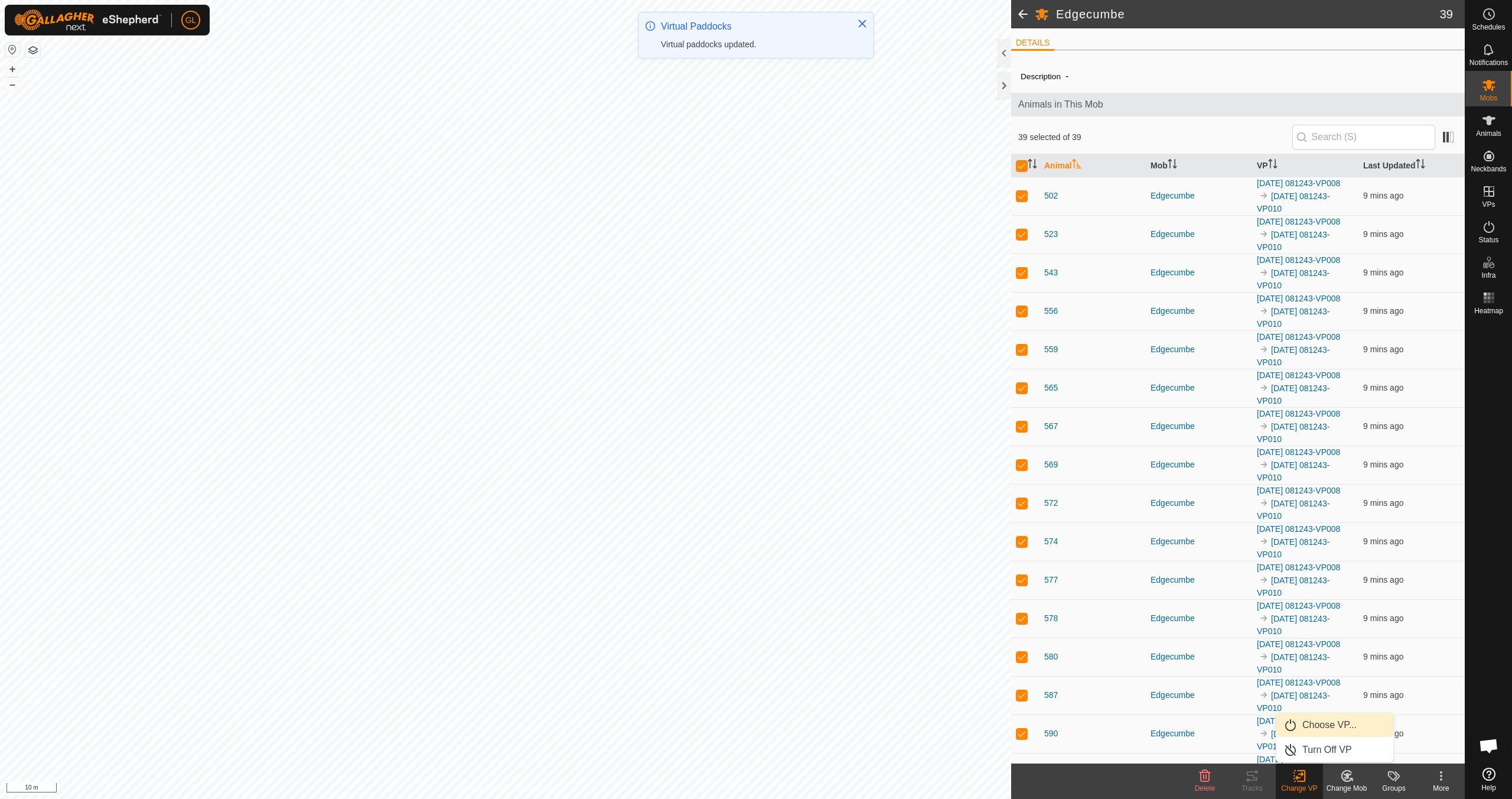
click at [719, 708] on link "Choose VP..." at bounding box center [1335, 725] width 117 height 24
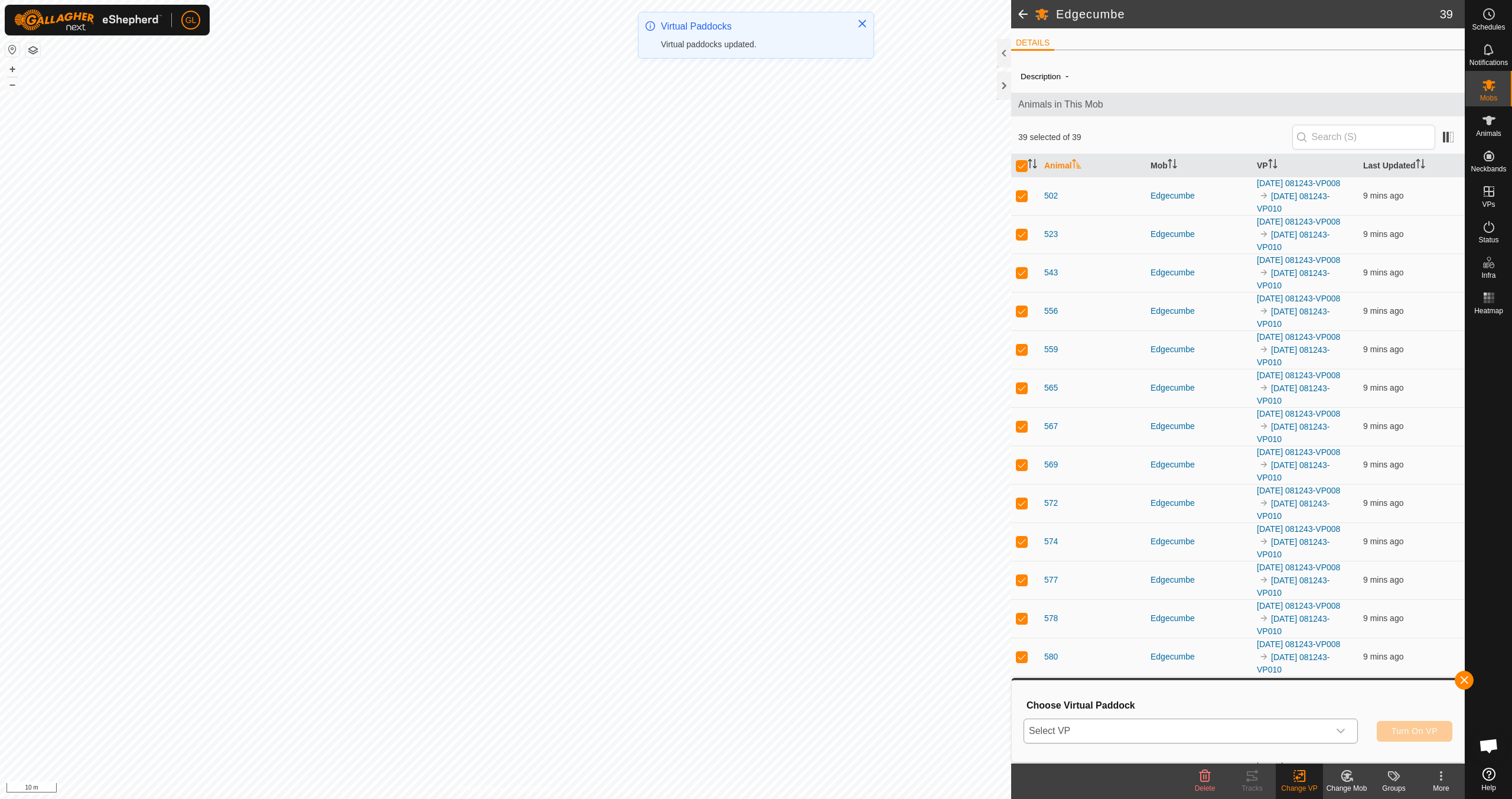
click at [719, 708] on icon "dropdown trigger" at bounding box center [1341, 731] width 8 height 5
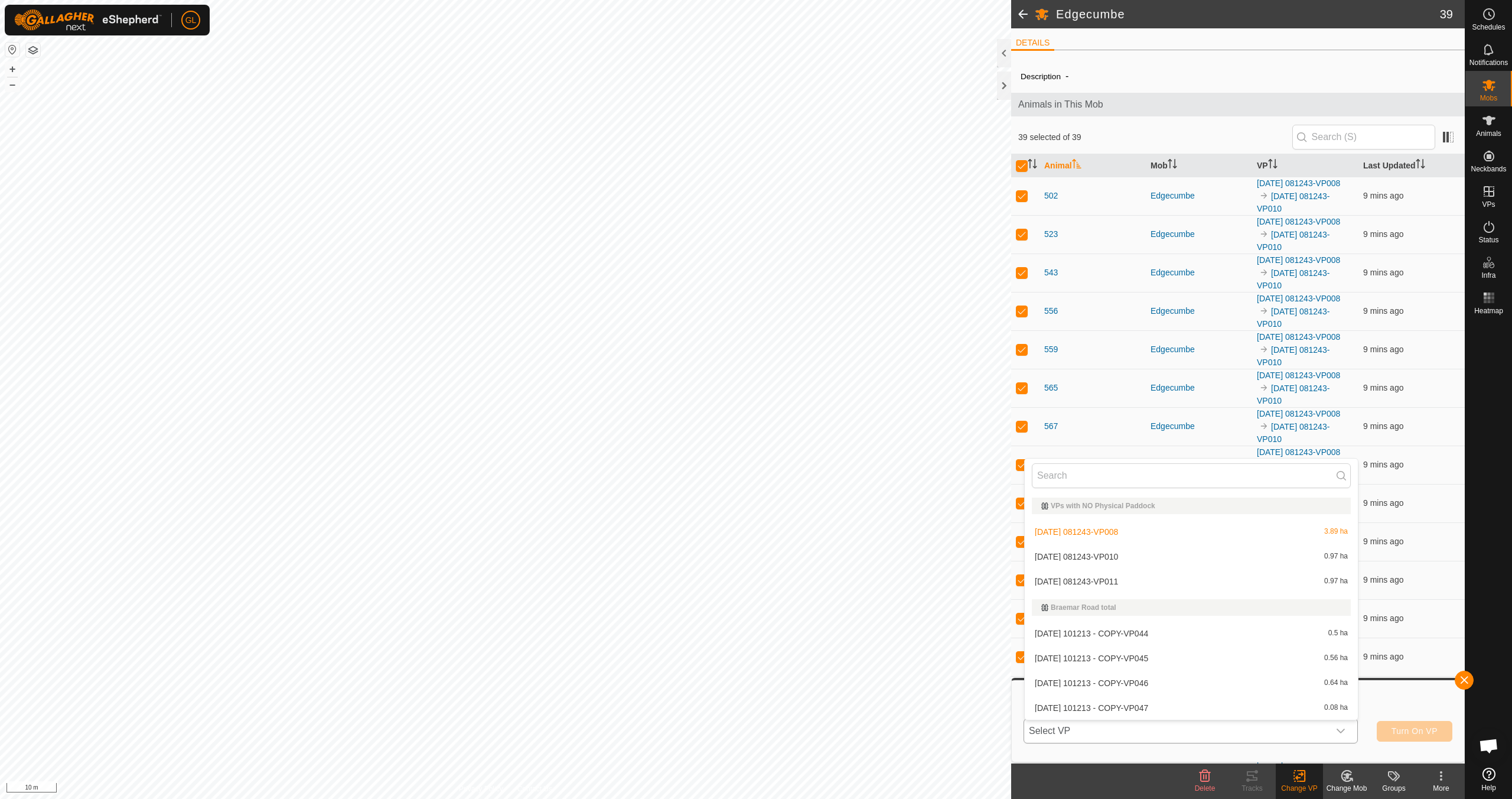
click at [719, 586] on li "[DATE] 081243-VP011 0.97 ha" at bounding box center [1192, 581] width 333 height 24
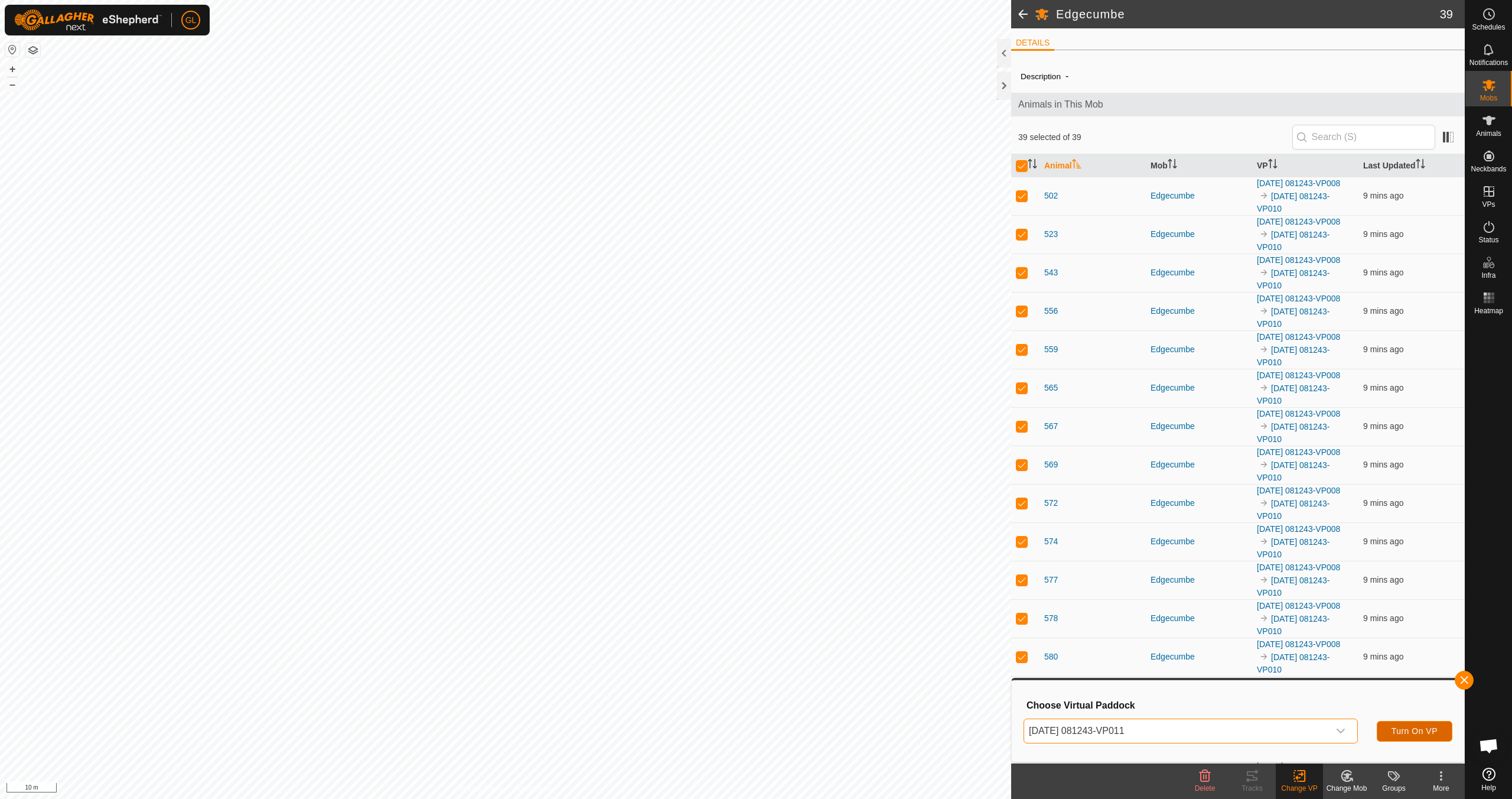
click at [719, 708] on span "Turn On VP" at bounding box center [1415, 731] width 46 height 10
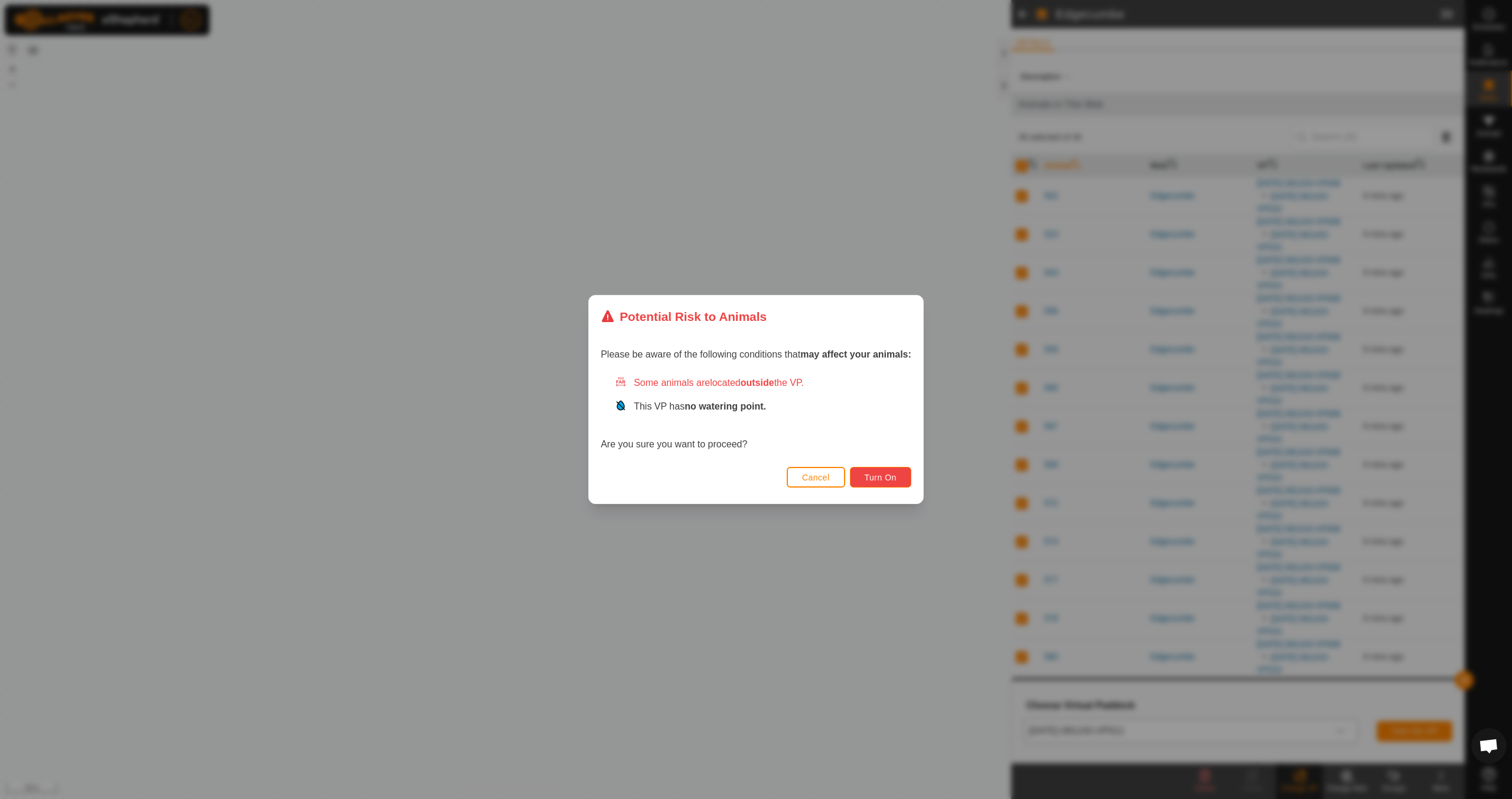
click at [719, 475] on span "Turn On" at bounding box center [881, 477] width 32 height 10
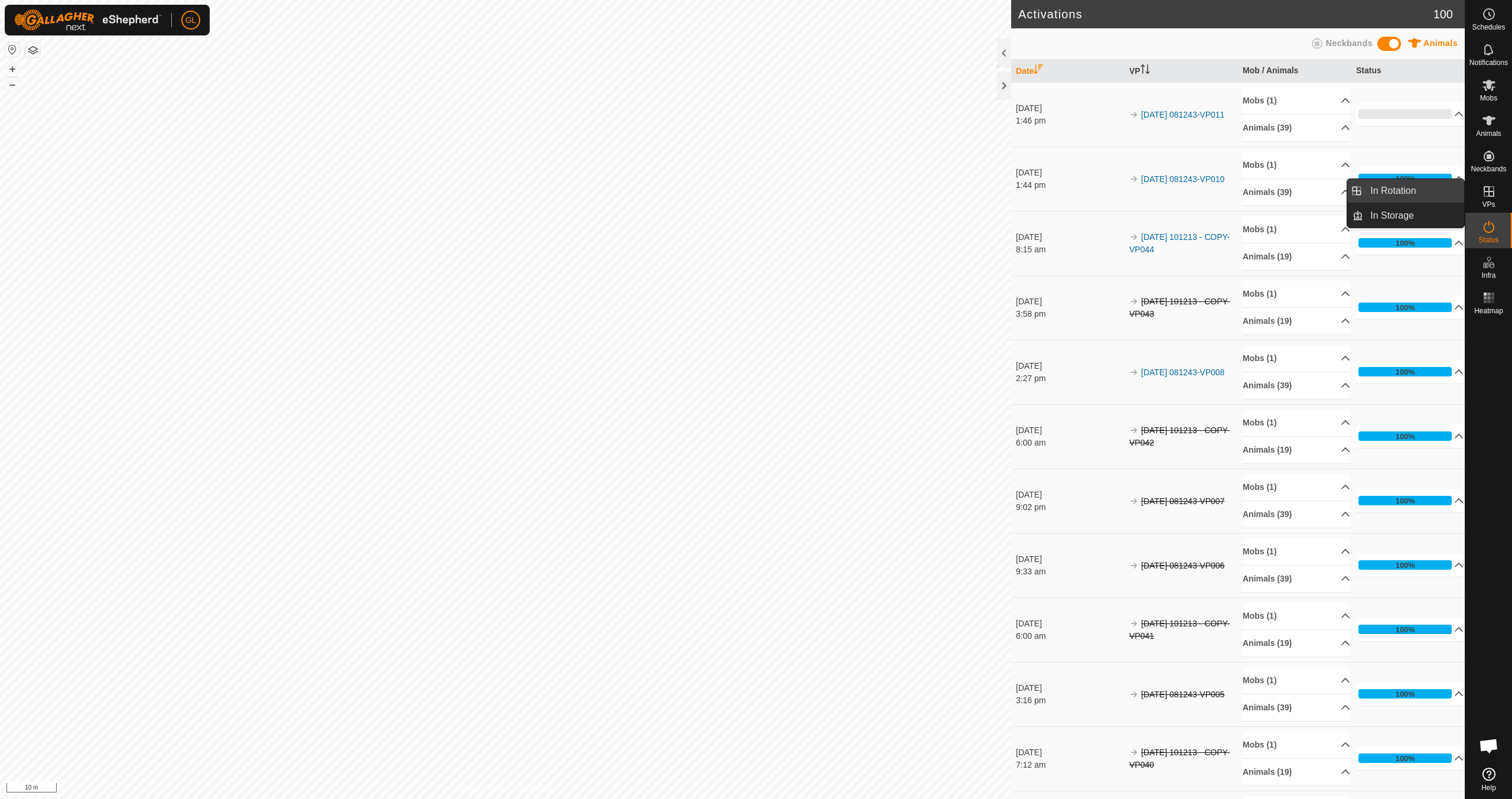
click at [719, 191] on link "In Rotation" at bounding box center [1414, 191] width 101 height 24
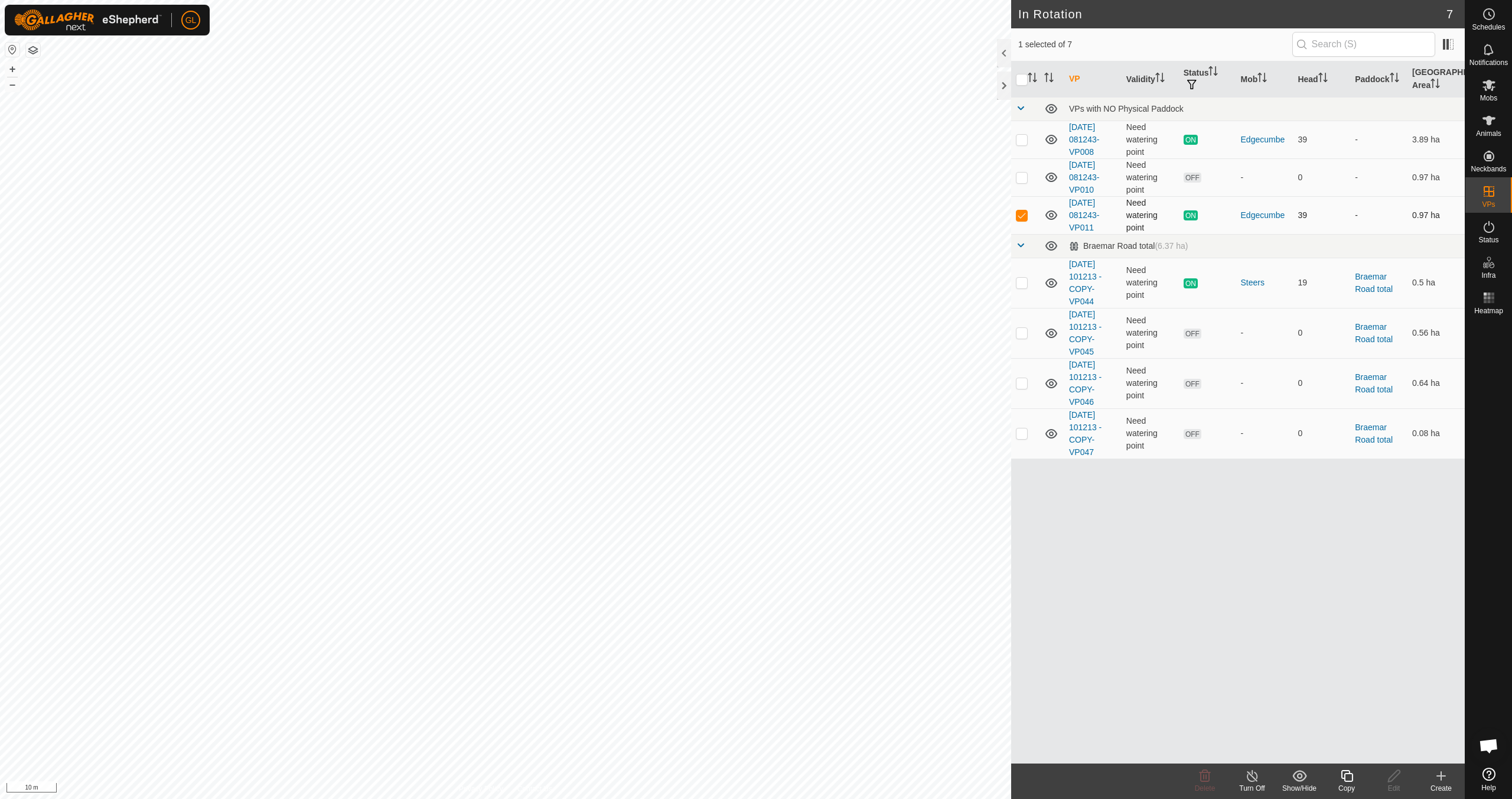
click at [719, 213] on p-checkbox at bounding box center [1021, 215] width 12 height 10
checkbox input "false"
click at [719, 177] on p-checkbox at bounding box center [1021, 178] width 12 height 10
click at [719, 708] on icon at bounding box center [1205, 776] width 11 height 12
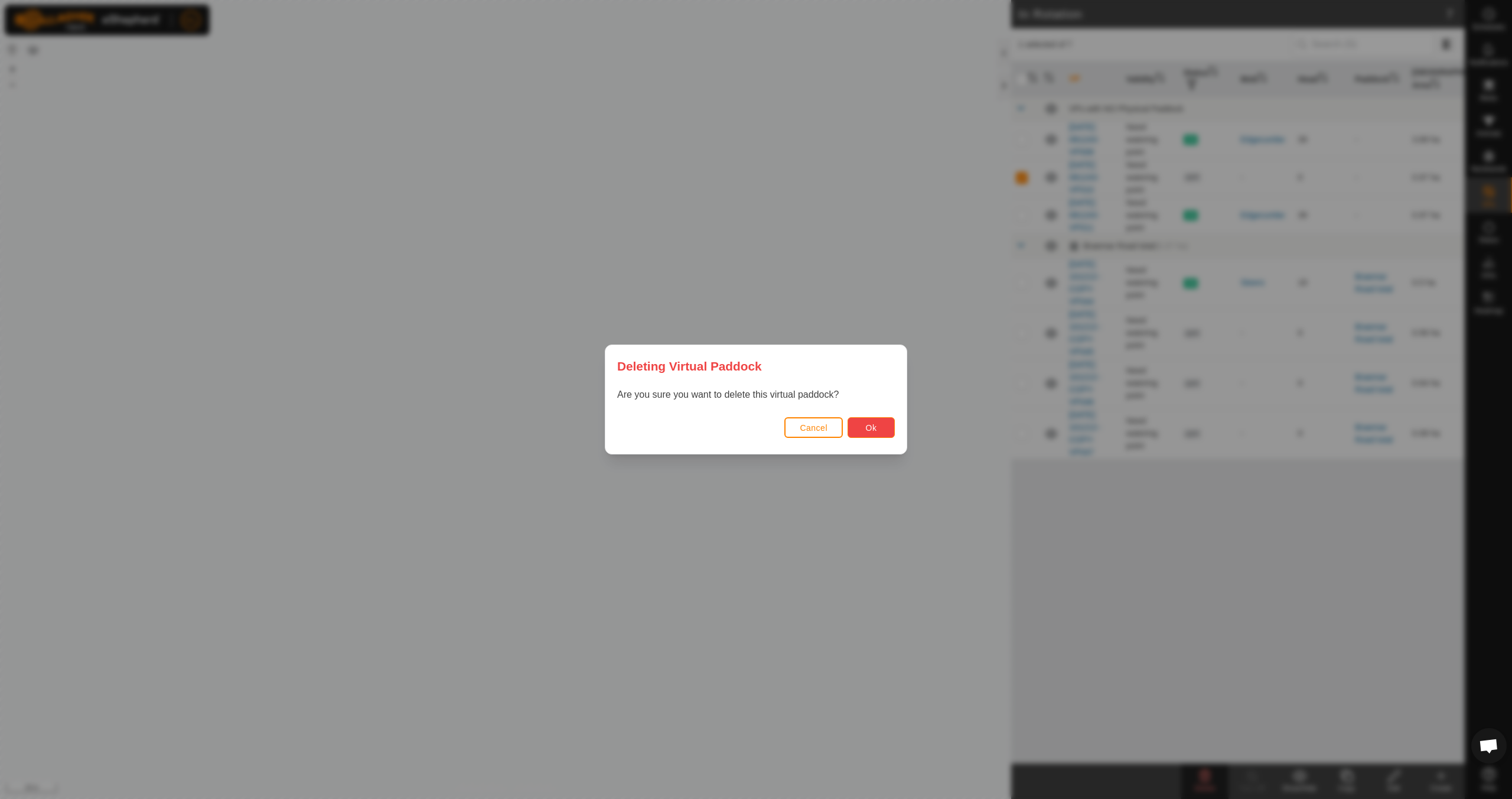
click at [719, 424] on button "Ok" at bounding box center [871, 428] width 47 height 21
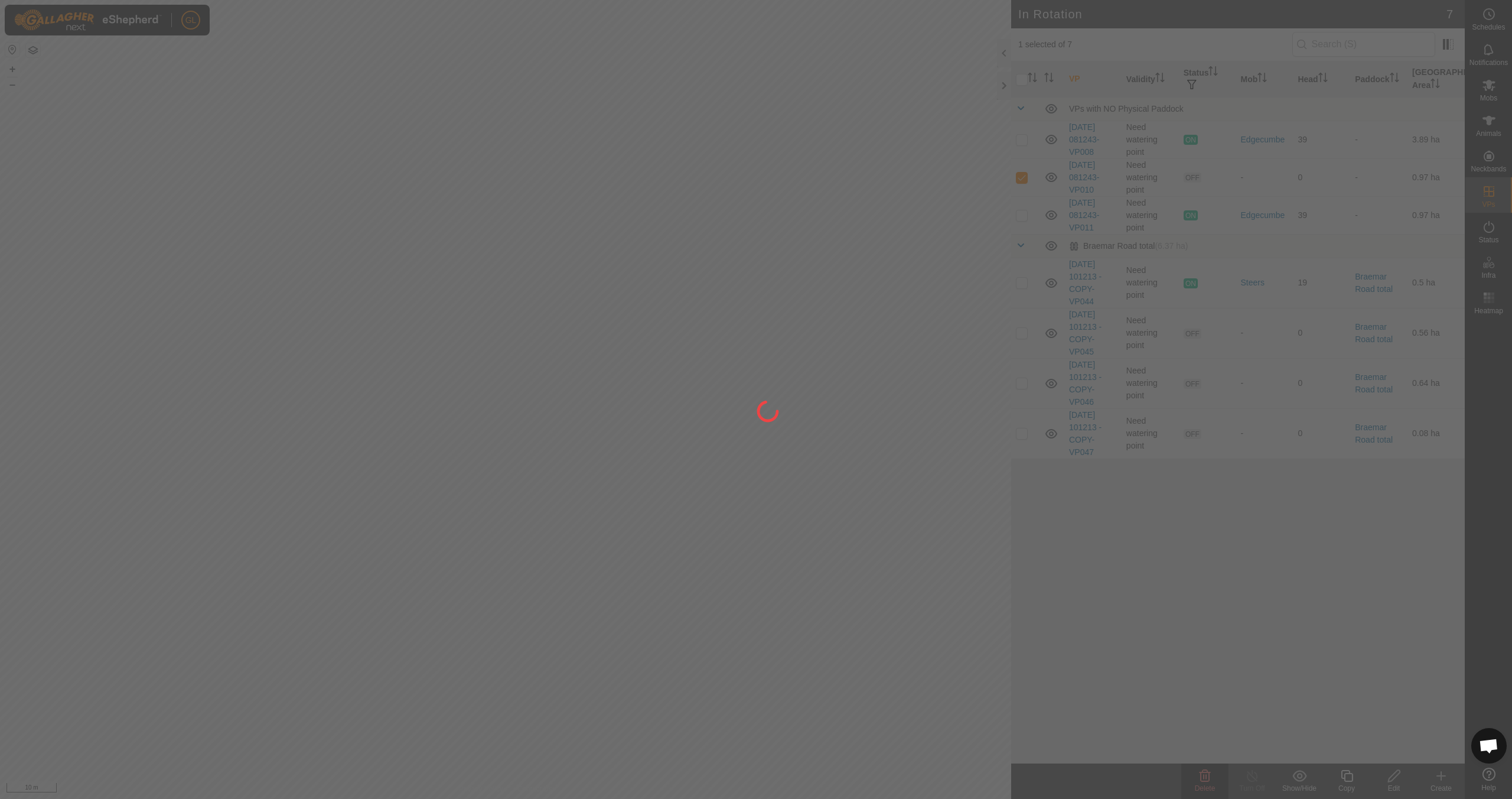
checkbox input "false"
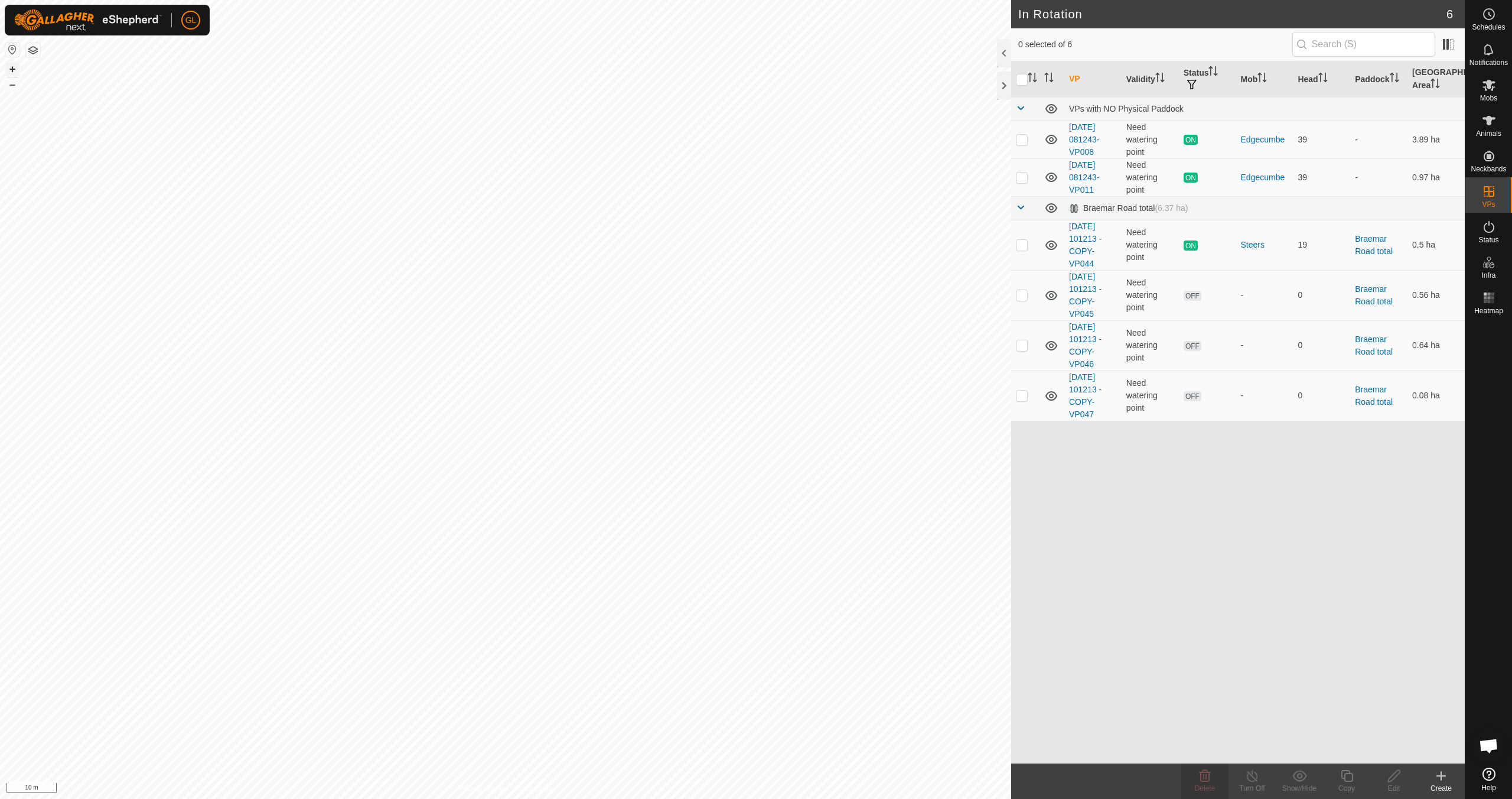
click at [12, 66] on button "+" at bounding box center [13, 69] width 14 height 14
click at [11, 66] on button "+" at bounding box center [13, 69] width 14 height 14
click at [9, 85] on button "–" at bounding box center [13, 85] width 14 height 14
click at [719, 178] on p-checkbox at bounding box center [1021, 178] width 12 height 10
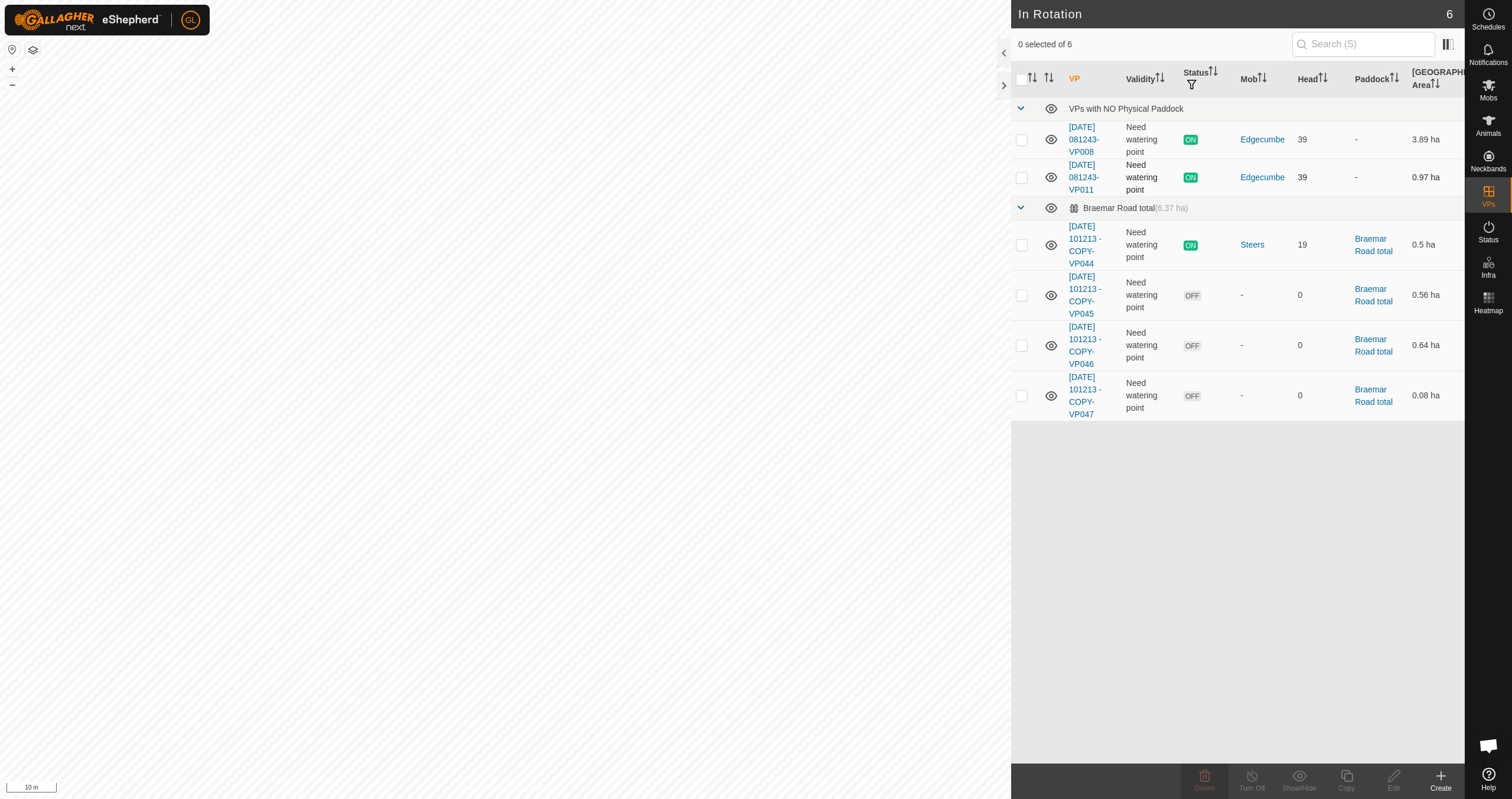
checkbox input "true"
click at [719, 708] on div "Copy" at bounding box center [1346, 788] width 47 height 10
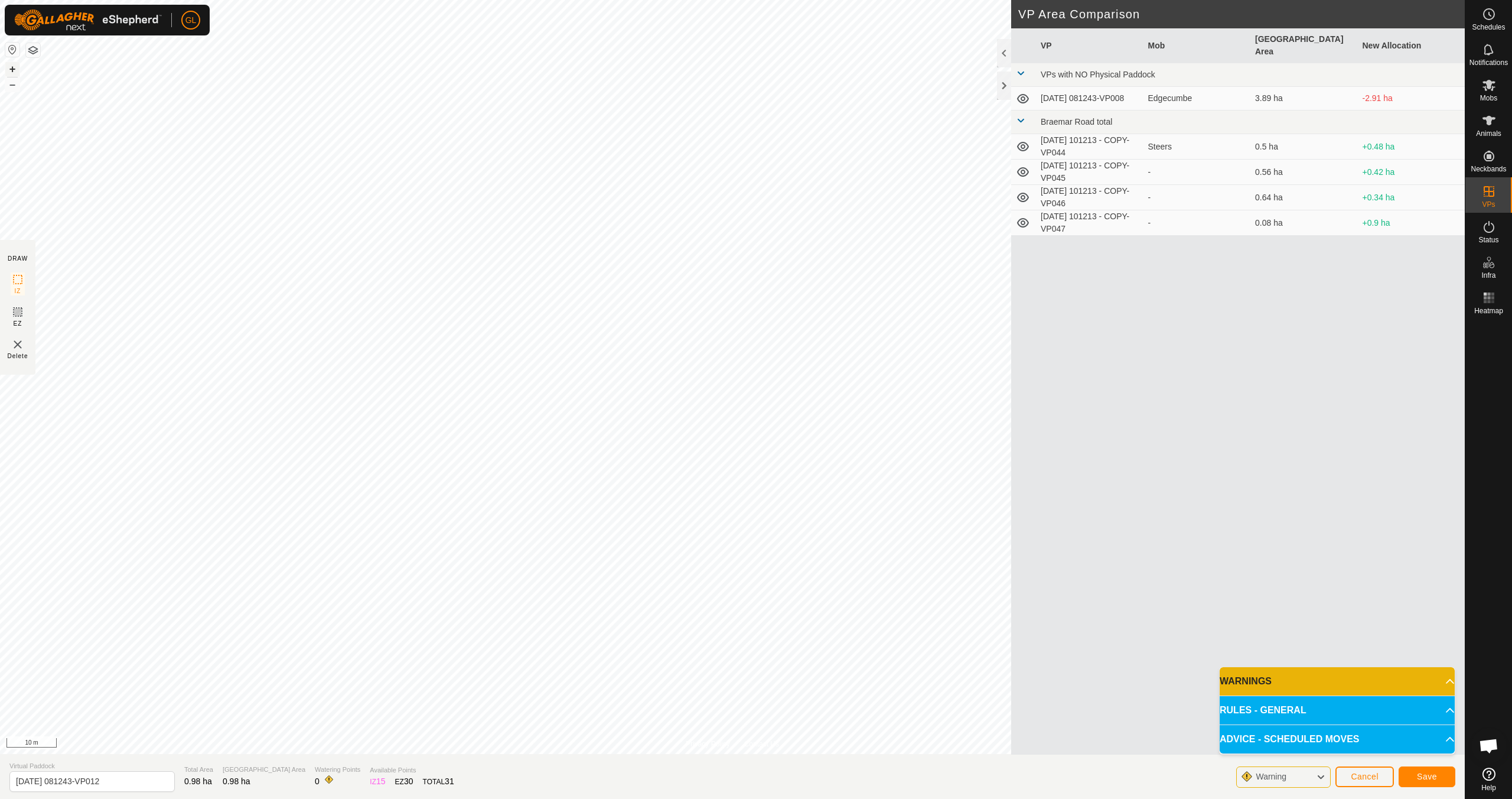
click at [13, 68] on button "+" at bounding box center [13, 69] width 14 height 14
click at [719, 708] on span "Save" at bounding box center [1427, 777] width 20 height 10
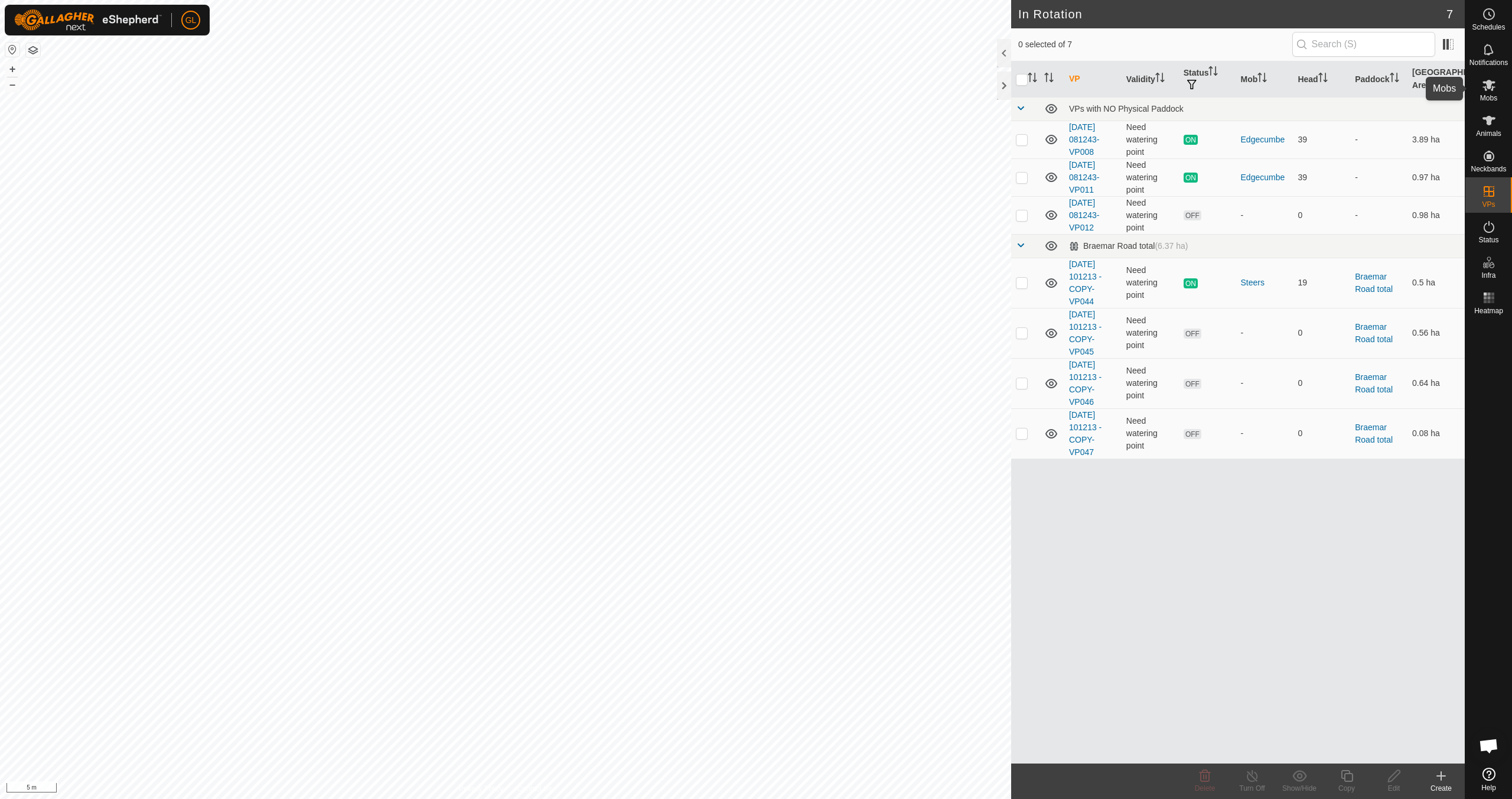
click at [719, 86] on icon at bounding box center [1490, 86] width 13 height 11
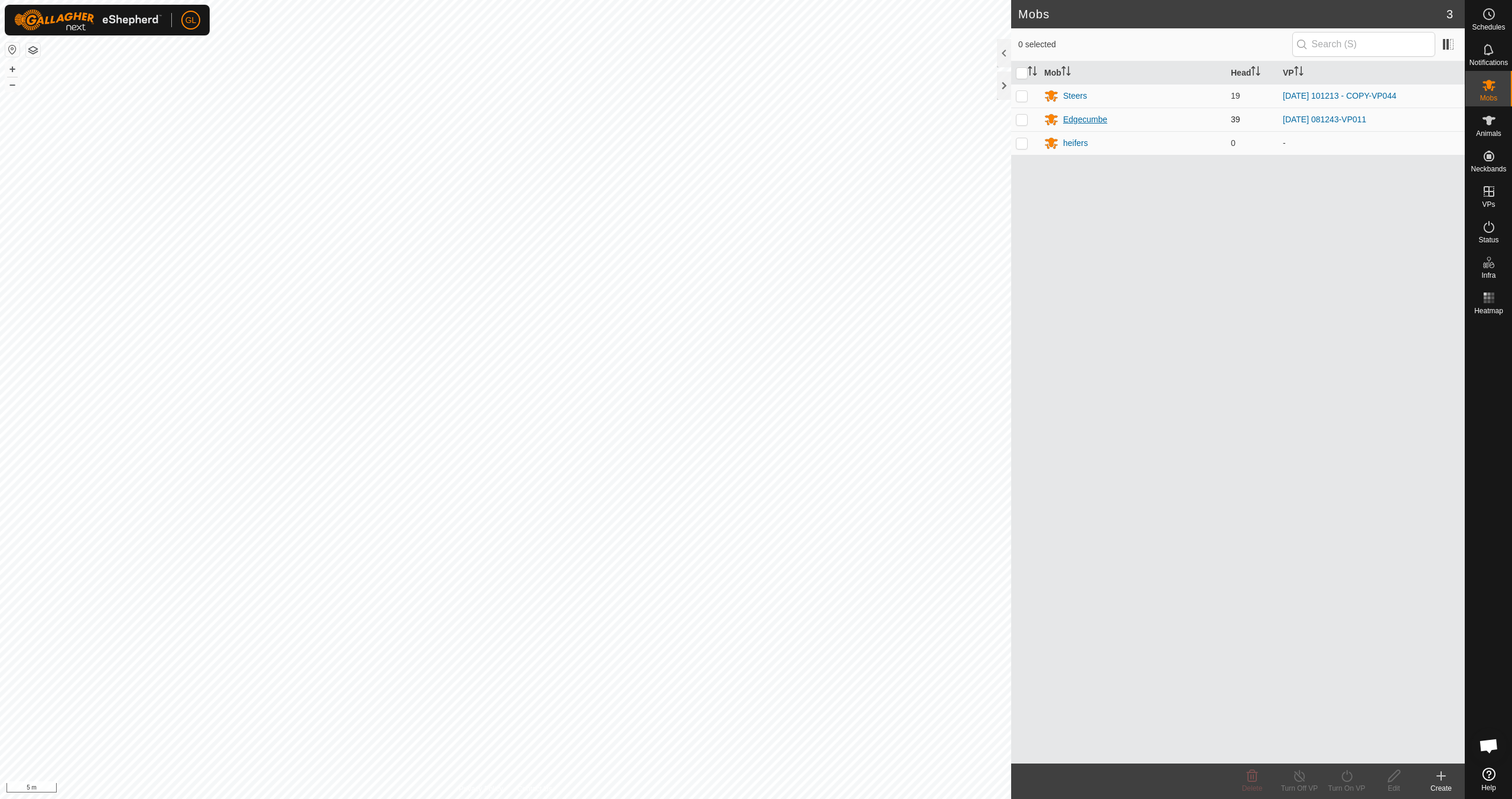
click at [719, 121] on div "Edgecumbe" at bounding box center [1085, 119] width 44 height 12
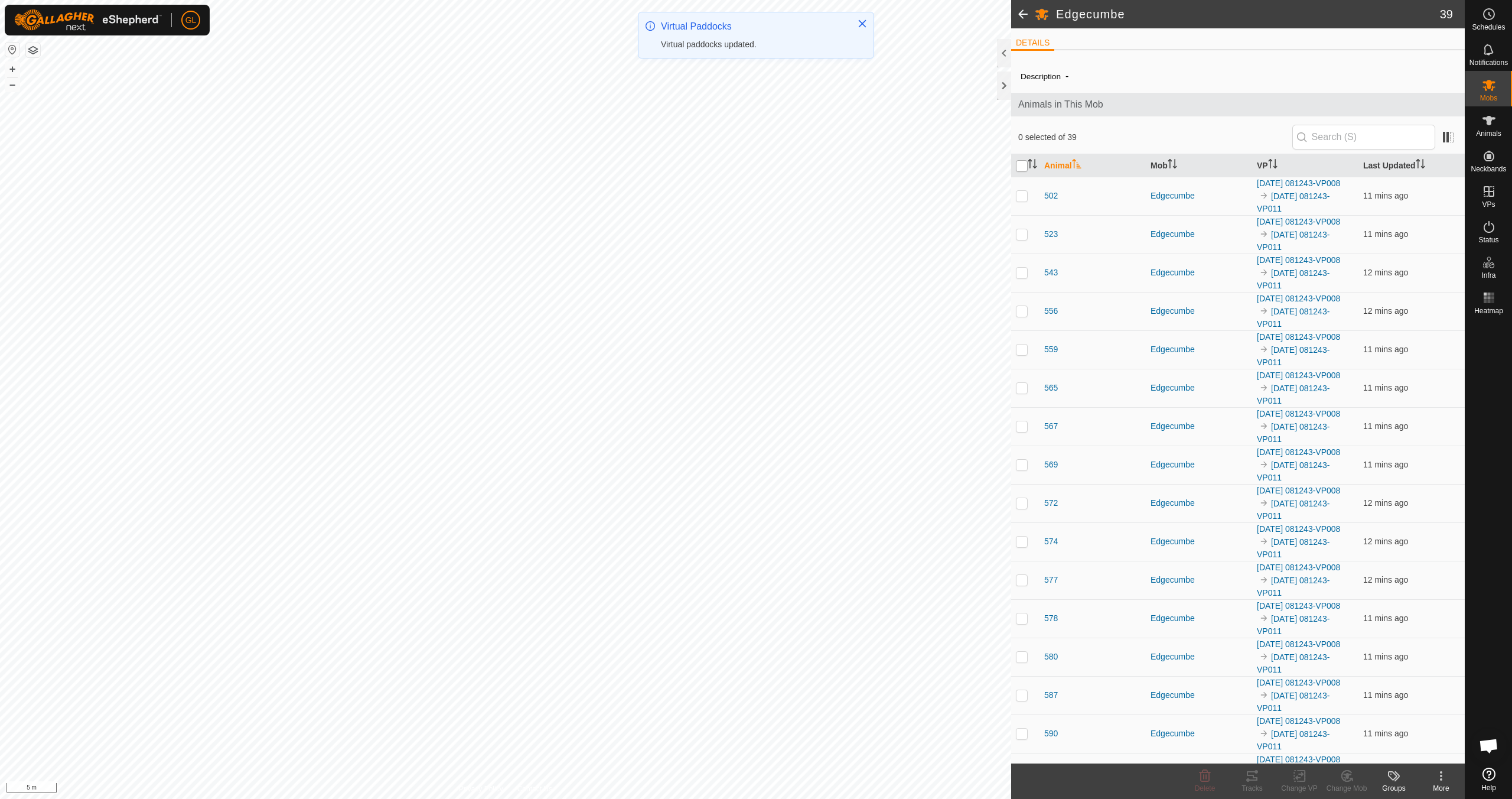
click at [719, 163] on input "checkbox" at bounding box center [1021, 166] width 12 height 12
checkbox input "true"
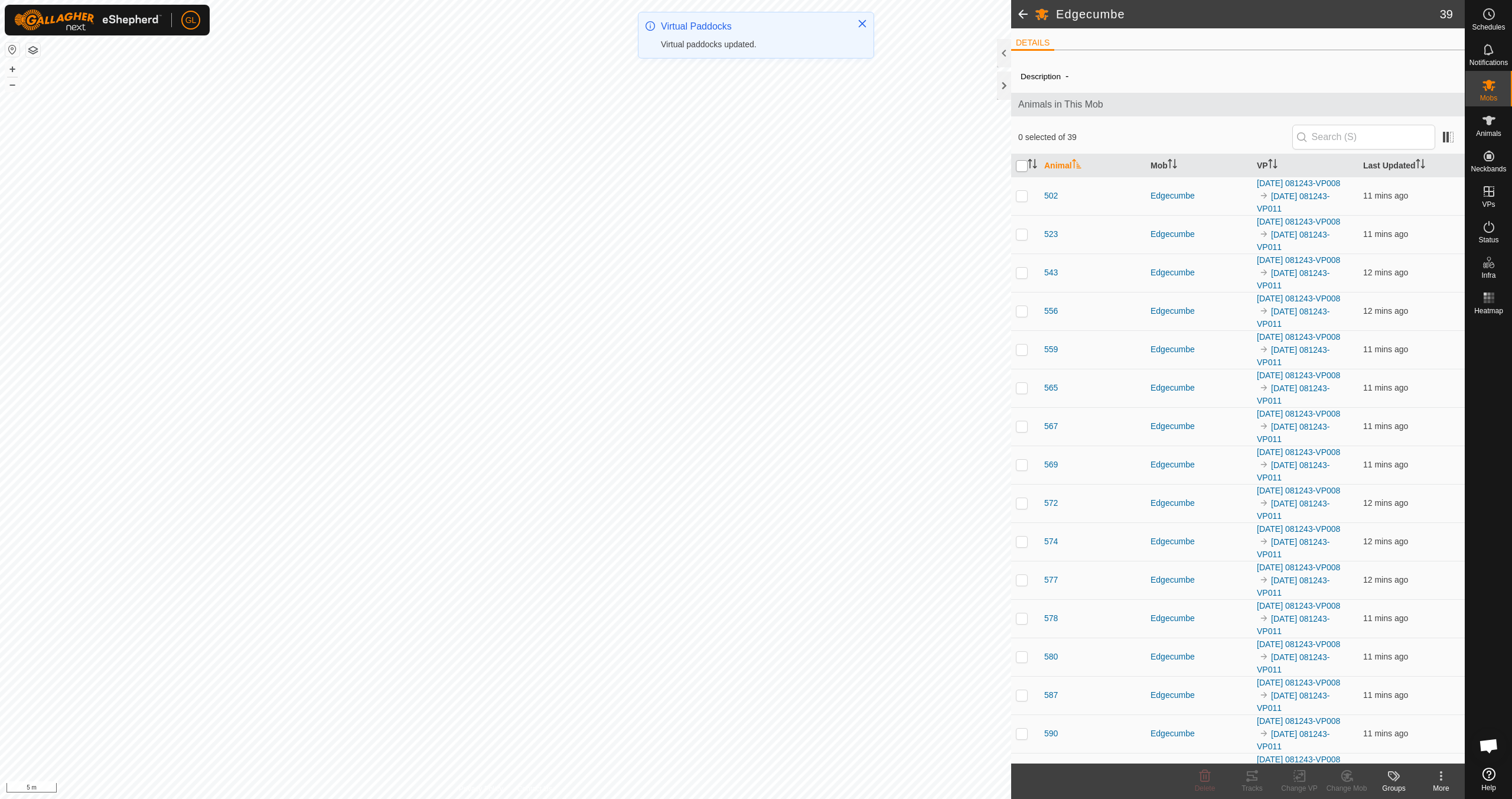
checkbox input "true"
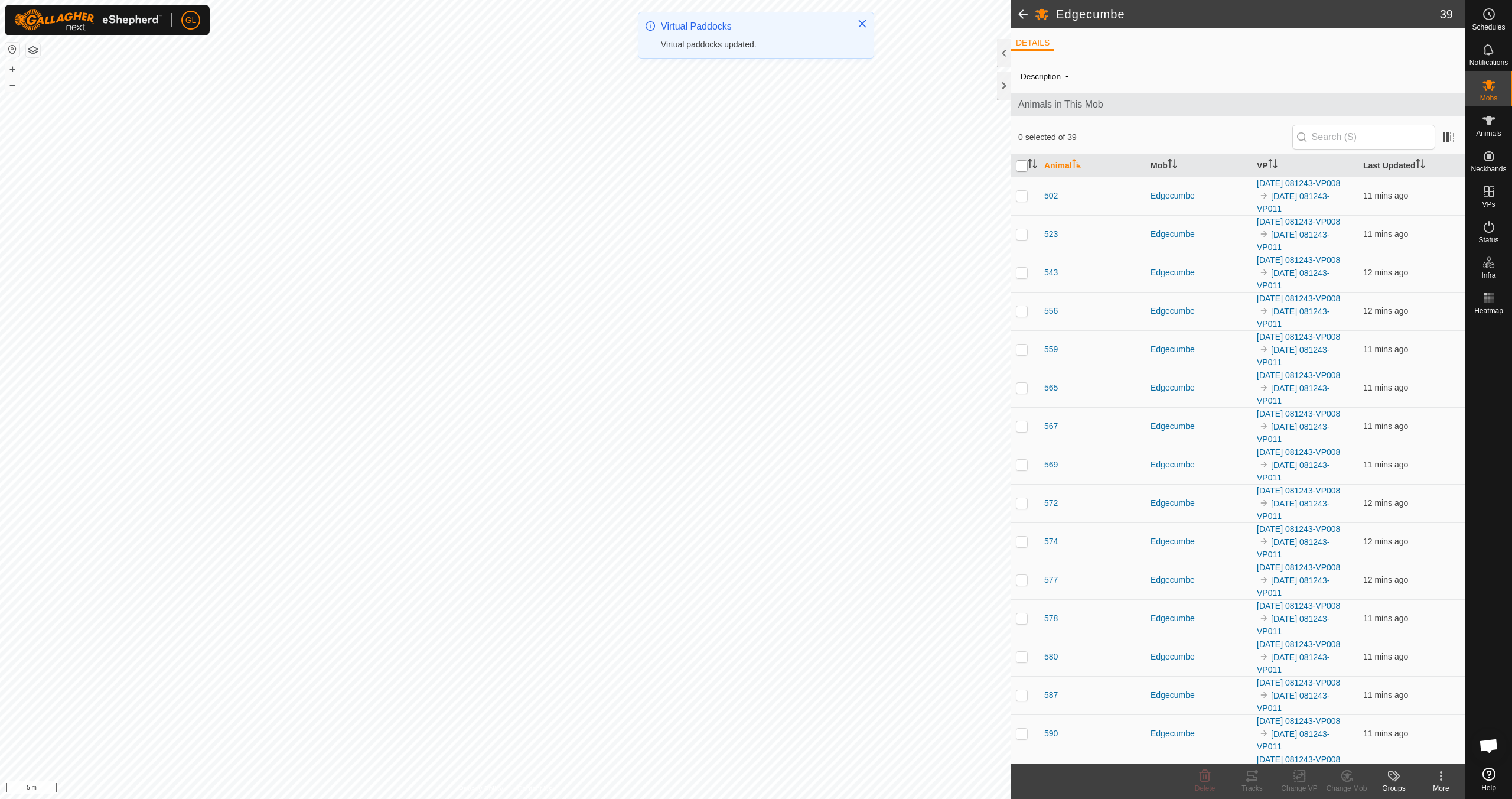
checkbox input "true"
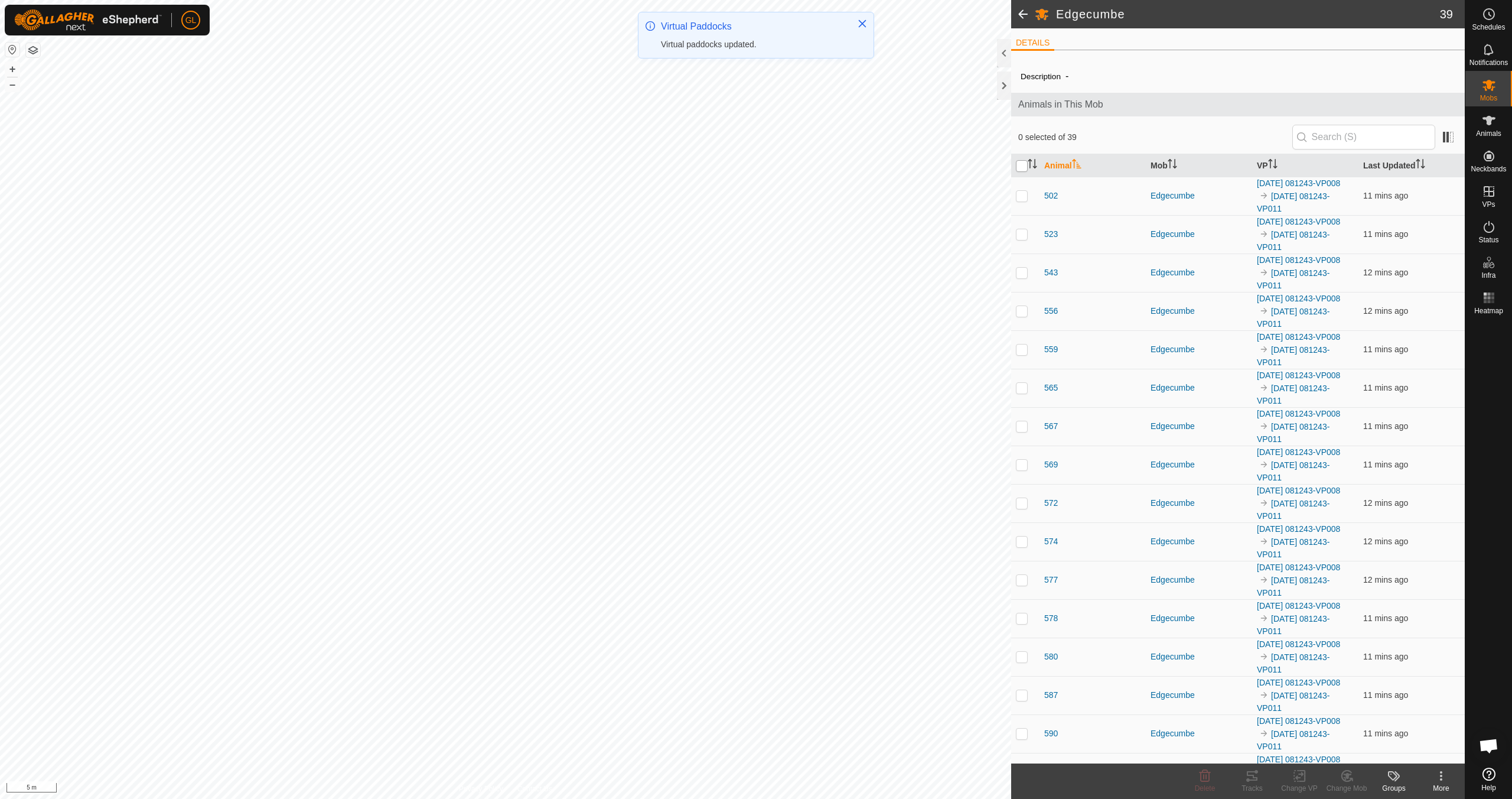
checkbox input "true"
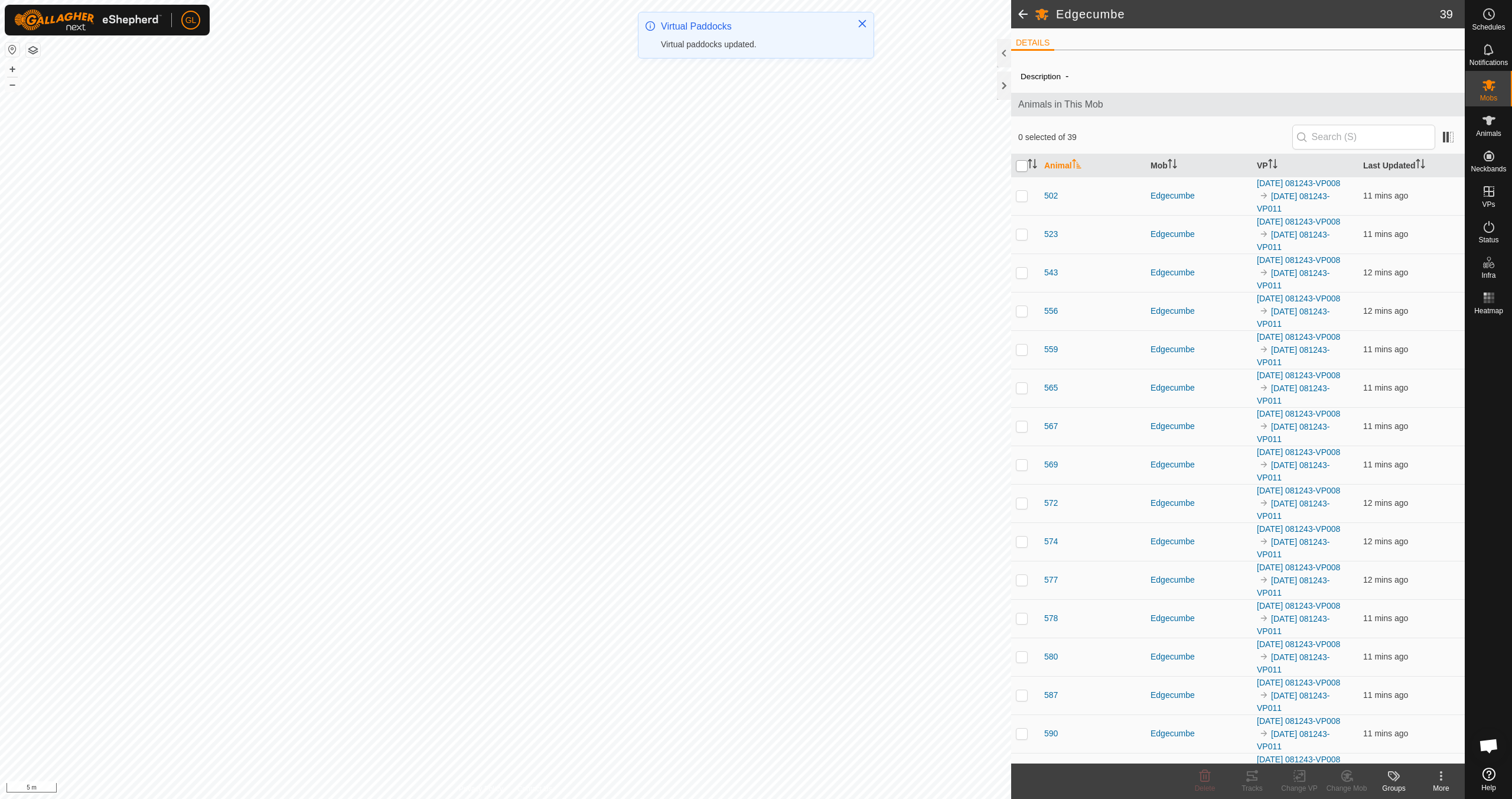
checkbox input "true"
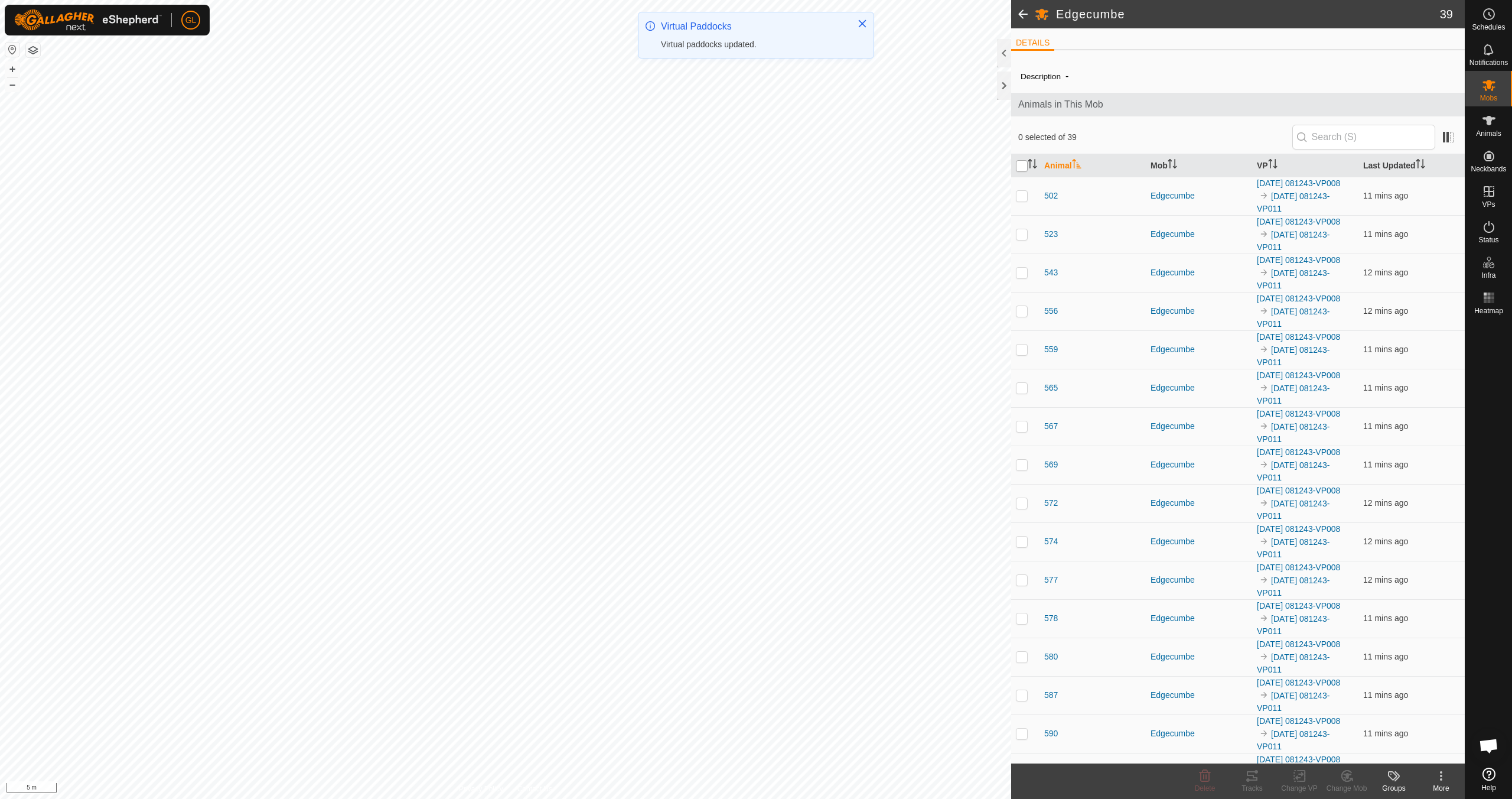
checkbox input "true"
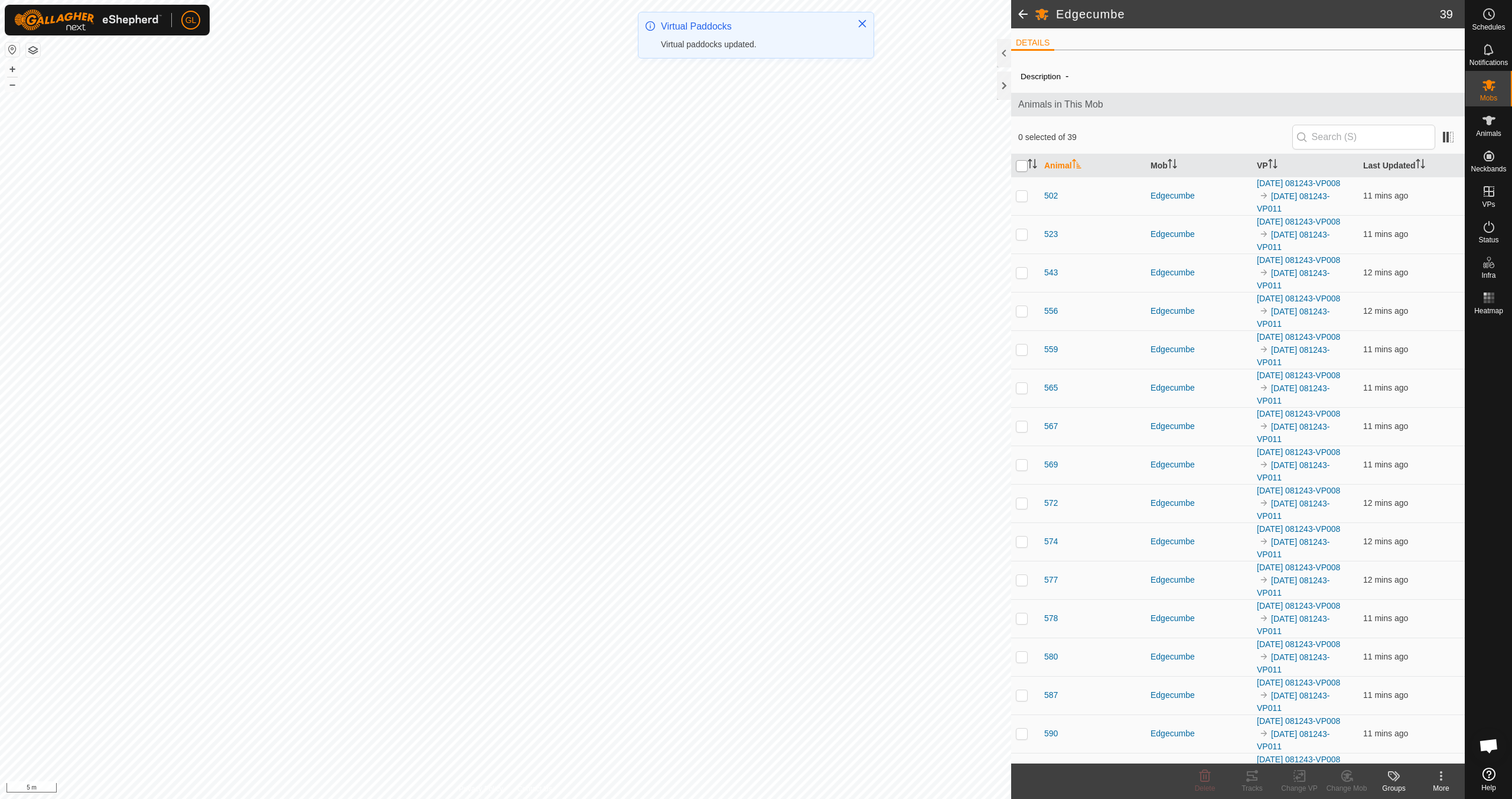
checkbox input "true"
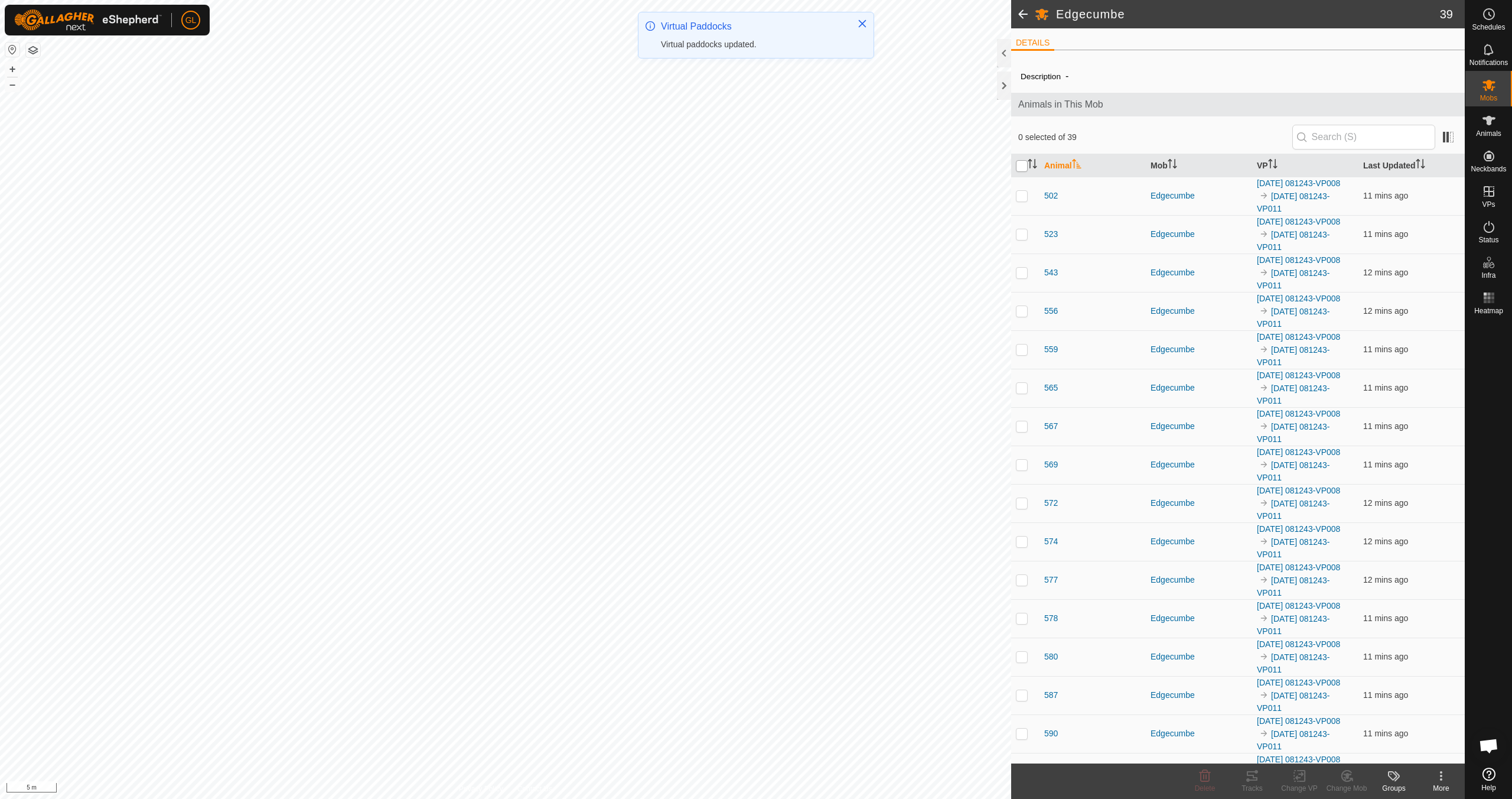
checkbox input "true"
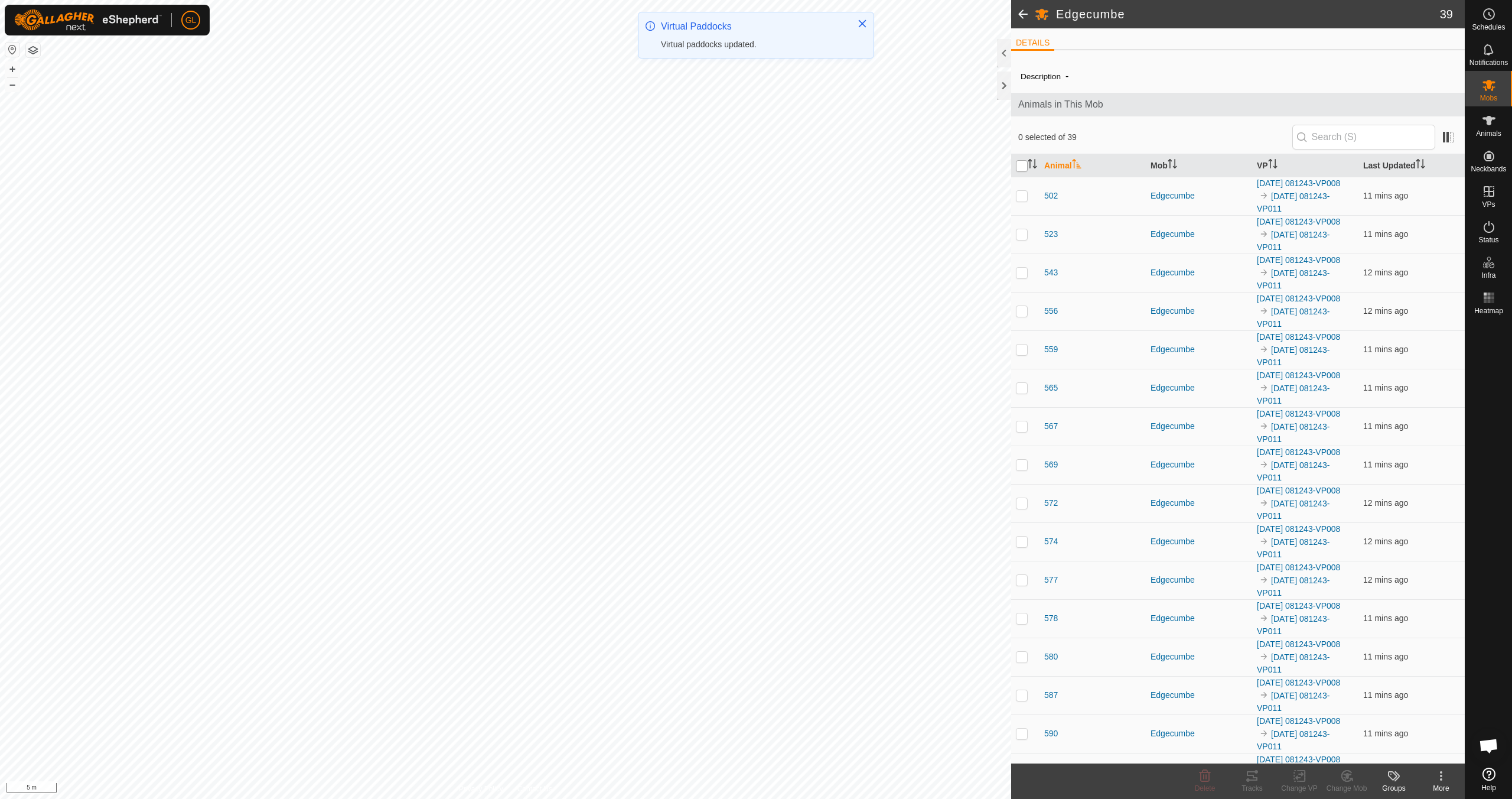
checkbox input "true"
click at [719, 708] on icon at bounding box center [1300, 776] width 14 height 14
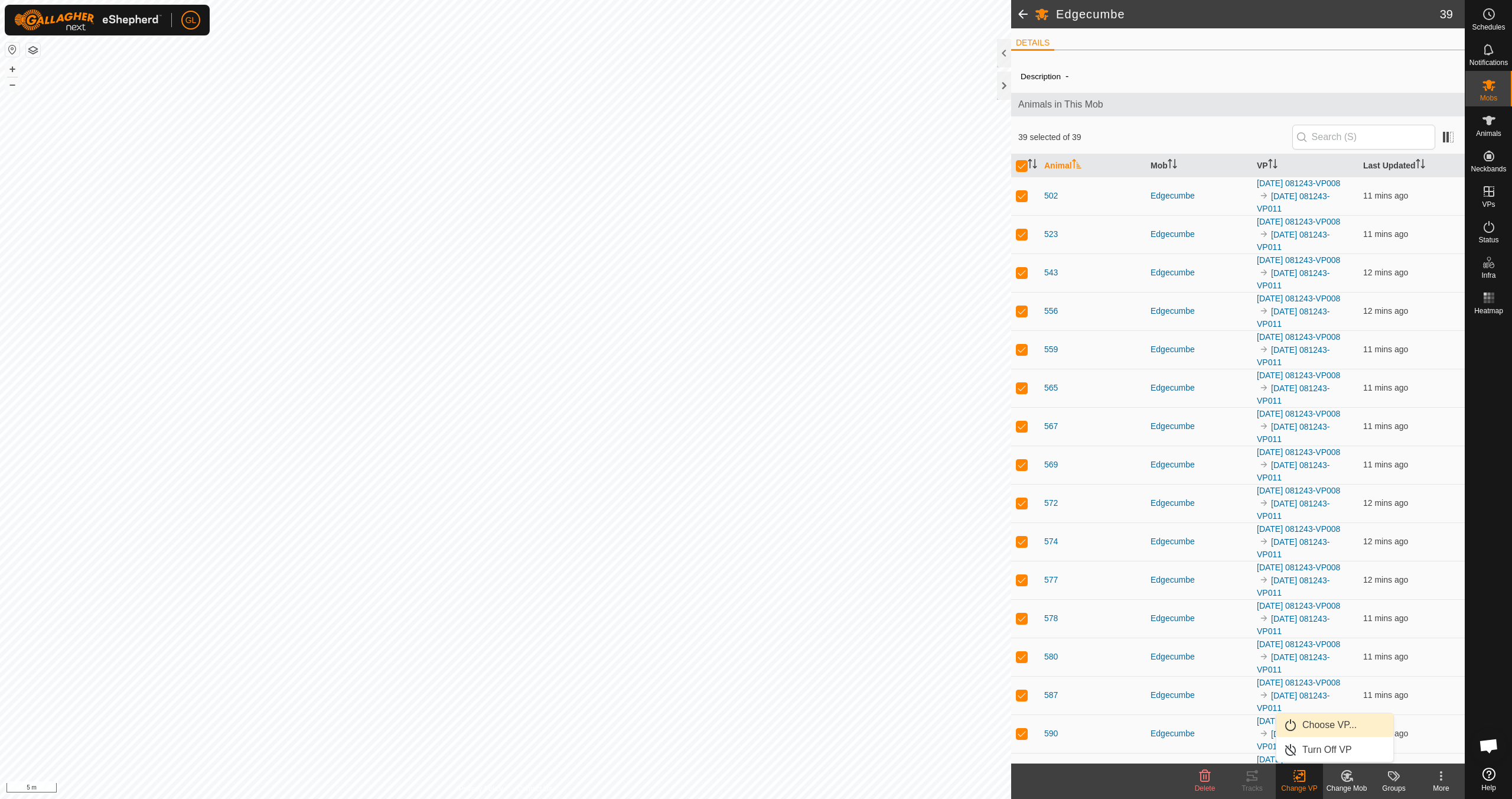
click at [719, 708] on link "Choose VP..." at bounding box center [1335, 725] width 117 height 24
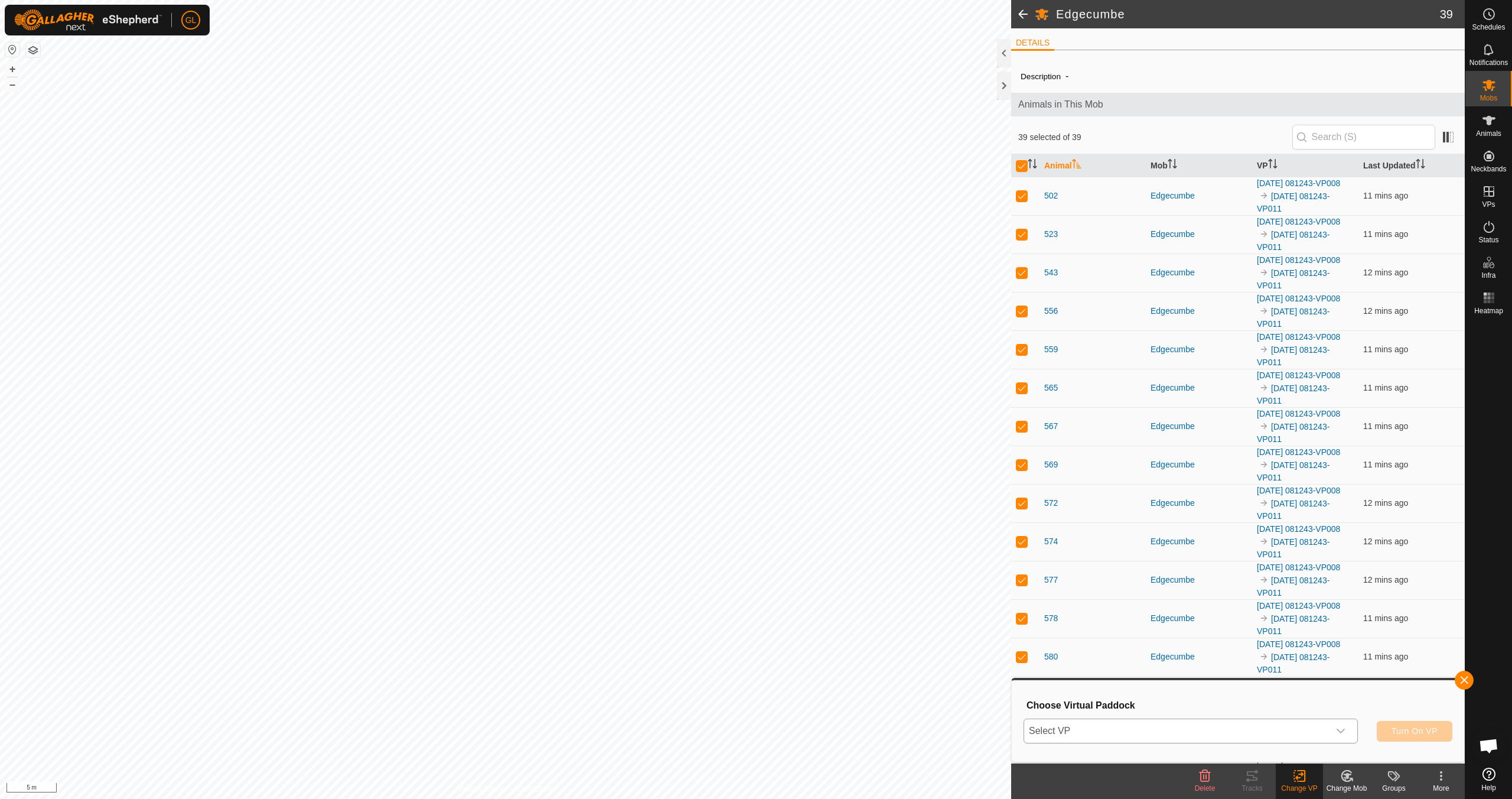
click at [719, 708] on div "dropdown trigger" at bounding box center [1342, 731] width 24 height 24
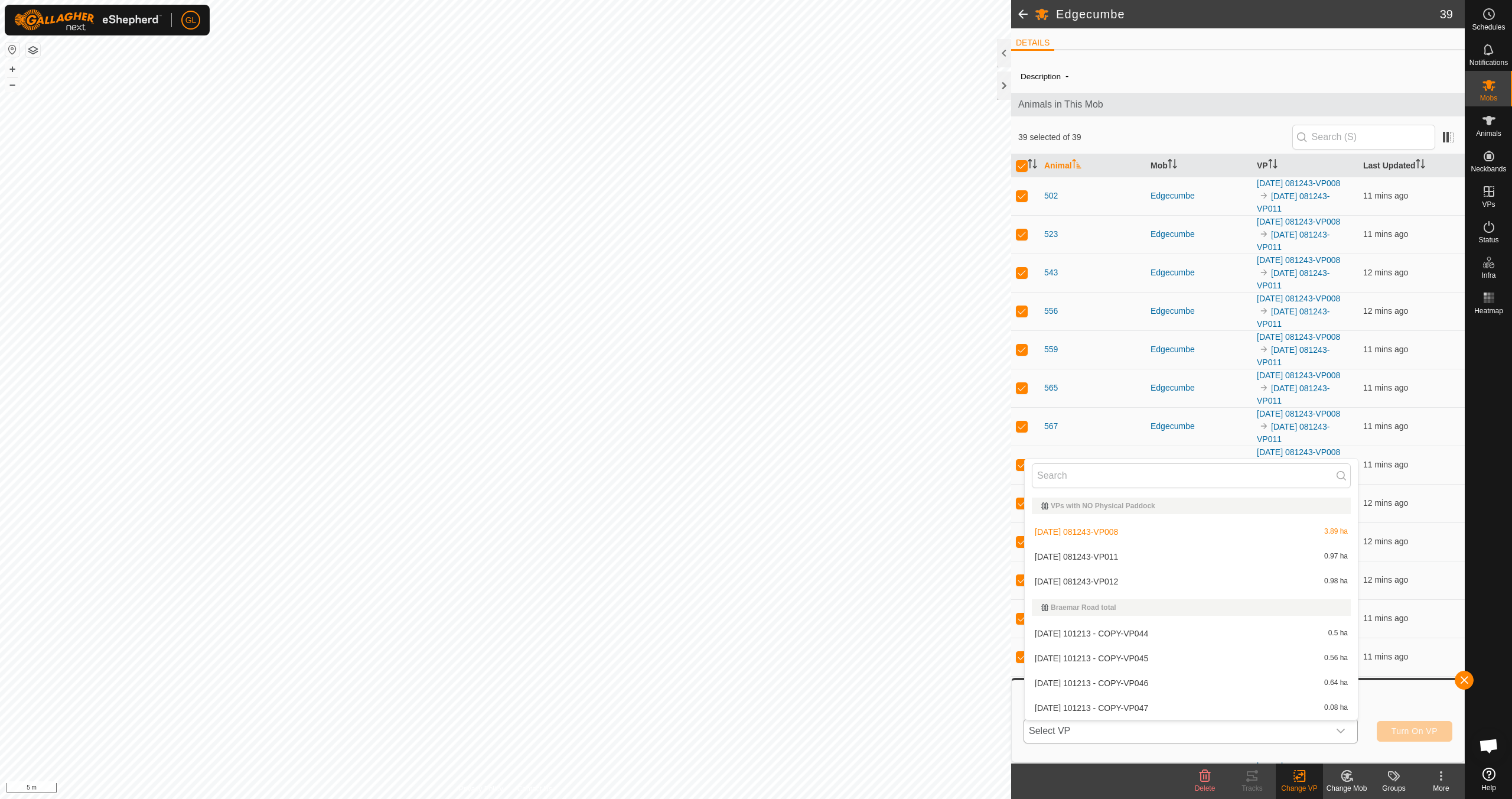
click at [719, 580] on li "[DATE] 081243-VP012 0.98 ha" at bounding box center [1192, 581] width 333 height 24
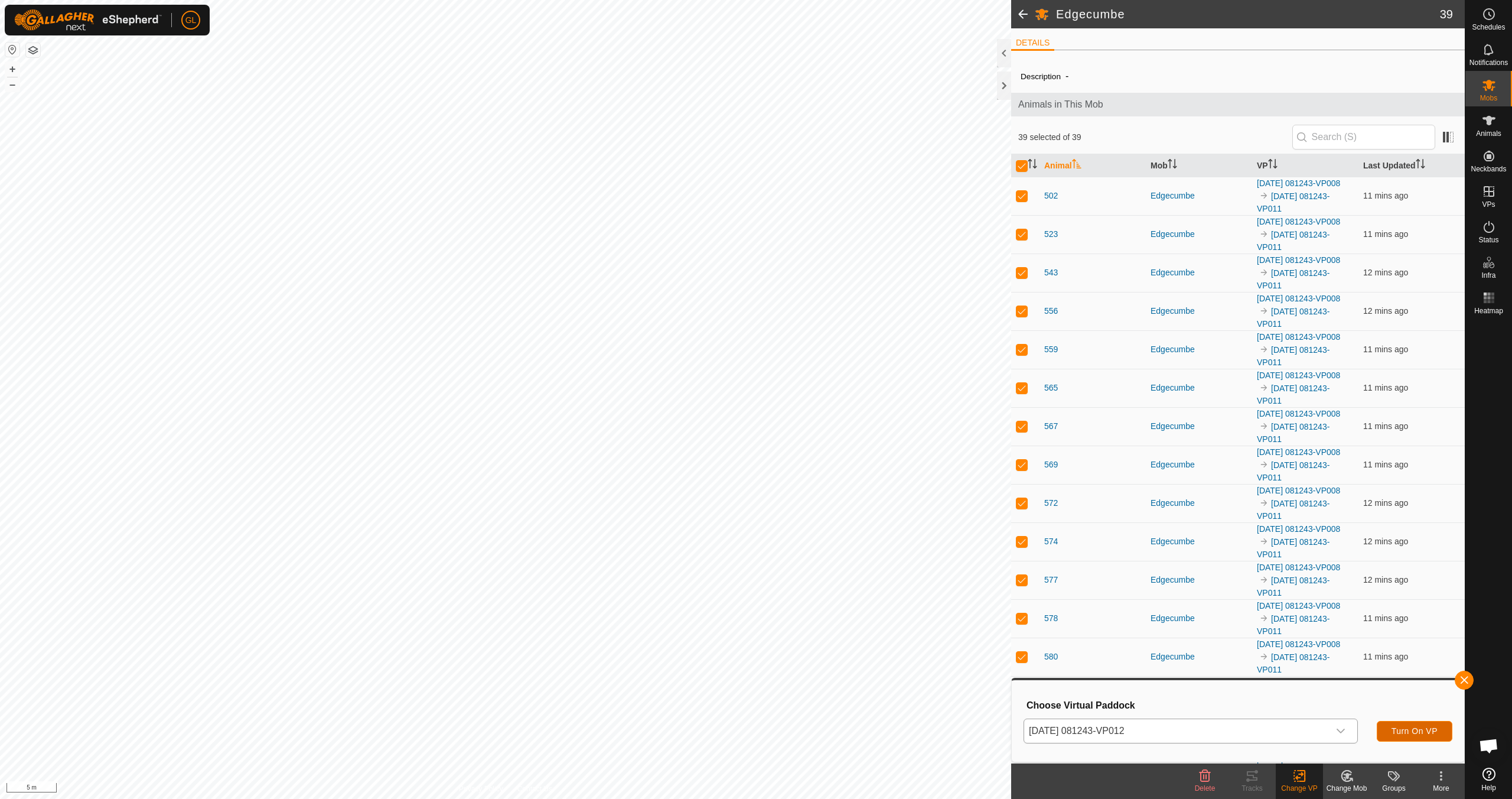
click at [719, 708] on span "Turn On VP" at bounding box center [1415, 731] width 46 height 10
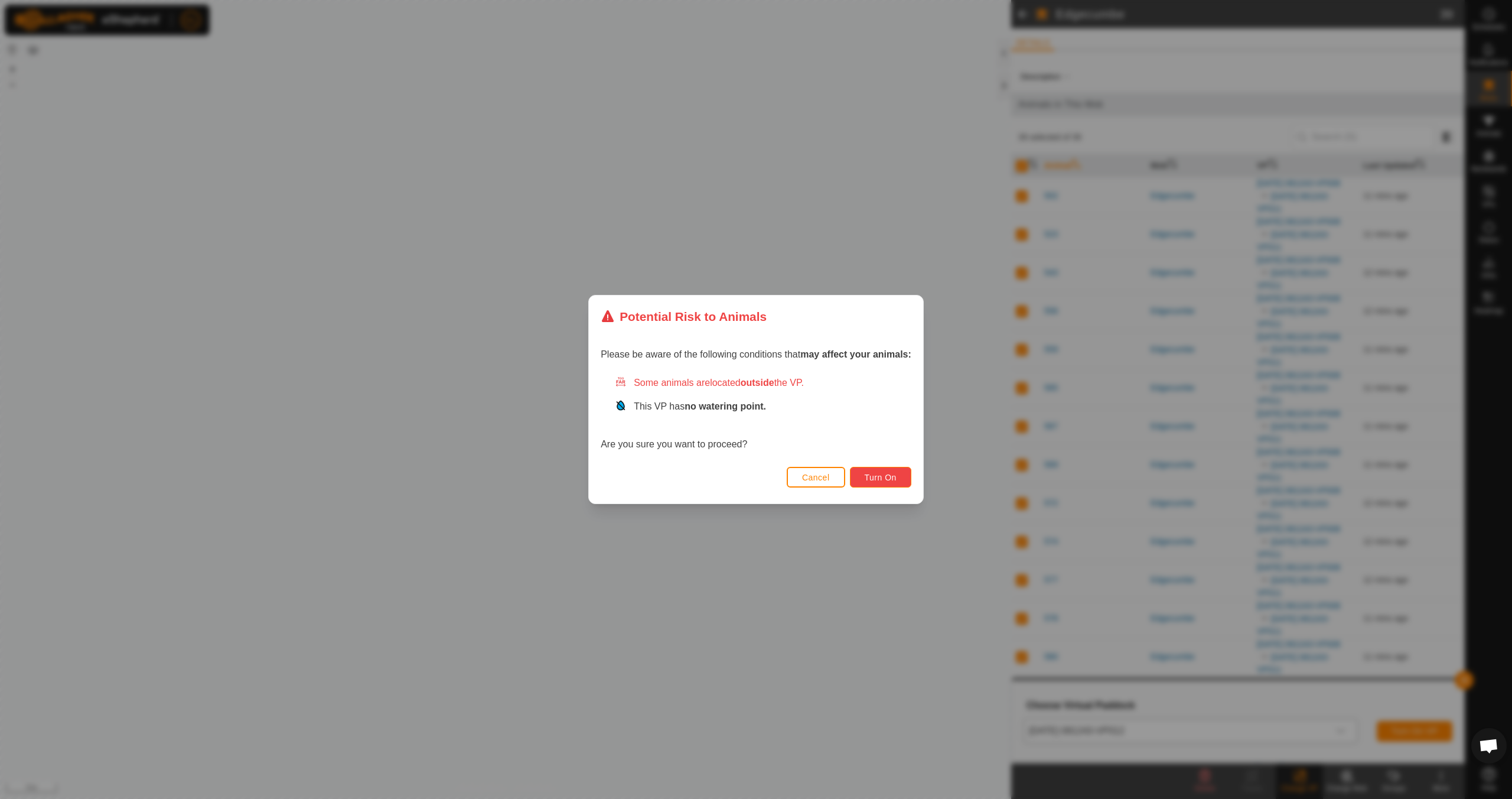
click at [719, 476] on span "Turn On" at bounding box center [881, 477] width 32 height 10
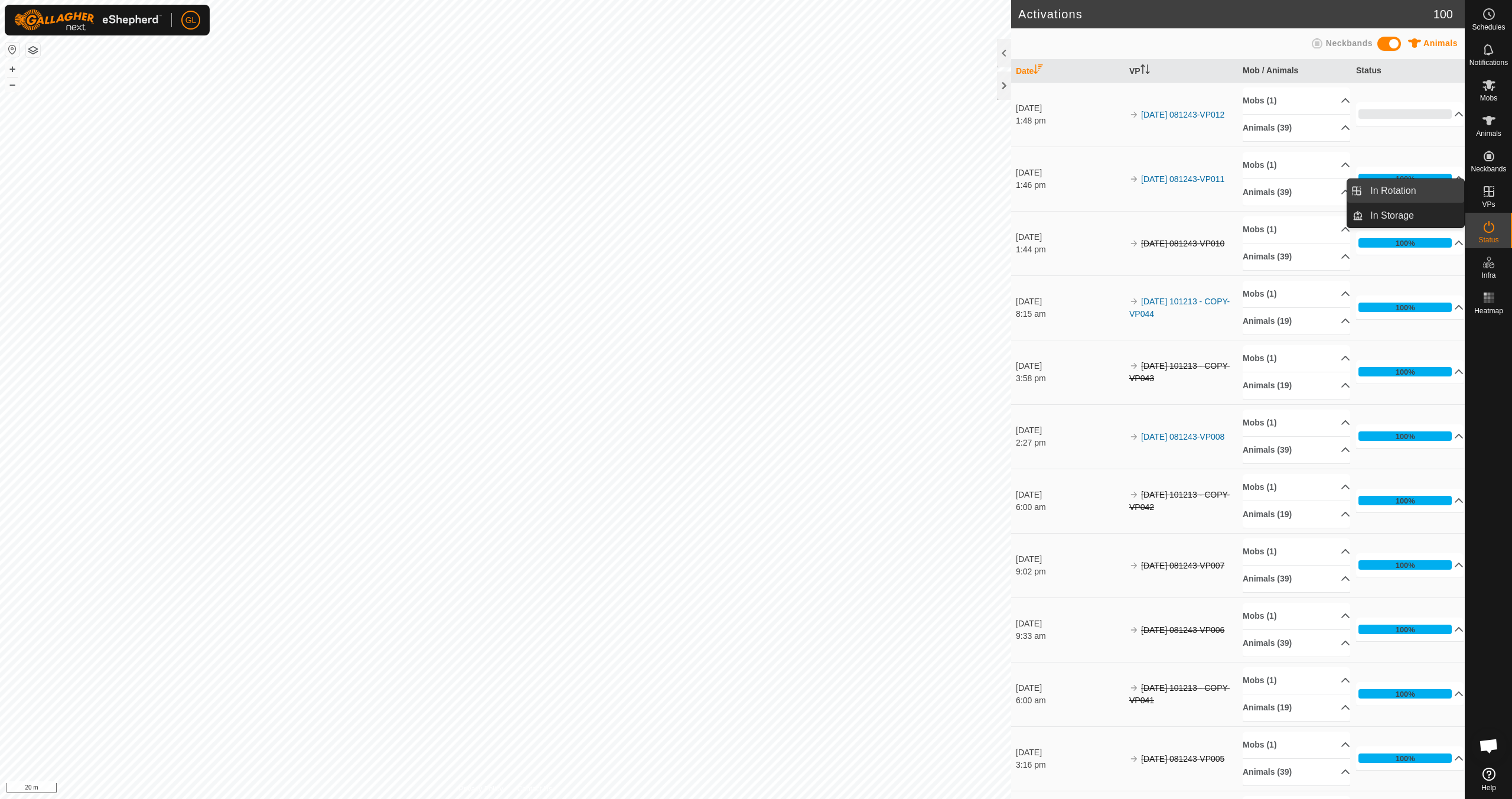
click at [719, 188] on link "In Rotation" at bounding box center [1414, 191] width 101 height 24
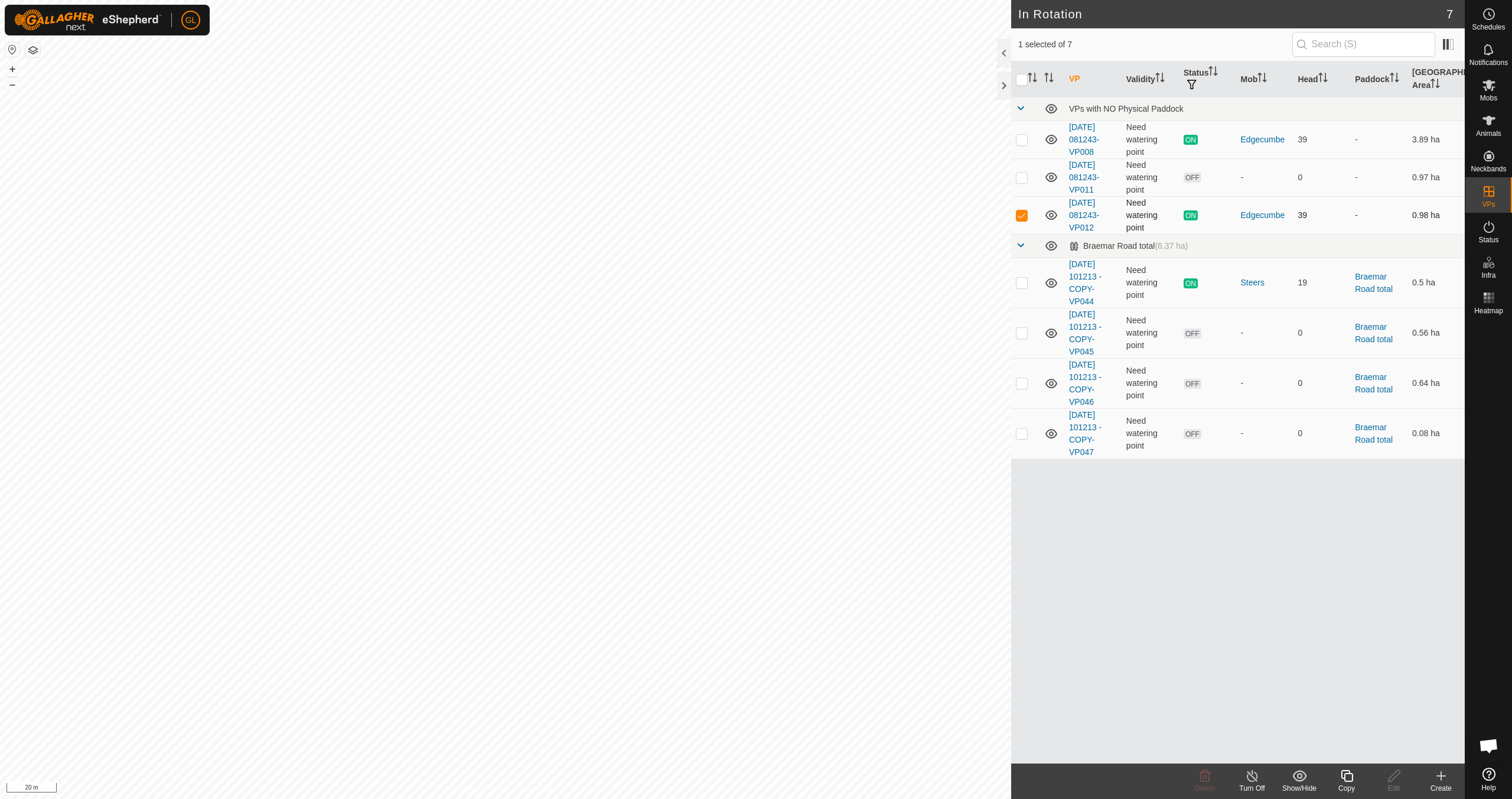
click at [719, 215] on p-checkbox at bounding box center [1021, 215] width 12 height 10
checkbox input "false"
click at [719, 179] on p-checkbox at bounding box center [1021, 178] width 12 height 10
click at [719, 708] on icon at bounding box center [1205, 776] width 14 height 14
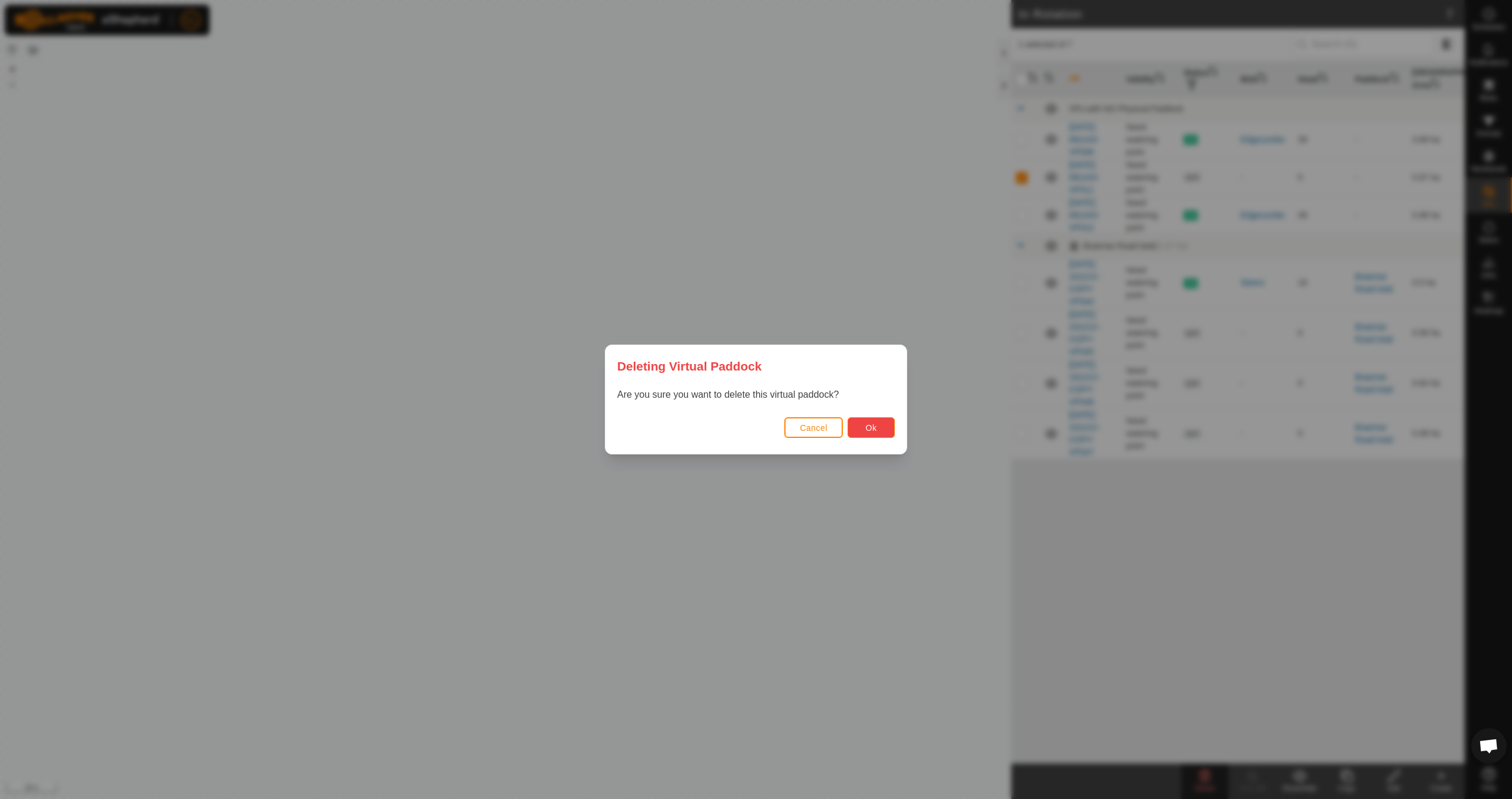
click at [719, 425] on button "Ok" at bounding box center [871, 428] width 47 height 21
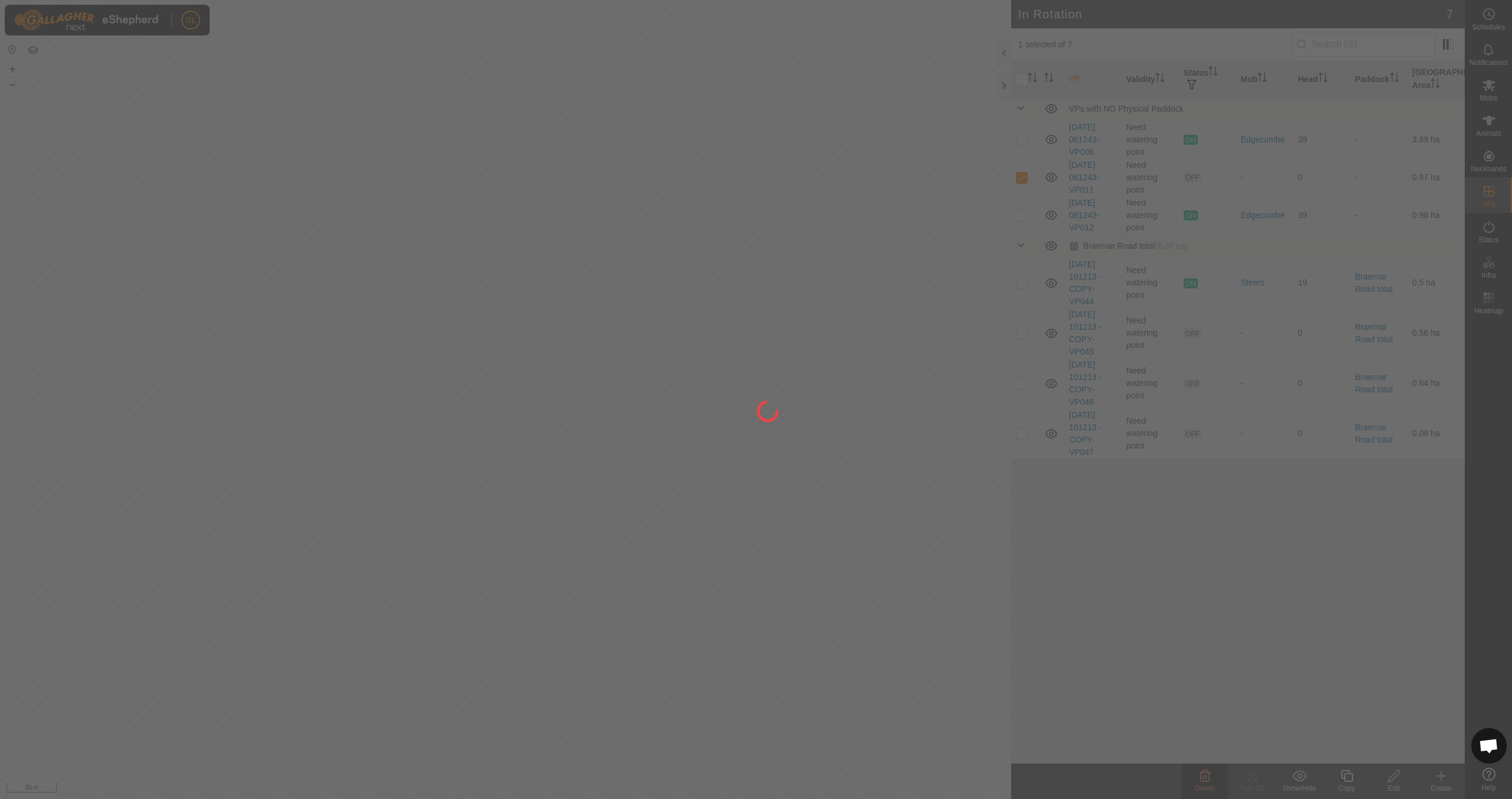
checkbox input "false"
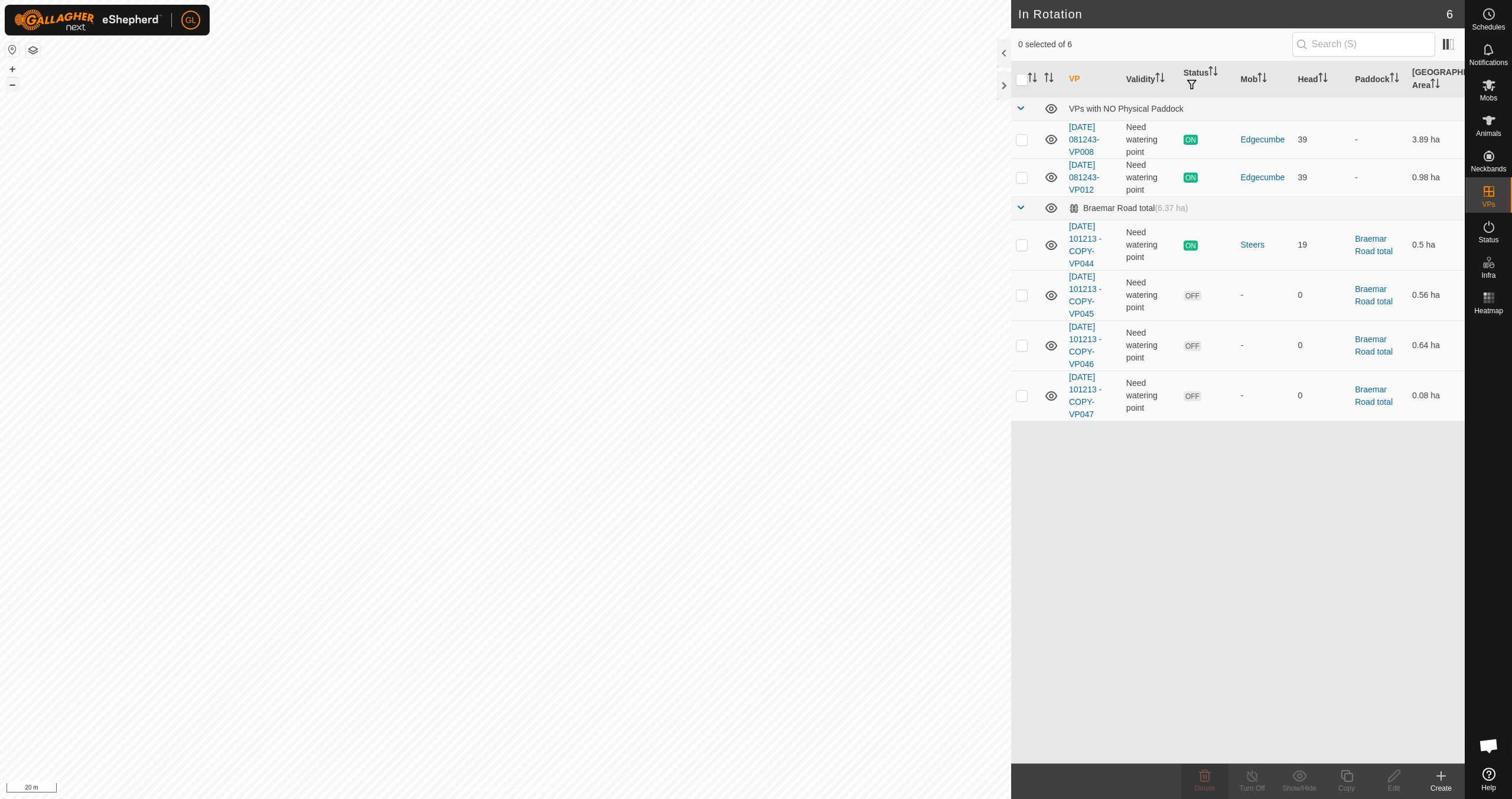
click at [10, 85] on button "–" at bounding box center [13, 85] width 14 height 14
click at [12, 82] on button "–" at bounding box center [13, 85] width 14 height 14
